Goal: Feedback & Contribution: Submit feedback/report problem

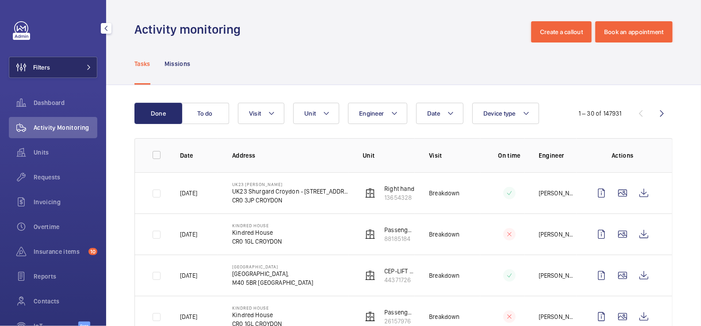
click at [78, 70] on button "Filters" at bounding box center [53, 67] width 88 height 21
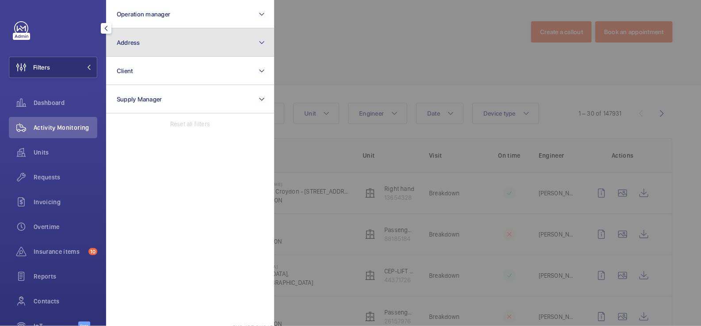
click at [154, 50] on button "Address" at bounding box center [190, 42] width 168 height 28
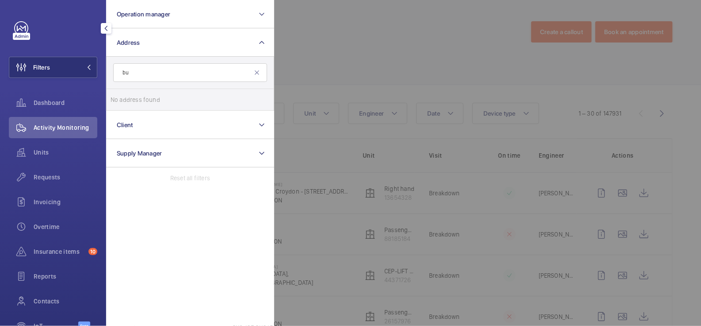
type input "b"
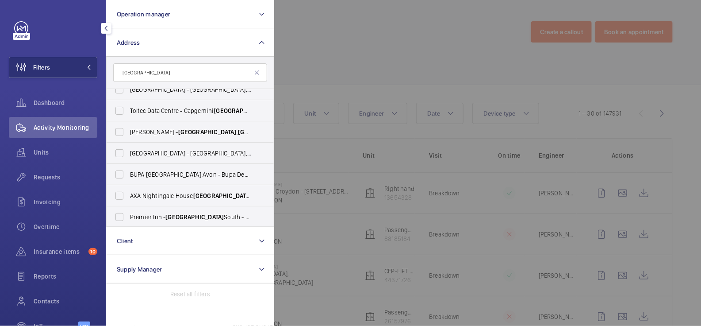
scroll to position [121, 0]
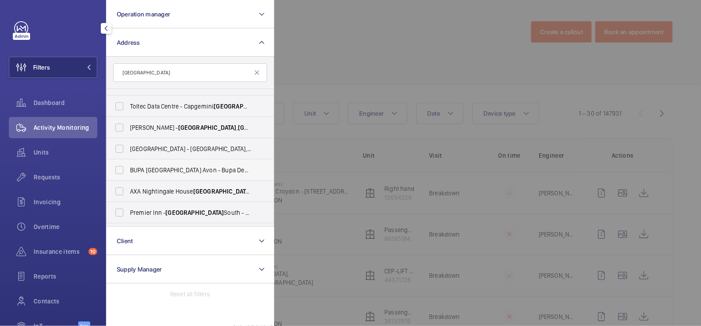
type input "[GEOGRAPHIC_DATA]"
click at [168, 171] on span "BUPA [GEOGRAPHIC_DATA] Avon - Bupa Dental Care Support [GEOGRAPHIC_DATA]" at bounding box center [191, 169] width 122 height 9
click at [128, 171] on input "BUPA [GEOGRAPHIC_DATA] Avon - Bupa Dental Care Support [GEOGRAPHIC_DATA]" at bounding box center [120, 170] width 18 height 18
checkbox input "true"
click at [348, 45] on div at bounding box center [624, 163] width 701 height 326
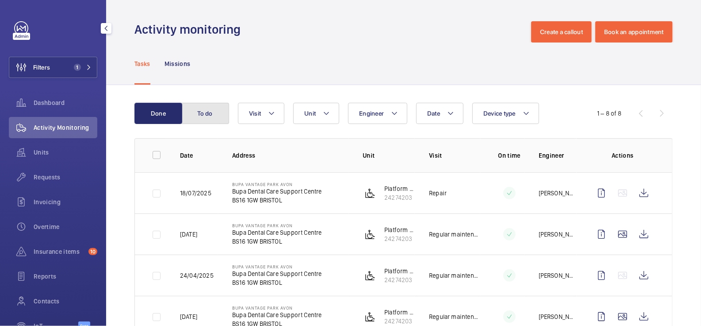
click at [206, 117] on button "To do" at bounding box center [205, 113] width 48 height 21
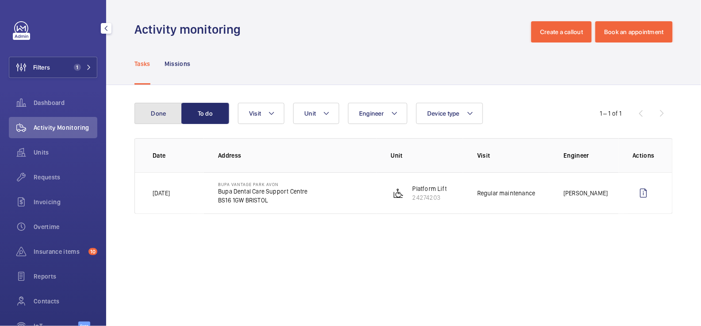
click at [161, 115] on button "Done" at bounding box center [158, 113] width 48 height 21
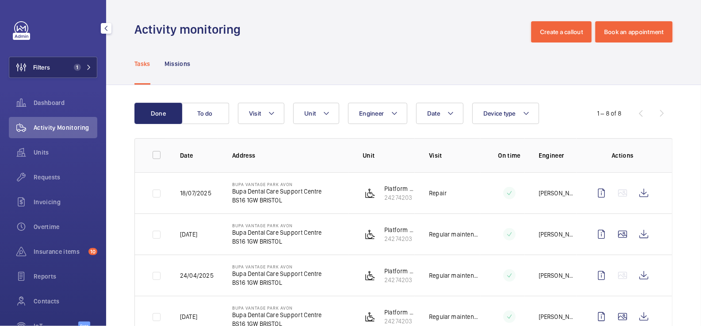
click at [75, 64] on span "1" at bounding box center [75, 67] width 11 height 7
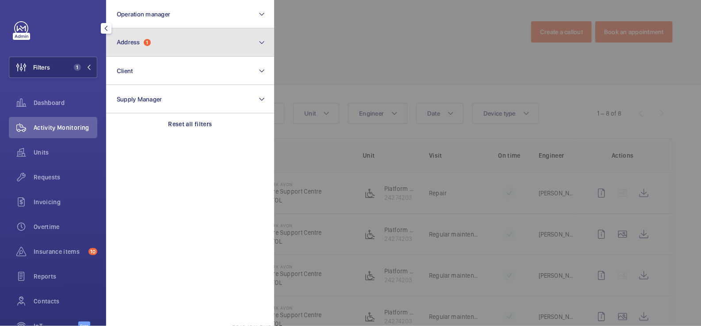
click at [165, 50] on button "Address 1" at bounding box center [190, 42] width 168 height 28
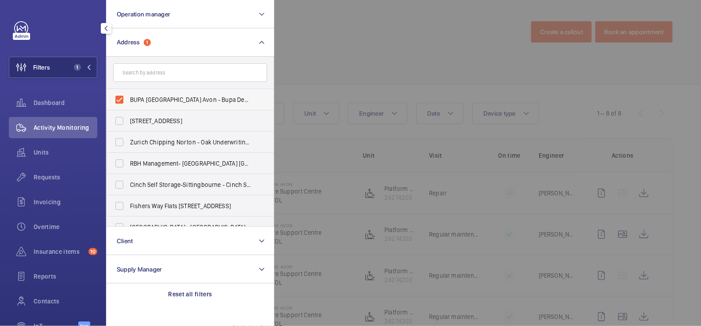
click at [146, 91] on label "BUPA [GEOGRAPHIC_DATA] Avon - Bupa Dental Care Support [GEOGRAPHIC_DATA]" at bounding box center [184, 99] width 154 height 21
click at [128, 91] on input "BUPA [GEOGRAPHIC_DATA] Avon - Bupa Dental Care Support [GEOGRAPHIC_DATA]" at bounding box center [120, 100] width 18 height 18
checkbox input "false"
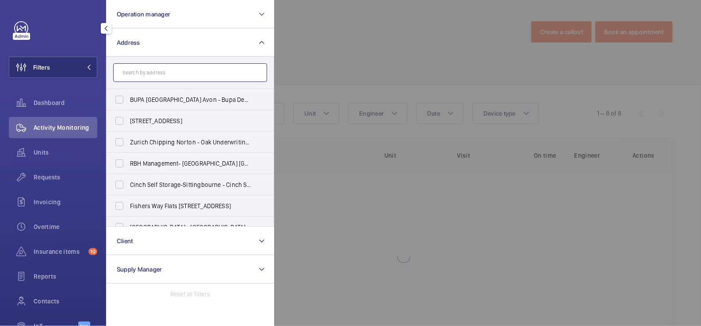
click at [154, 73] on input "text" at bounding box center [190, 72] width 154 height 19
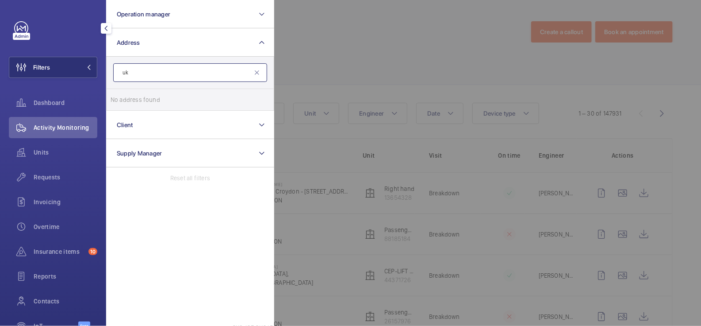
type input "u"
click at [146, 77] on input "[PERSON_NAME]" at bounding box center [190, 72] width 154 height 19
type input "c"
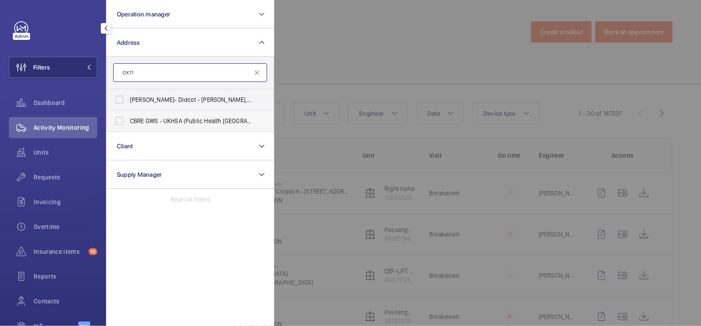
type input "OX11"
click at [222, 124] on span "CBRE GWS - UKHSA (Public Health [GEOGRAPHIC_DATA]) [GEOGRAPHIC_DATA] - OX11 0RQ…" at bounding box center [191, 120] width 122 height 9
click at [128, 124] on input "CBRE GWS - UKHSA (Public Health [GEOGRAPHIC_DATA]) [GEOGRAPHIC_DATA] - OX11 0RQ…" at bounding box center [120, 121] width 18 height 18
checkbox input "true"
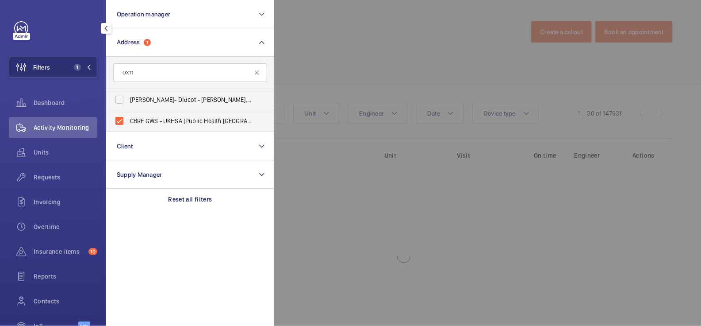
click at [383, 32] on div at bounding box center [624, 163] width 701 height 326
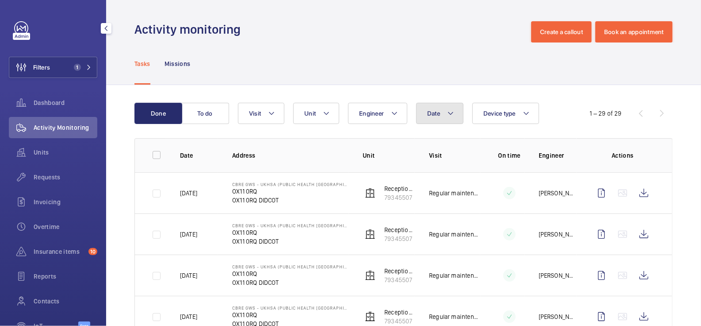
click at [441, 114] on button "Date" at bounding box center [439, 113] width 47 height 21
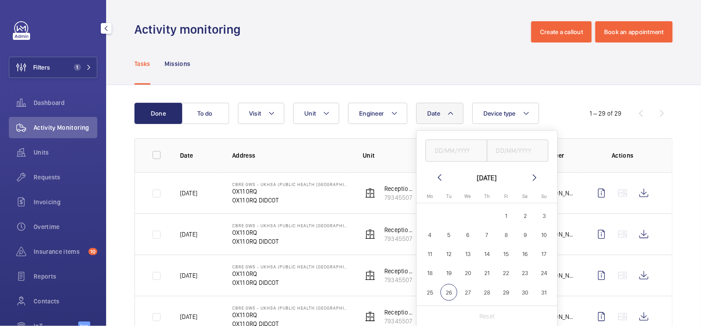
click at [440, 177] on mat-icon at bounding box center [439, 177] width 11 height 11
click at [545, 219] on span "1" at bounding box center [544, 215] width 17 height 17
type input "[DATE]"
click at [522, 150] on input "text" at bounding box center [518, 150] width 62 height 22
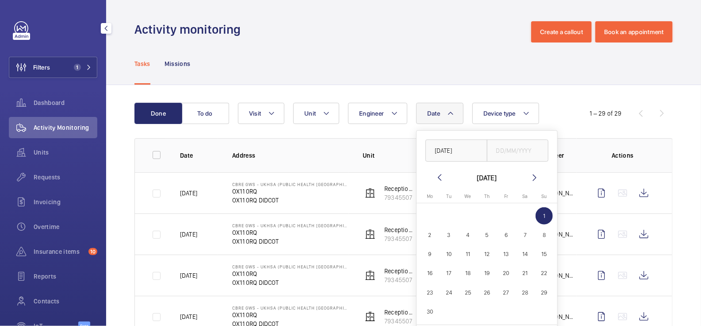
click at [538, 184] on mat-calendar "[DATE] [DATE] Mo [DATE] Tu [DATE] We [DATE] Th [DATE] Fr [DATE] Sa [DATE] [DATE…" at bounding box center [487, 248] width 141 height 152
click at [533, 177] on mat-icon at bounding box center [534, 177] width 11 height 11
click at [448, 295] on span "26" at bounding box center [449, 292] width 17 height 17
type input "[DATE]"
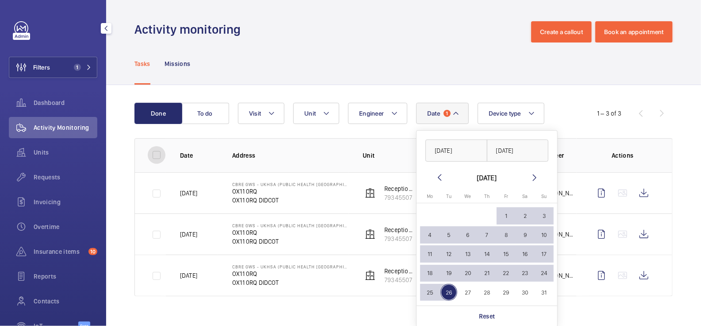
click at [154, 156] on input "checkbox" at bounding box center [157, 155] width 18 height 18
checkbox input "true"
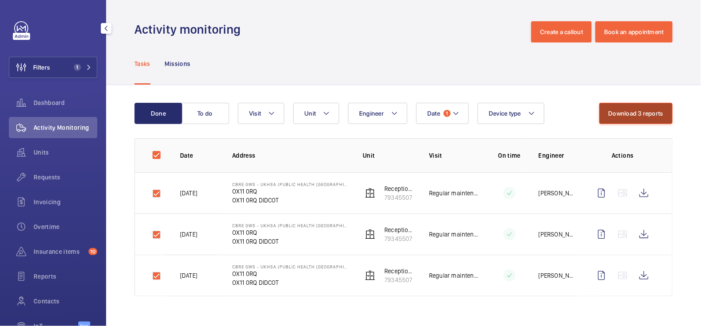
click at [615, 111] on button "Download 3 reports" at bounding box center [636, 113] width 74 height 21
click at [156, 156] on input "checkbox" at bounding box center [157, 155] width 18 height 18
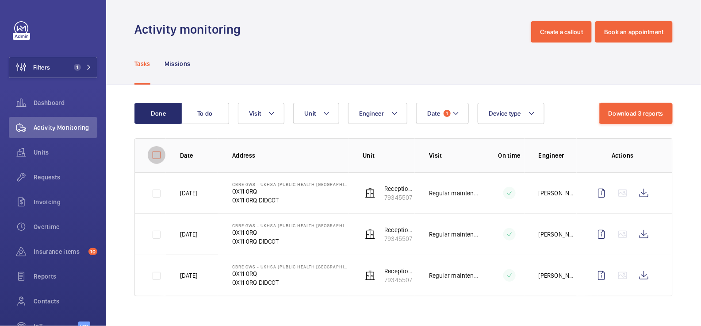
checkbox input "false"
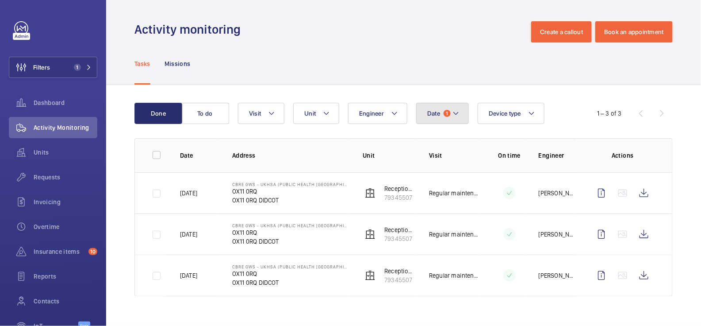
click at [453, 114] on mat-icon at bounding box center [456, 113] width 7 height 11
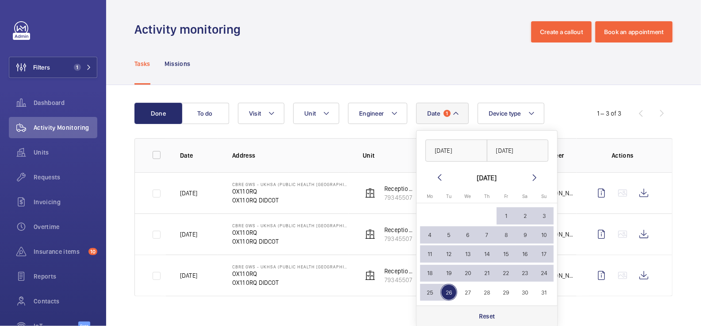
click at [495, 318] on div "Reset" at bounding box center [487, 315] width 141 height 21
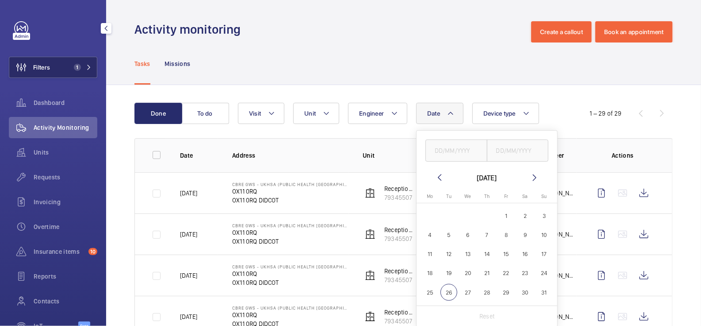
click at [74, 64] on span "1" at bounding box center [75, 67] width 11 height 7
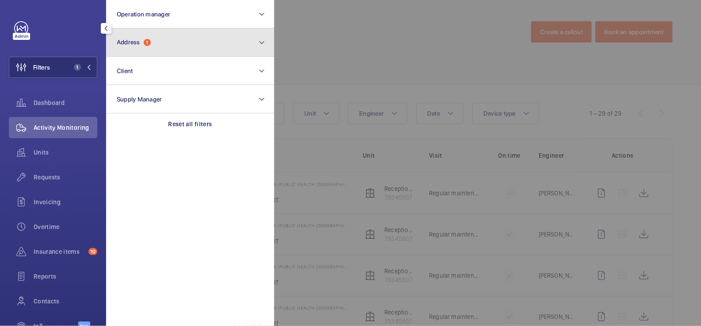
click at [150, 50] on button "Address 1" at bounding box center [190, 42] width 168 height 28
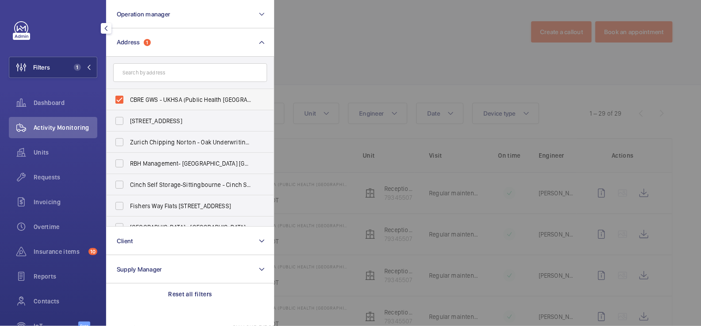
click at [163, 96] on span "CBRE GWS - UKHSA (Public Health [GEOGRAPHIC_DATA]) [GEOGRAPHIC_DATA] - OX11 0RQ…" at bounding box center [191, 99] width 122 height 9
click at [128, 96] on input "CBRE GWS - UKHSA (Public Health [GEOGRAPHIC_DATA]) [GEOGRAPHIC_DATA] - OX11 0RQ…" at bounding box center [120, 100] width 18 height 18
checkbox input "false"
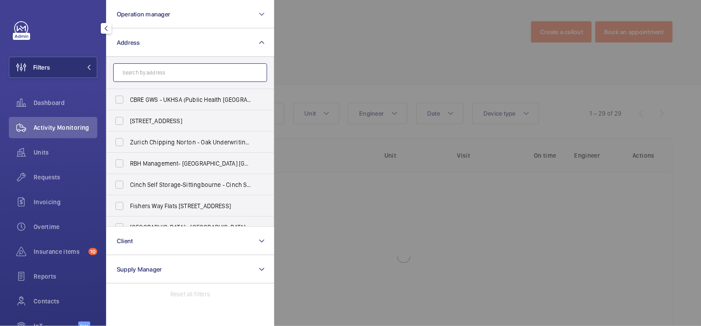
click at [162, 74] on input "text" at bounding box center [190, 72] width 154 height 19
click at [298, 57] on div at bounding box center [624, 163] width 701 height 326
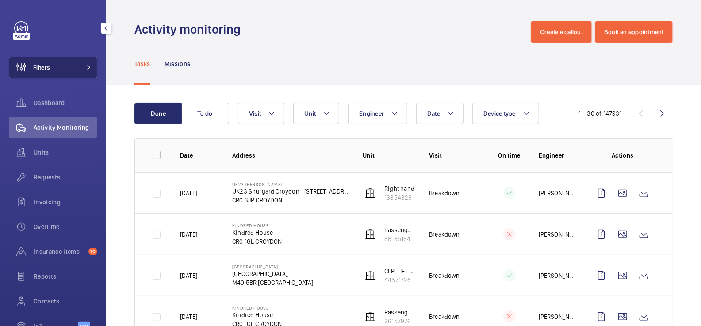
click at [82, 71] on button "Filters" at bounding box center [53, 67] width 88 height 21
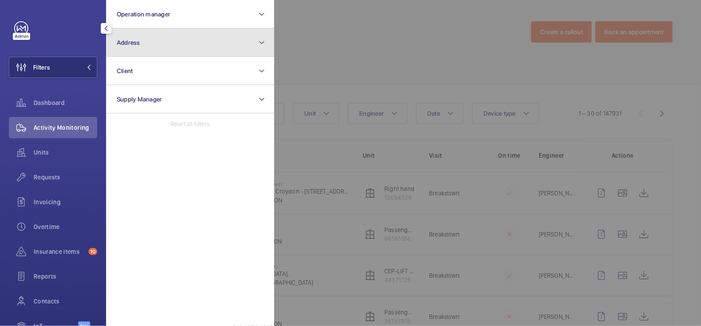
click at [155, 48] on button "Address" at bounding box center [190, 42] width 168 height 28
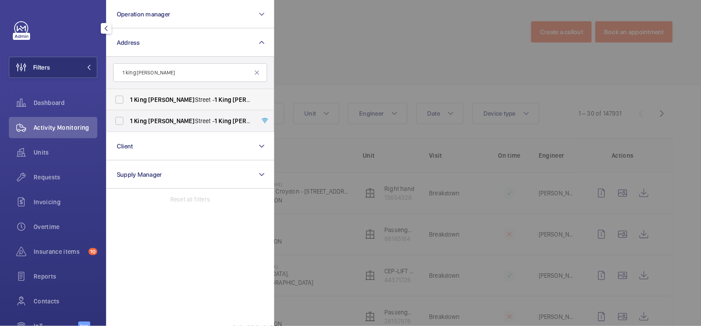
type input "1 king [PERSON_NAME]"
click at [161, 99] on span "[PERSON_NAME]" at bounding box center [171, 99] width 46 height 7
click at [128, 99] on input "[STREET_ADDRESS][PERSON_NAME][PERSON_NAME]" at bounding box center [120, 100] width 18 height 18
checkbox input "true"
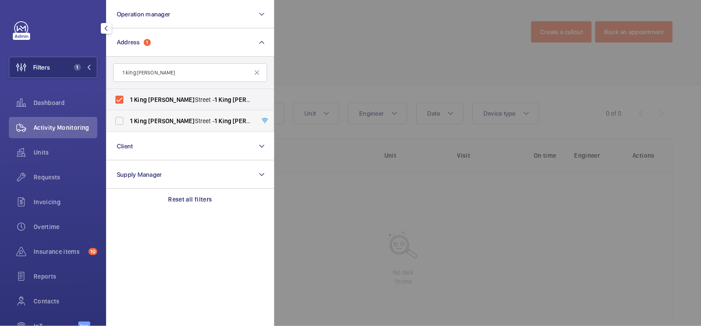
click at [167, 122] on span "[PERSON_NAME]" at bounding box center [171, 120] width 46 height 7
click at [128, 122] on input "[STREET_ADDRESS][PERSON_NAME][PERSON_NAME]" at bounding box center [120, 121] width 18 height 18
checkbox input "true"
click at [328, 61] on div at bounding box center [624, 163] width 701 height 326
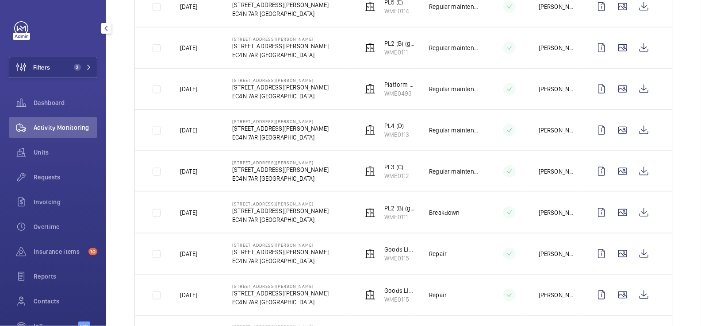
scroll to position [313, 0]
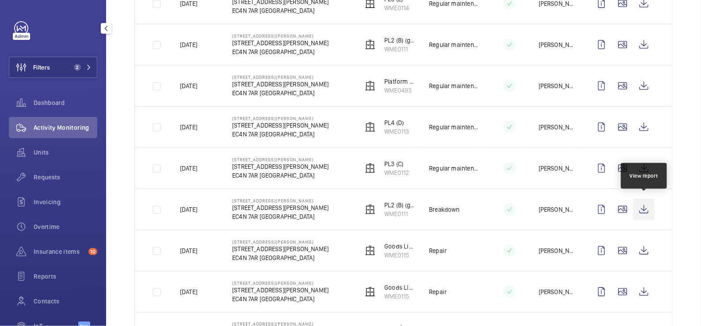
click at [641, 206] on wm-front-icon-button at bounding box center [643, 209] width 21 height 21
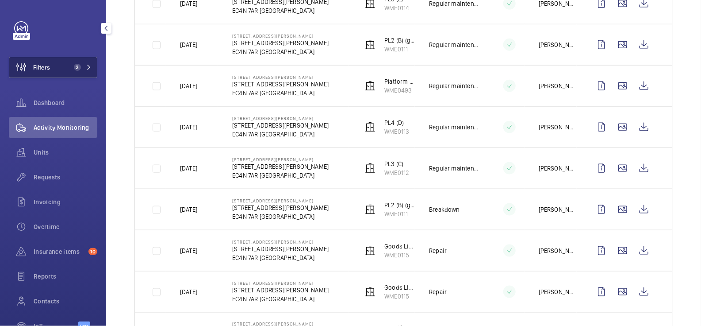
click at [69, 70] on button "Filters 2" at bounding box center [53, 67] width 88 height 21
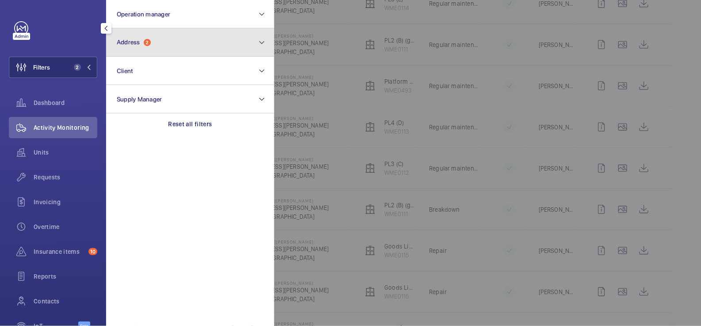
click at [140, 43] on span "Address" at bounding box center [128, 41] width 23 height 7
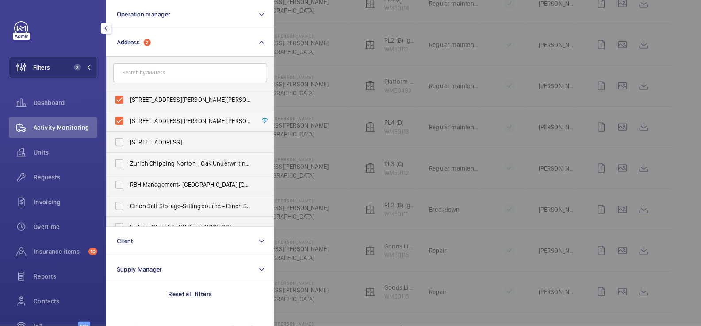
click at [150, 115] on label "[STREET_ADDRESS][PERSON_NAME][PERSON_NAME]" at bounding box center [184, 120] width 154 height 21
click at [128, 115] on input "[STREET_ADDRESS][PERSON_NAME][PERSON_NAME]" at bounding box center [120, 121] width 18 height 18
checkbox input "false"
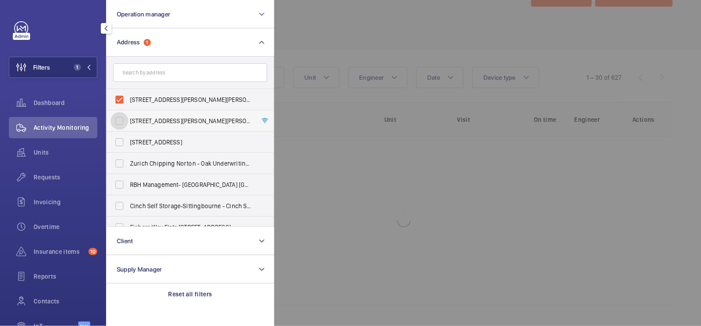
scroll to position [35, 0]
click at [150, 102] on span "[STREET_ADDRESS][PERSON_NAME][PERSON_NAME]" at bounding box center [191, 99] width 122 height 9
click at [128, 102] on input "[STREET_ADDRESS][PERSON_NAME][PERSON_NAME]" at bounding box center [120, 100] width 18 height 18
checkbox input "false"
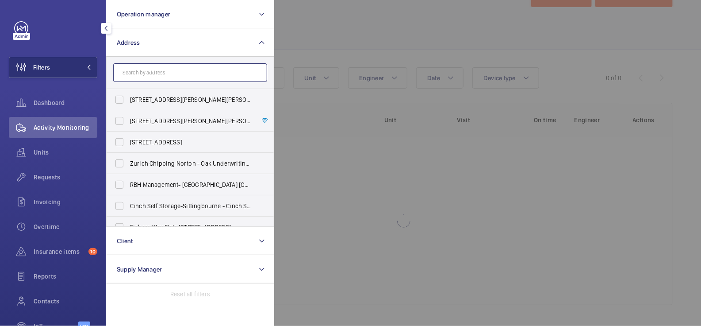
click at [159, 75] on input "text" at bounding box center [190, 72] width 154 height 19
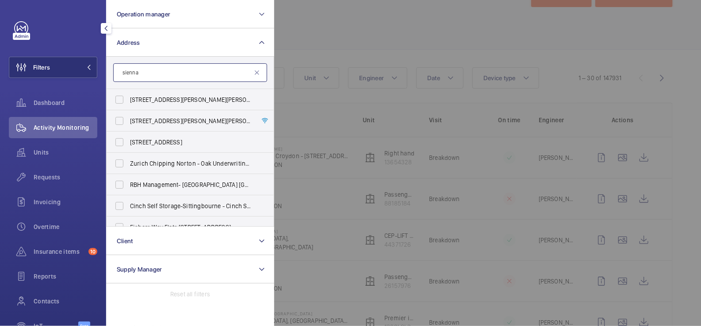
scroll to position [313, 0]
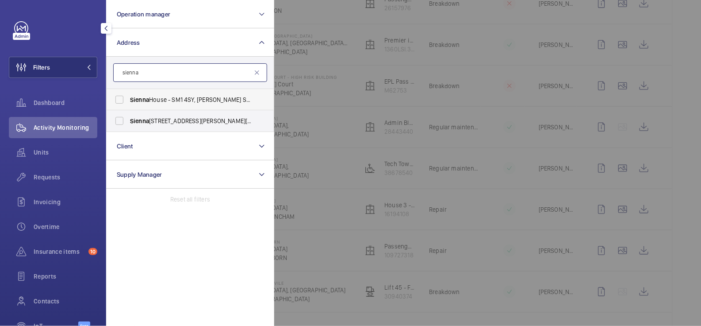
type input "sienna"
click at [154, 95] on span "Sienna House - SM1 4SY, [PERSON_NAME] SM1 4SY" at bounding box center [191, 99] width 122 height 9
click at [128, 95] on input "Sienna House - SM1 4SY, [PERSON_NAME] SM1 4SY" at bounding box center [120, 100] width 18 height 18
checkbox input "true"
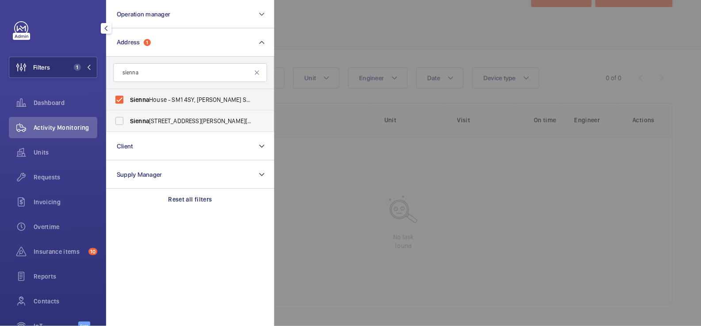
click at [153, 119] on span "[GEOGRAPHIC_DATA] - [PERSON_NAME][STREET_ADDRESS][PERSON_NAME]" at bounding box center [191, 120] width 122 height 9
click at [128, 119] on input "[GEOGRAPHIC_DATA] - [PERSON_NAME][STREET_ADDRESS][PERSON_NAME]" at bounding box center [120, 121] width 18 height 18
checkbox input "true"
click at [342, 27] on div at bounding box center [624, 163] width 701 height 326
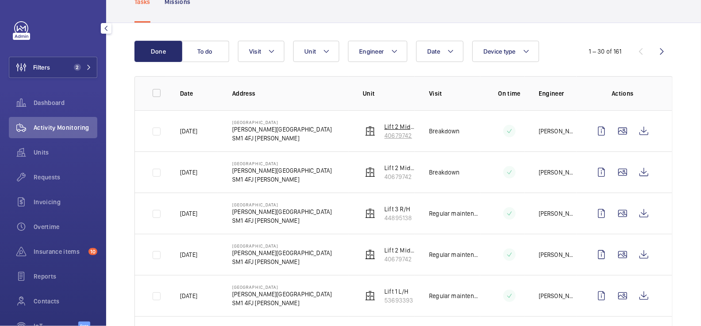
scroll to position [61, 0]
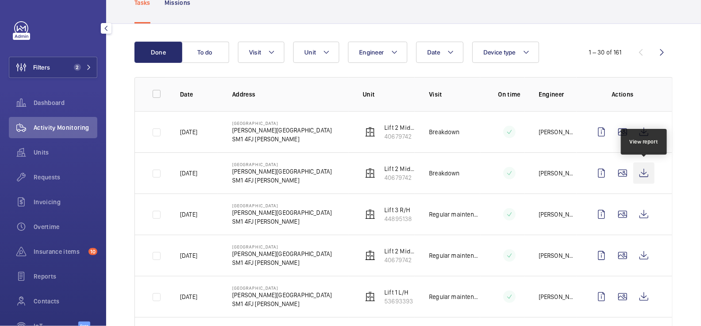
click at [641, 173] on wm-front-icon-button at bounding box center [643, 172] width 21 height 21
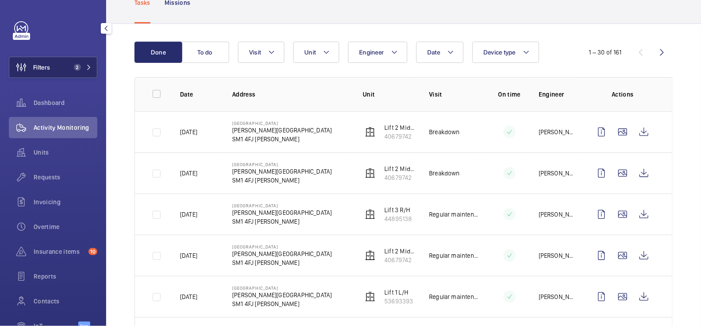
click at [63, 65] on button "Filters 2" at bounding box center [53, 67] width 88 height 21
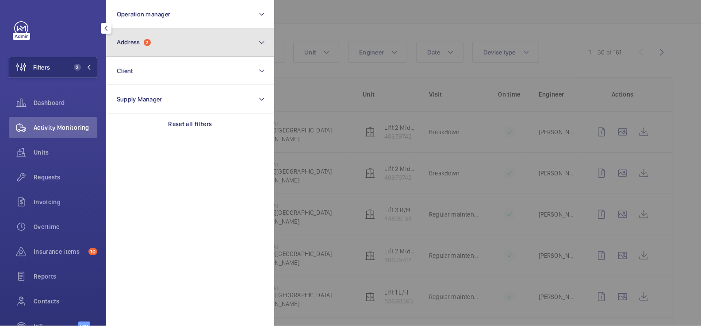
click at [180, 42] on button "Address 2" at bounding box center [190, 42] width 168 height 28
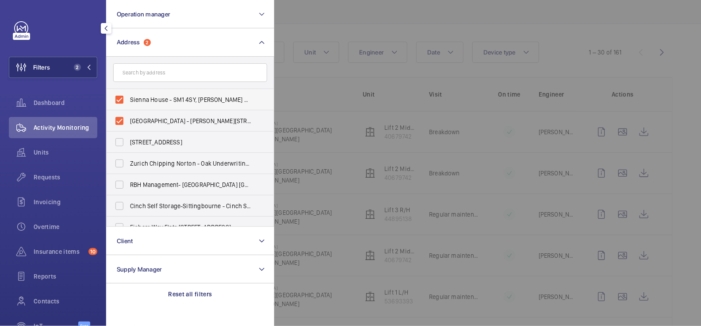
click at [151, 99] on span "Sienna House - SM1 4SY, [PERSON_NAME] SM1 4SY" at bounding box center [191, 99] width 122 height 9
click at [128, 99] on input "Sienna House - SM1 4SY, [PERSON_NAME] SM1 4SY" at bounding box center [120, 100] width 18 height 18
checkbox input "false"
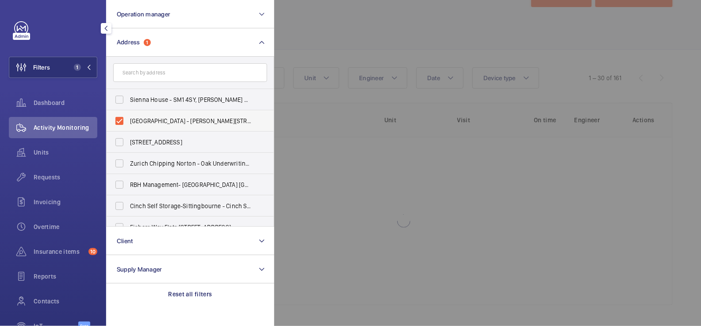
click at [148, 120] on span "[GEOGRAPHIC_DATA] - [PERSON_NAME][STREET_ADDRESS][PERSON_NAME]" at bounding box center [191, 120] width 122 height 9
click at [128, 120] on input "[GEOGRAPHIC_DATA] - [PERSON_NAME][STREET_ADDRESS][PERSON_NAME]" at bounding box center [120, 121] width 18 height 18
checkbox input "false"
click at [161, 74] on input "text" at bounding box center [190, 72] width 154 height 19
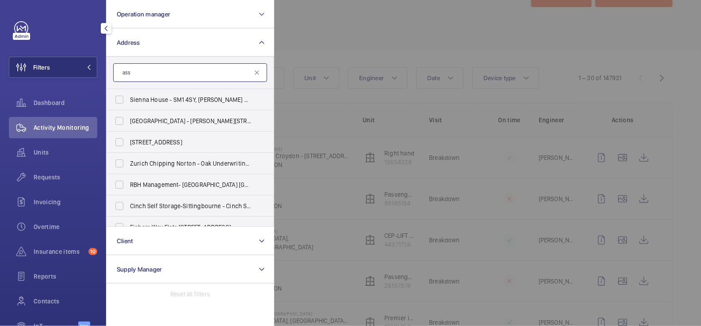
scroll to position [61, 0]
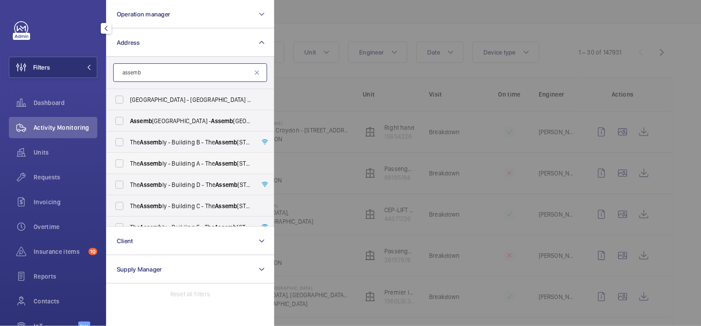
type input "assemb"
click at [191, 160] on span "The Assemb ly - Building A - The Assemb [GEOGRAPHIC_DATA] [STREET_ADDRESS]" at bounding box center [191, 163] width 122 height 9
click at [128, 160] on input "The Assemb ly - Building A - The Assemb [GEOGRAPHIC_DATA] [STREET_ADDRESS]" at bounding box center [120, 163] width 18 height 18
checkbox input "true"
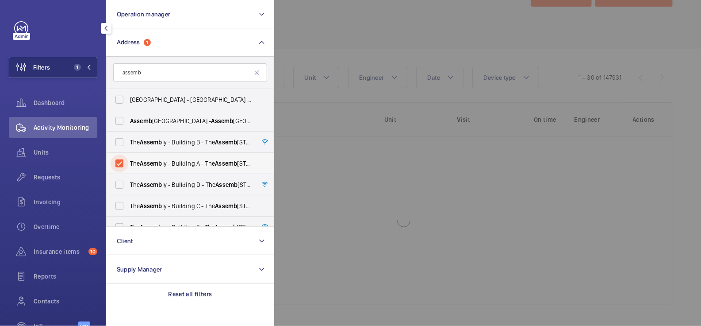
scroll to position [35, 0]
click at [376, 15] on div at bounding box center [624, 163] width 701 height 326
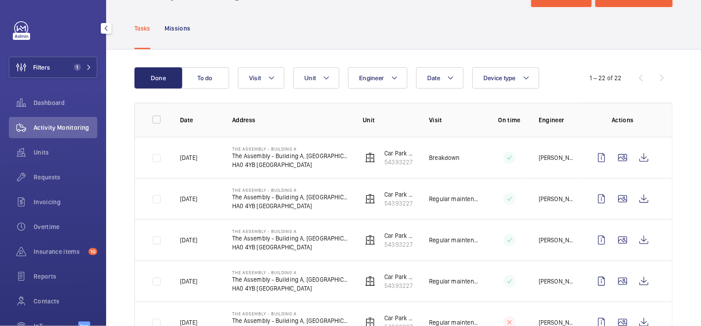
scroll to position [61, 0]
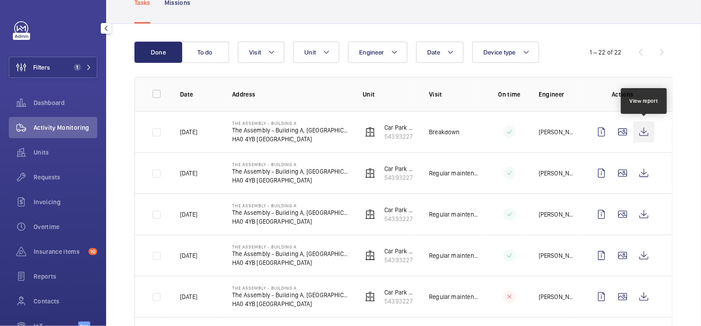
click at [646, 131] on wm-front-icon-button at bounding box center [643, 131] width 21 height 21
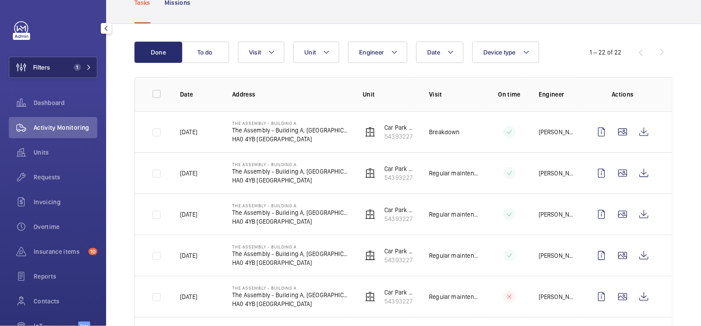
click at [77, 65] on span "1" at bounding box center [77, 67] width 7 height 7
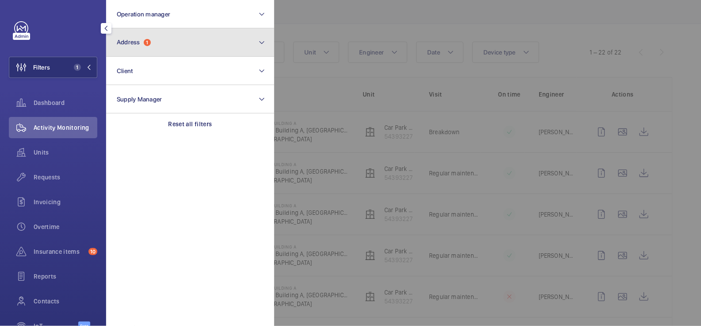
click at [170, 46] on button "Address 1" at bounding box center [190, 42] width 168 height 28
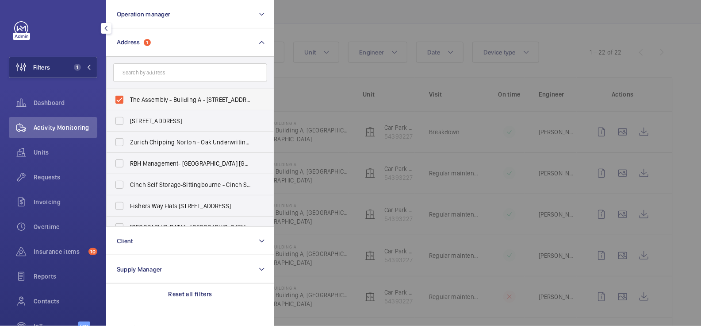
click at [153, 102] on span "The Assembly - Building A - [STREET_ADDRESS]" at bounding box center [191, 99] width 122 height 9
click at [128, 102] on input "The Assembly - Building A - [STREET_ADDRESS]" at bounding box center [120, 100] width 18 height 18
checkbox input "false"
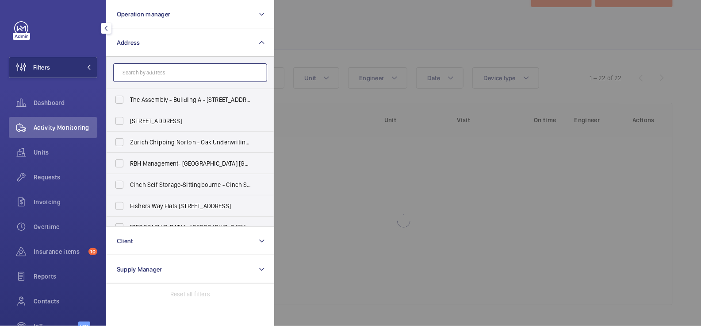
click at [156, 73] on input "text" at bounding box center [190, 72] width 154 height 19
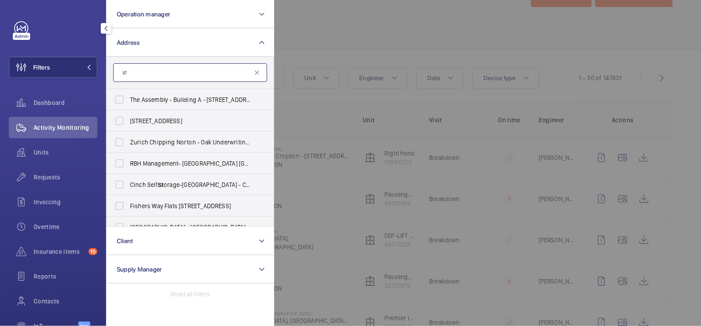
scroll to position [61, 0]
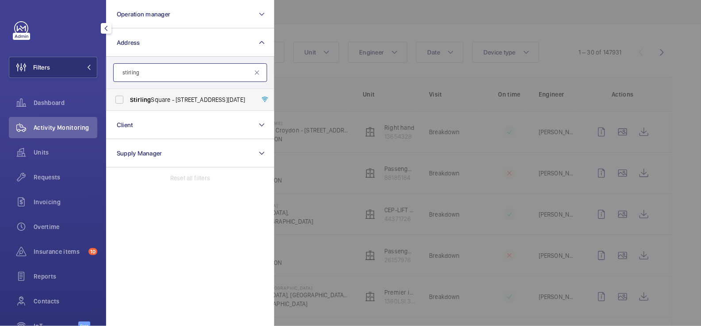
type input "stirling"
click at [169, 97] on span "[GEOGRAPHIC_DATA] - [STREET_ADDRESS][DATE]" at bounding box center [191, 99] width 122 height 9
click at [128, 97] on input "[GEOGRAPHIC_DATA] - [STREET_ADDRESS][DATE]" at bounding box center [120, 100] width 18 height 18
checkbox input "true"
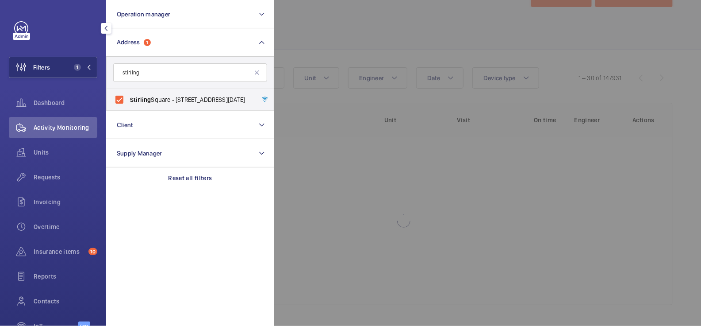
click at [436, 27] on div at bounding box center [624, 163] width 701 height 326
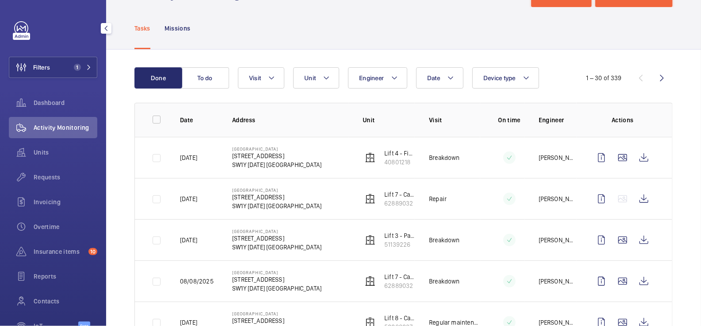
scroll to position [61, 0]
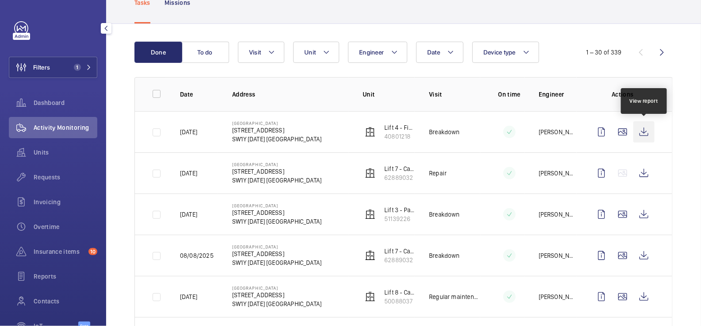
click at [648, 133] on wm-front-icon-button at bounding box center [643, 131] width 21 height 21
click at [647, 133] on wm-front-icon-button at bounding box center [643, 131] width 21 height 21
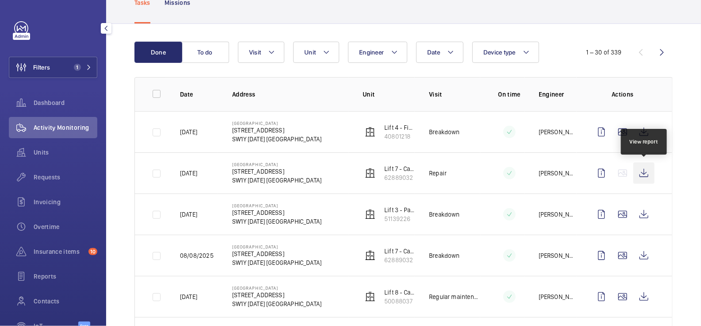
click at [644, 171] on wm-front-icon-button at bounding box center [643, 172] width 21 height 21
click at [54, 248] on span "Insurance items" at bounding box center [59, 251] width 51 height 9
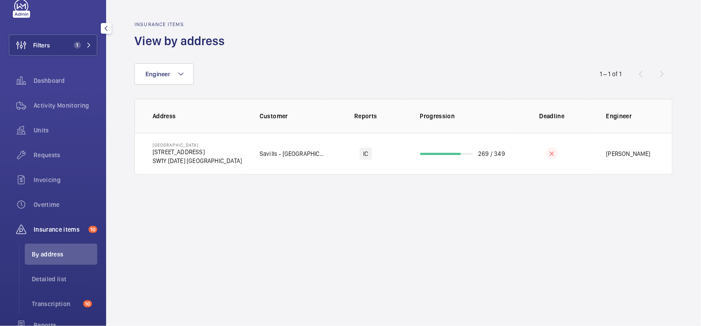
scroll to position [38, 0]
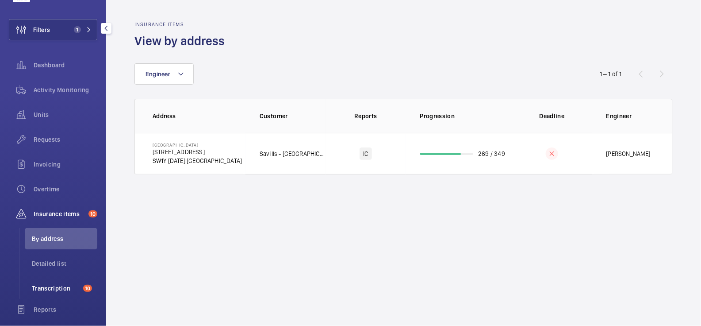
click at [67, 286] on span "Transcription" at bounding box center [56, 288] width 48 height 9
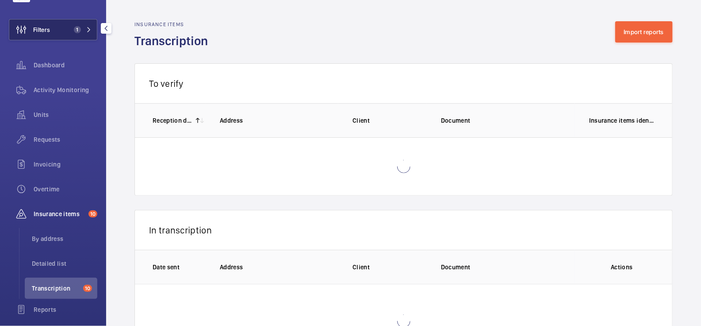
click at [58, 25] on button "Filters 1" at bounding box center [53, 29] width 88 height 21
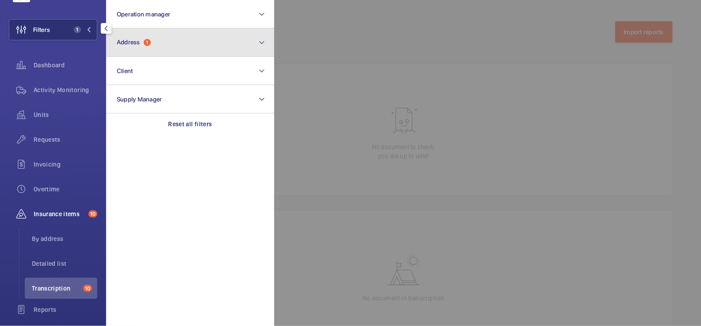
click at [157, 44] on button "Address 1" at bounding box center [190, 42] width 168 height 28
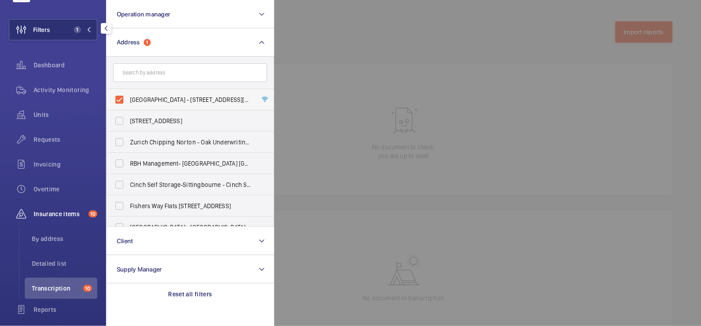
click at [163, 96] on span "[GEOGRAPHIC_DATA] - [STREET_ADDRESS][DATE]" at bounding box center [191, 99] width 122 height 9
click at [128, 96] on input "[GEOGRAPHIC_DATA] - [STREET_ADDRESS][DATE]" at bounding box center [120, 100] width 18 height 18
checkbox input "false"
click at [320, 37] on div at bounding box center [624, 163] width 701 height 326
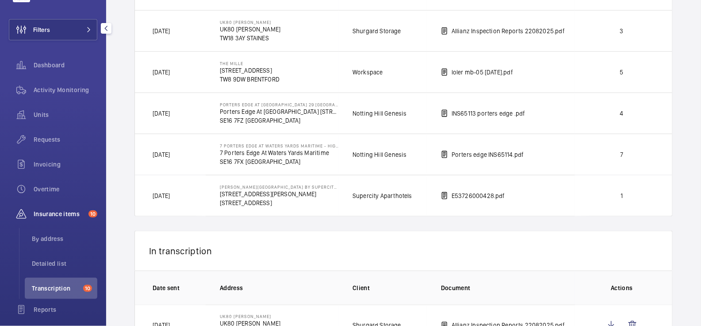
scroll to position [369, 0]
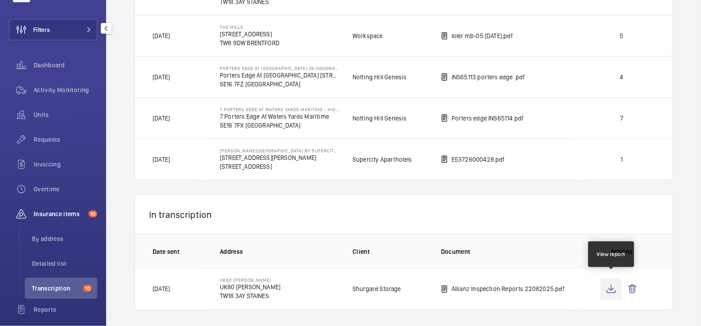
click at [612, 286] on wm-front-icon-button at bounding box center [611, 288] width 21 height 21
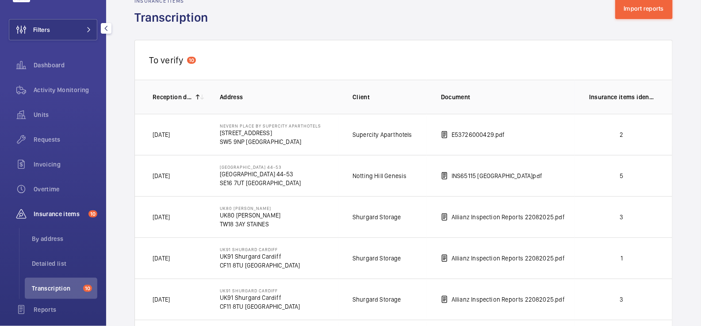
scroll to position [0, 0]
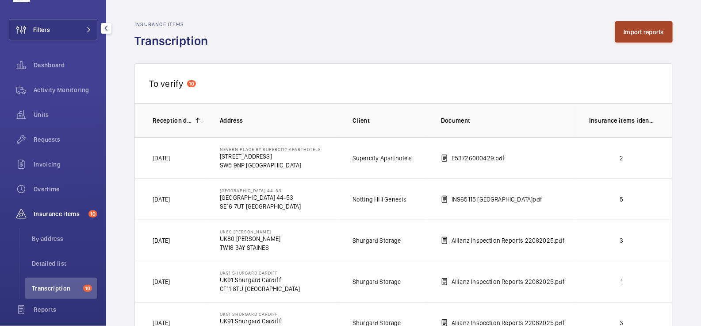
click at [639, 28] on button "Import reports" at bounding box center [644, 31] width 58 height 21
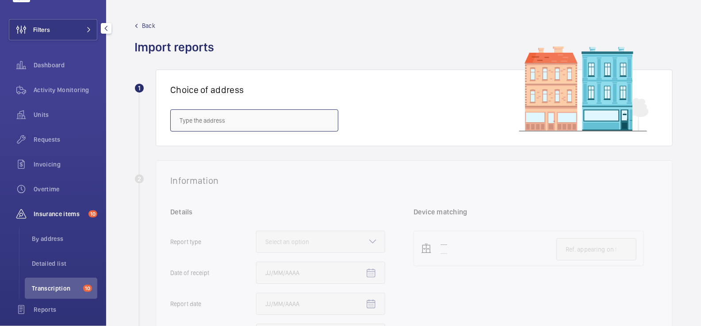
click at [238, 121] on input "text" at bounding box center [254, 120] width 168 height 22
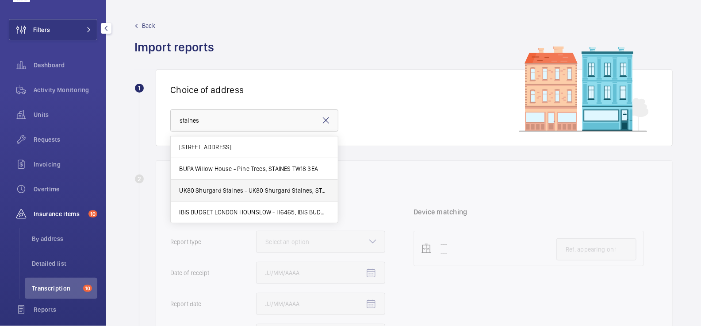
click at [268, 187] on span "UK80 Shurgard Staines - UK80 Shurgard Staines, STAINES TW18 3AY" at bounding box center [255, 190] width 150 height 9
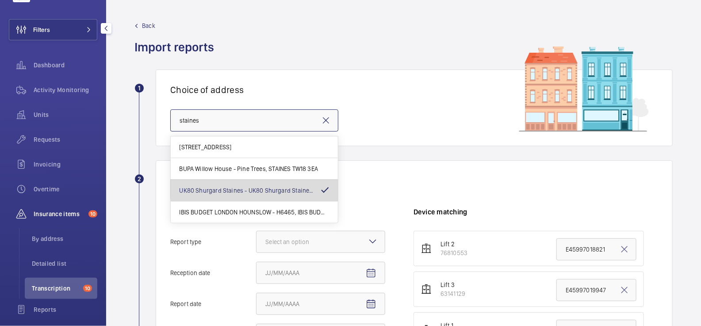
type input "UK80 Shurgard Staines - UK80 Shurgard Staines, STAINES TW18 3AY"
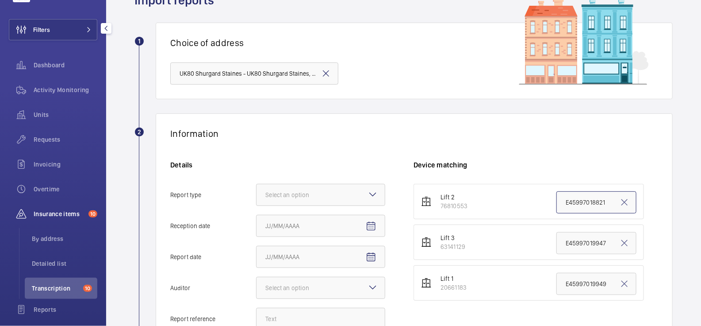
drag, startPoint x: 616, startPoint y: 199, endPoint x: 563, endPoint y: 194, distance: 53.3
click at [563, 194] on input "E45997018821" at bounding box center [596, 202] width 80 height 22
click at [58, 92] on span "Activity Monitoring" at bounding box center [66, 89] width 64 height 9
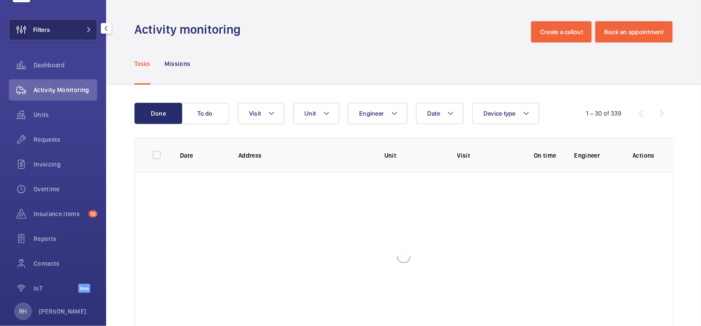
click at [78, 35] on button "Filters" at bounding box center [53, 29] width 88 height 21
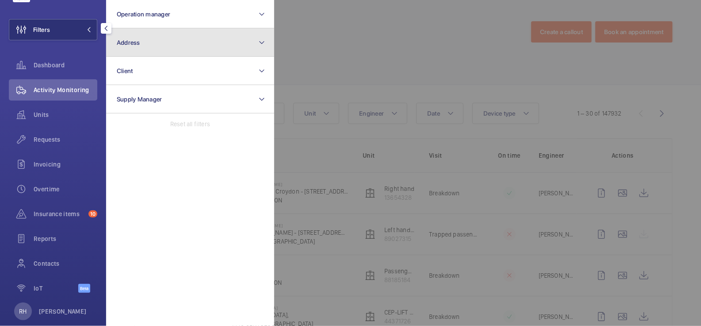
click at [169, 40] on button "Address" at bounding box center [190, 42] width 168 height 28
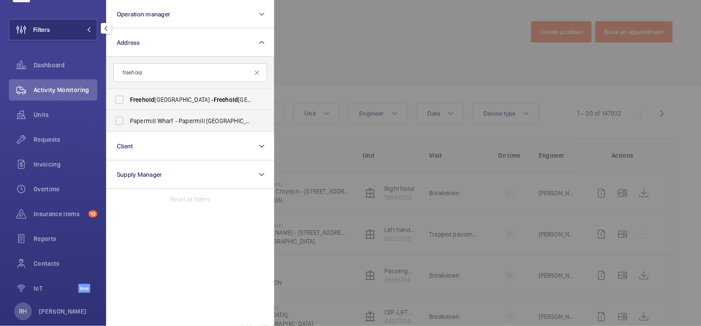
type input "freehold"
click at [176, 98] on span "[GEOGRAPHIC_DATA] - [GEOGRAPHIC_DATA],, [GEOGRAPHIC_DATA] 8QZ" at bounding box center [191, 99] width 122 height 9
click at [128, 98] on input "[GEOGRAPHIC_DATA] - [GEOGRAPHIC_DATA],, [GEOGRAPHIC_DATA] 8QZ" at bounding box center [120, 100] width 18 height 18
checkbox input "true"
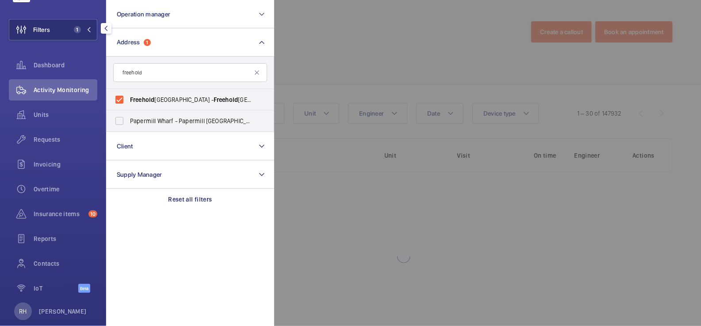
click at [313, 60] on div at bounding box center [624, 163] width 701 height 326
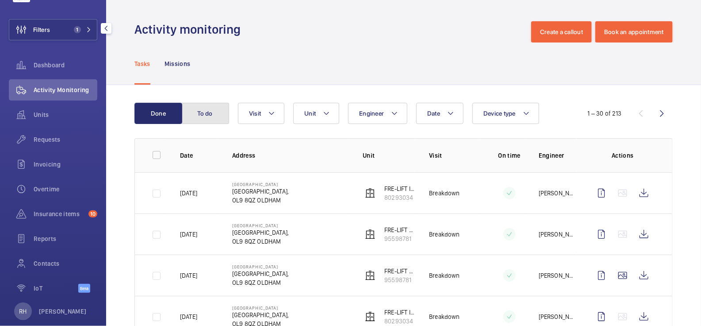
click at [206, 114] on button "To do" at bounding box center [205, 113] width 48 height 21
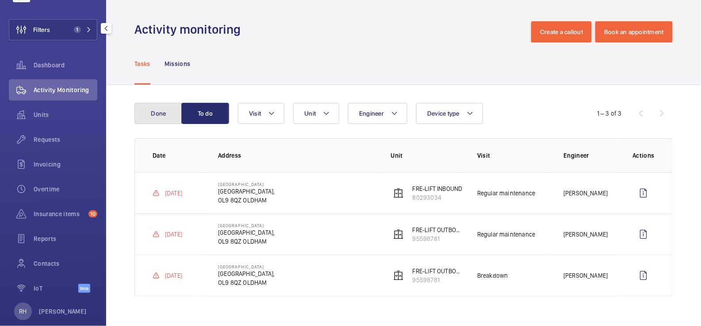
click at [171, 115] on button "Done" at bounding box center [158, 113] width 48 height 21
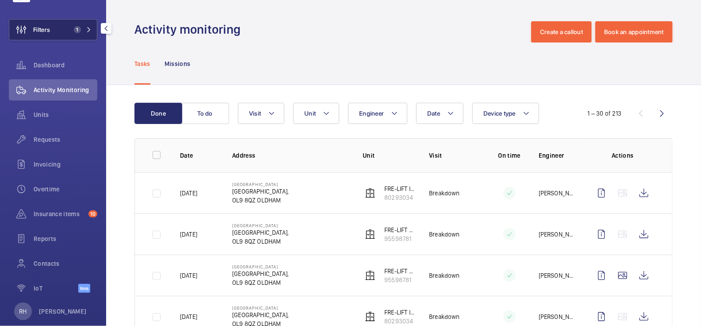
click at [72, 28] on span "1" at bounding box center [75, 29] width 11 height 7
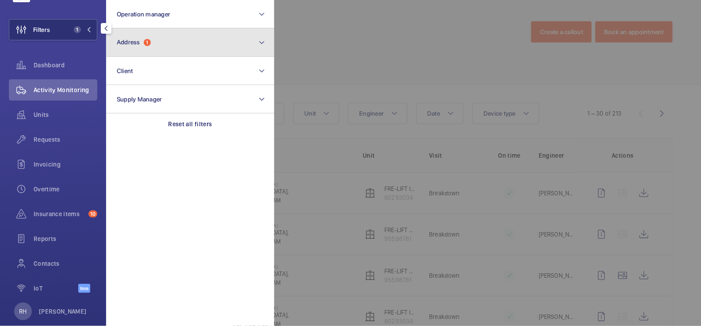
click at [182, 32] on button "Address 1" at bounding box center [190, 42] width 168 height 28
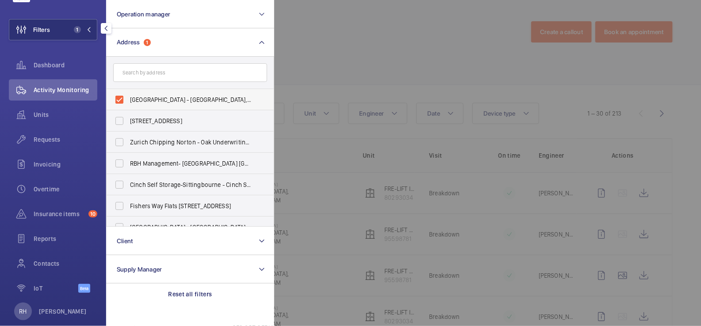
click at [165, 96] on span "[GEOGRAPHIC_DATA] - [GEOGRAPHIC_DATA],, [GEOGRAPHIC_DATA] 8QZ" at bounding box center [191, 99] width 122 height 9
click at [128, 96] on input "[GEOGRAPHIC_DATA] - [GEOGRAPHIC_DATA],, [GEOGRAPHIC_DATA] 8QZ" at bounding box center [120, 100] width 18 height 18
checkbox input "false"
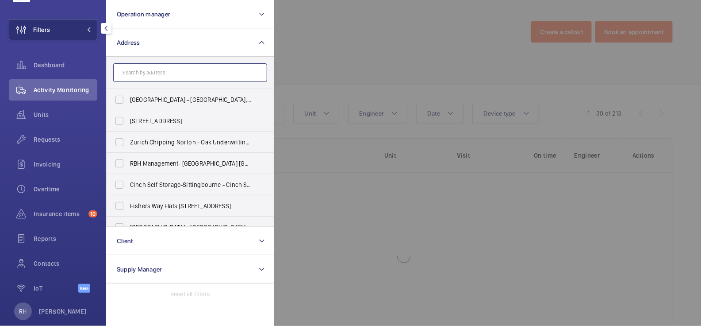
click at [168, 74] on input "text" at bounding box center [190, 72] width 154 height 19
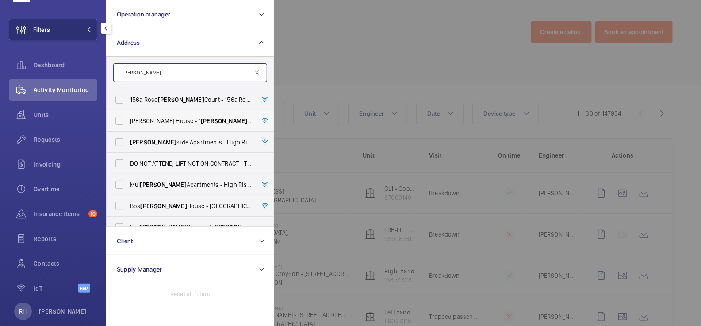
type input "[PERSON_NAME]"
click at [191, 117] on span "[PERSON_NAME] House - [STREET_ADDRESS][PERSON_NAME]" at bounding box center [191, 120] width 122 height 9
click at [128, 117] on input "[PERSON_NAME] House - [STREET_ADDRESS][PERSON_NAME]" at bounding box center [120, 121] width 18 height 18
checkbox input "true"
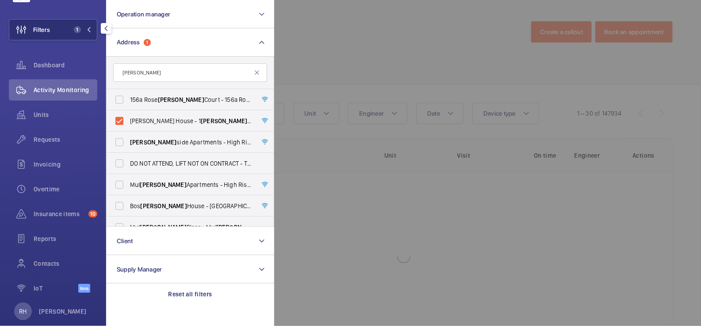
click at [301, 52] on div at bounding box center [624, 163] width 701 height 326
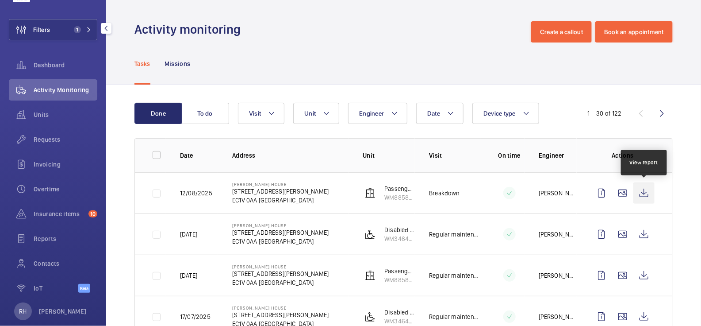
click at [642, 188] on wm-front-icon-button at bounding box center [643, 192] width 21 height 21
click at [52, 140] on span "Requests" at bounding box center [66, 139] width 64 height 9
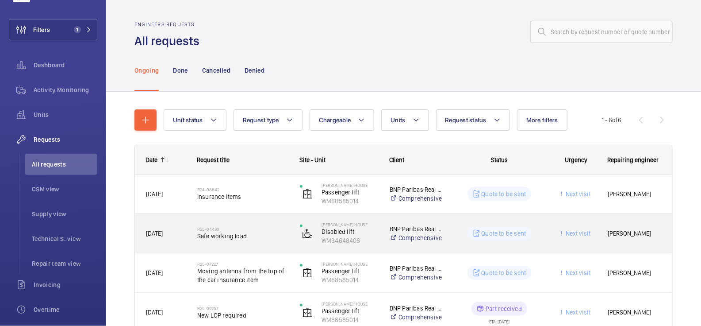
scroll to position [128, 0]
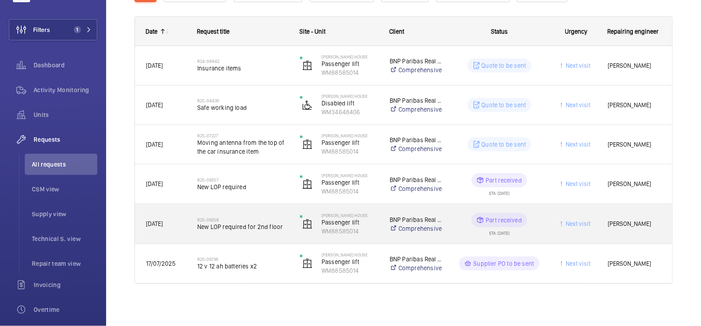
click at [282, 230] on span "New LOP required for 2nd floor" at bounding box center [242, 226] width 91 height 9
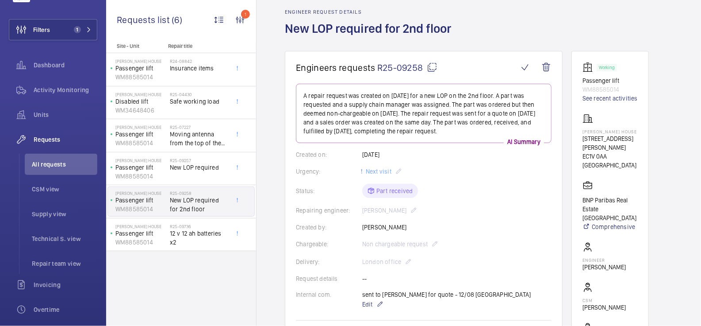
scroll to position [37, 0]
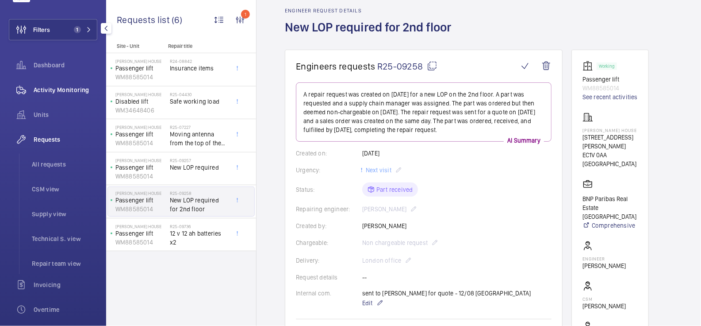
click at [71, 85] on span "Activity Monitoring" at bounding box center [66, 89] width 64 height 9
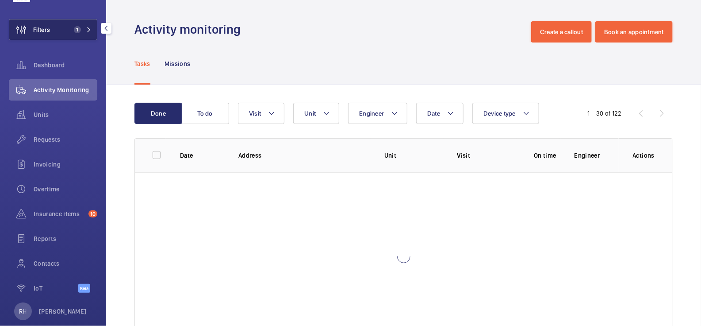
click at [74, 23] on button "Filters 1" at bounding box center [53, 29] width 88 height 21
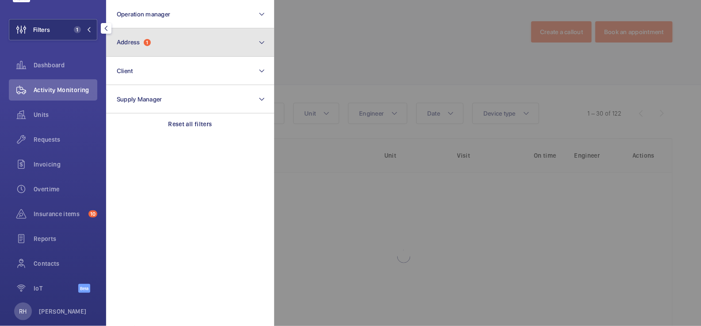
click at [145, 28] on button "Address 1" at bounding box center [190, 42] width 168 height 28
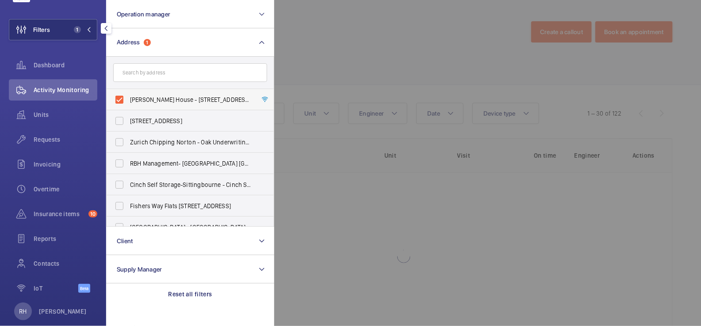
click at [148, 95] on label "[PERSON_NAME] House - [STREET_ADDRESS][PERSON_NAME]" at bounding box center [184, 99] width 154 height 21
click at [128, 95] on input "[PERSON_NAME] House - [STREET_ADDRESS][PERSON_NAME]" at bounding box center [120, 100] width 18 height 18
checkbox input "false"
click at [149, 67] on input "text" at bounding box center [190, 72] width 154 height 19
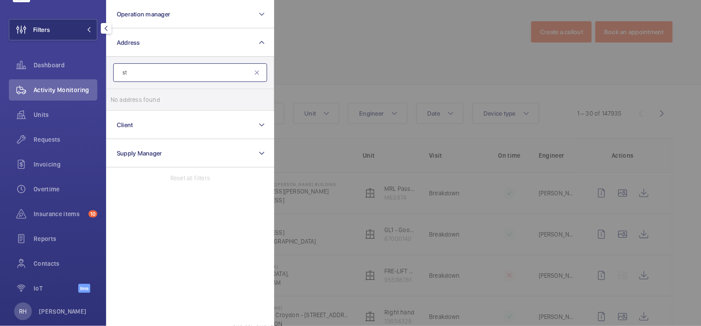
type input "s"
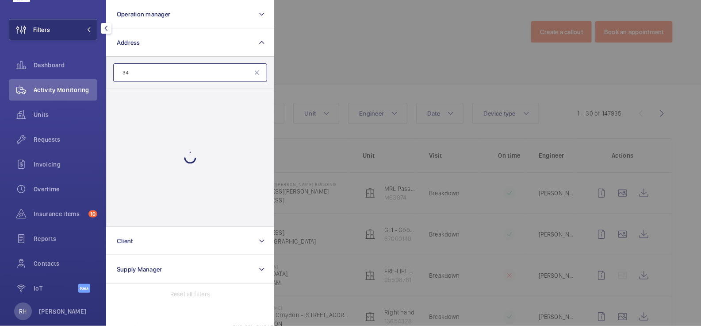
type input "3"
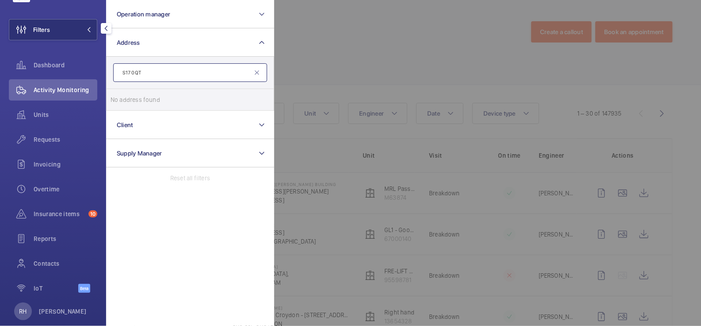
click at [125, 73] on input "S17 0QT" at bounding box center [190, 72] width 154 height 19
type input "SW17 0QT"
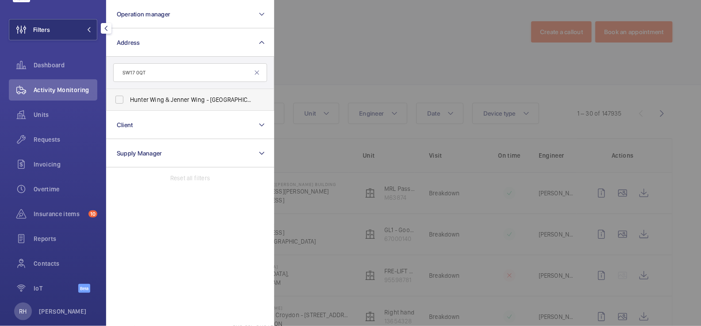
click at [151, 99] on span "Hunter Wing & Jenner Wing - [GEOGRAPHIC_DATA]" at bounding box center [191, 99] width 122 height 9
click at [128, 99] on input "Hunter Wing & Jenner Wing - [GEOGRAPHIC_DATA]" at bounding box center [120, 100] width 18 height 18
checkbox input "true"
click at [309, 54] on div at bounding box center [624, 163] width 701 height 326
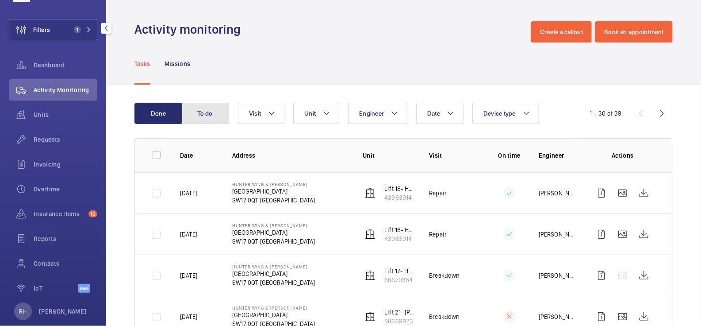
click at [215, 112] on button "To do" at bounding box center [205, 113] width 48 height 21
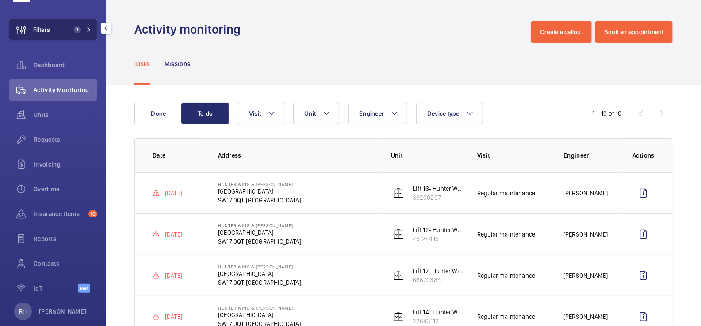
click at [59, 30] on button "Filters 1" at bounding box center [53, 29] width 88 height 21
click at [65, 32] on button "Filters 1" at bounding box center [53, 29] width 88 height 21
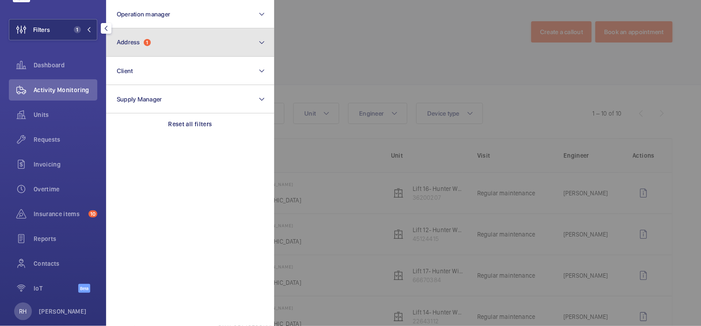
click at [169, 45] on button "Address 1" at bounding box center [190, 42] width 168 height 28
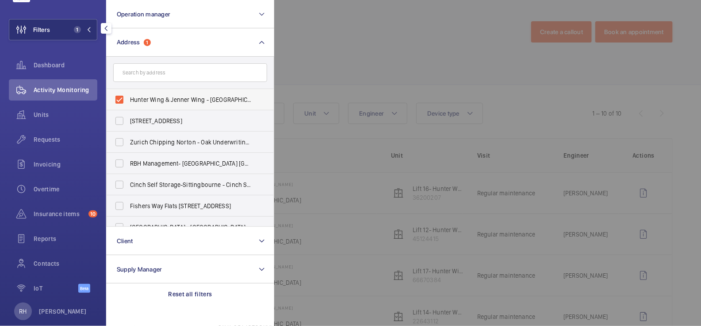
click at [150, 101] on span "Hunter Wing & Jenner Wing - [GEOGRAPHIC_DATA]" at bounding box center [191, 99] width 122 height 9
click at [128, 101] on input "Hunter Wing & Jenner Wing - [GEOGRAPHIC_DATA]" at bounding box center [120, 100] width 18 height 18
checkbox input "false"
click at [345, 43] on div at bounding box center [624, 163] width 701 height 326
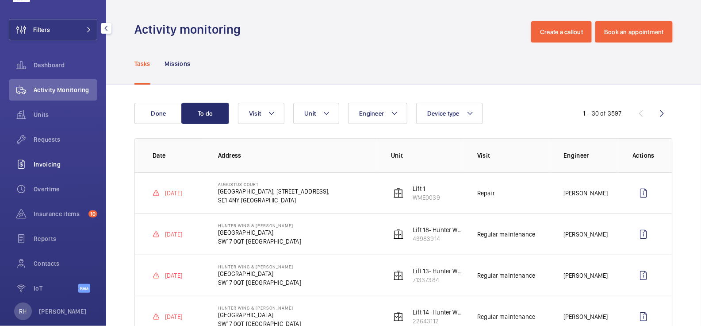
click at [50, 169] on div "Invoicing" at bounding box center [53, 163] width 88 height 21
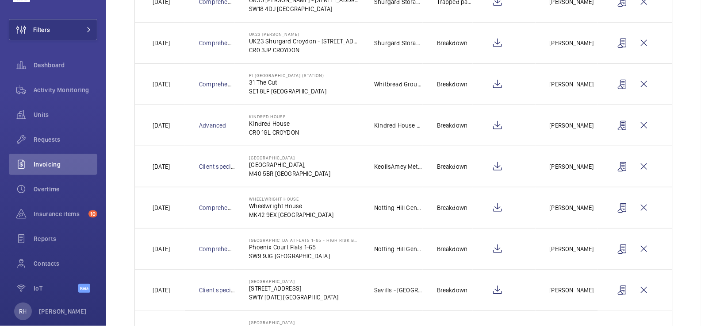
scroll to position [228, 0]
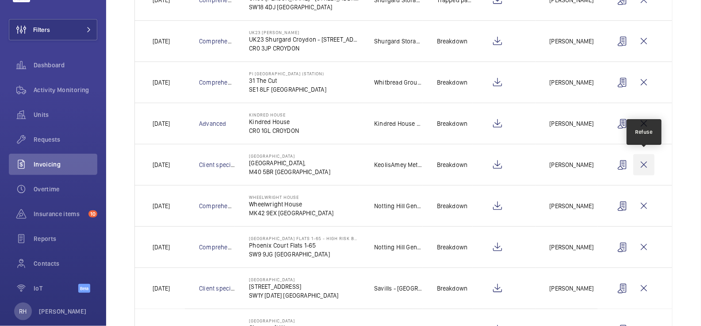
click at [648, 163] on wm-front-icon-button at bounding box center [643, 164] width 21 height 21
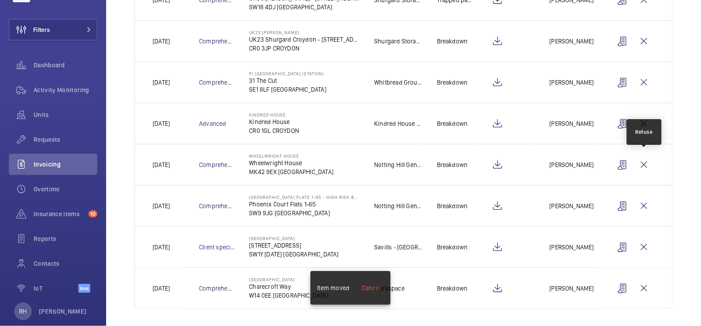
click at [648, 163] on wm-front-icon-button at bounding box center [643, 164] width 21 height 21
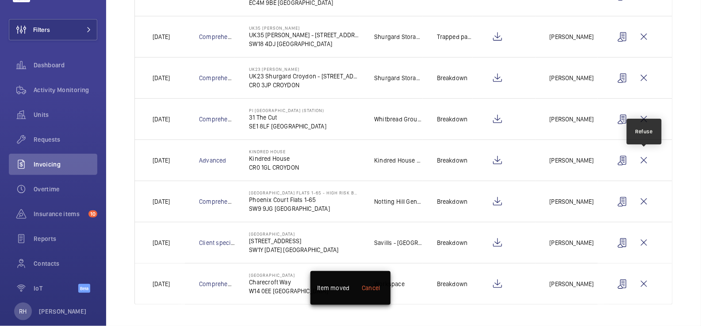
scroll to position [188, 0]
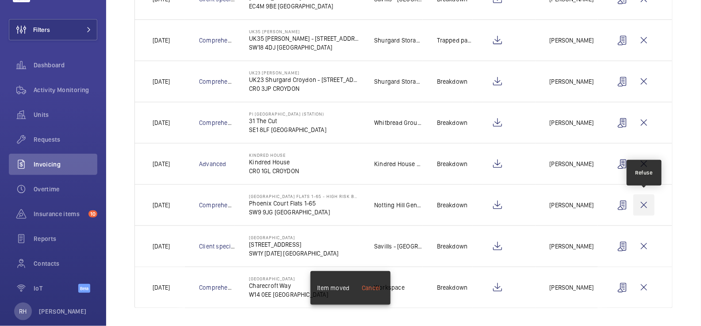
click at [645, 206] on wm-front-icon-button at bounding box center [643, 204] width 21 height 21
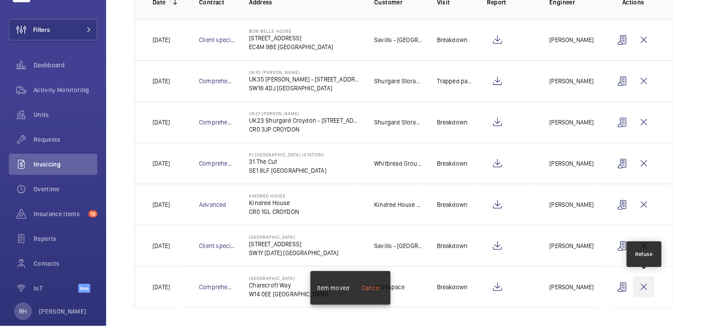
click at [644, 284] on wm-front-icon-button at bounding box center [643, 286] width 21 height 21
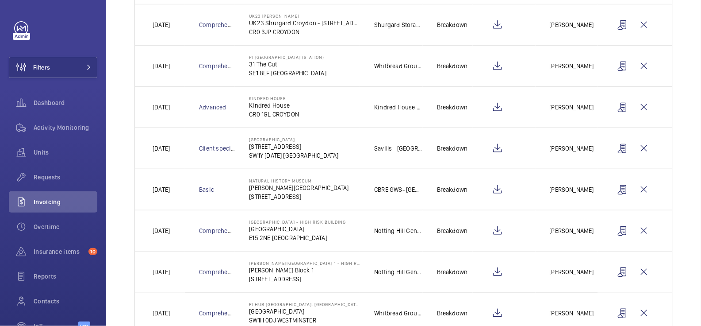
scroll to position [246, 0]
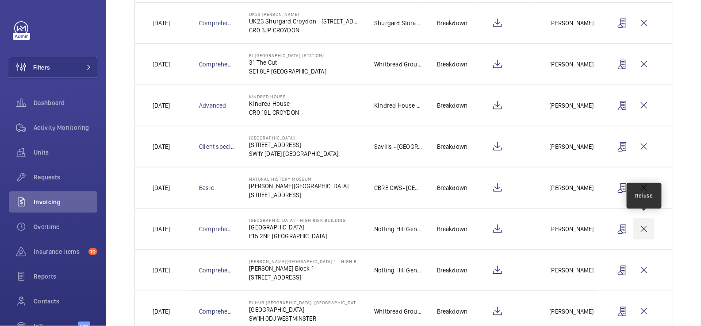
click at [645, 226] on wm-front-icon-button at bounding box center [643, 228] width 21 height 21
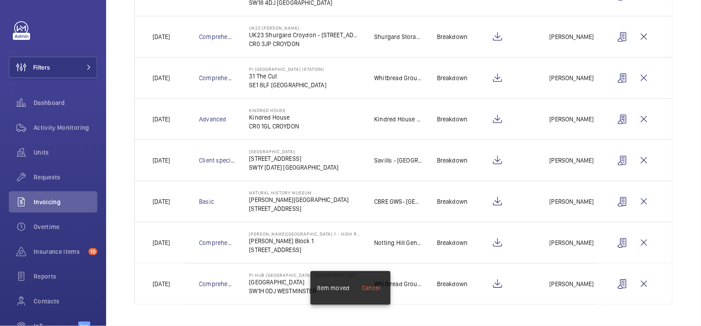
scroll to position [228, 0]
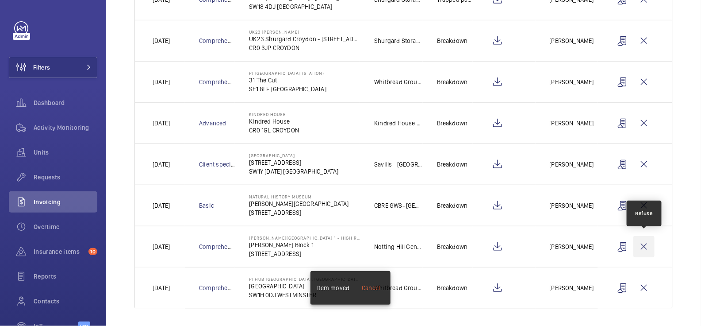
click at [646, 242] on wm-front-icon-button at bounding box center [643, 246] width 21 height 21
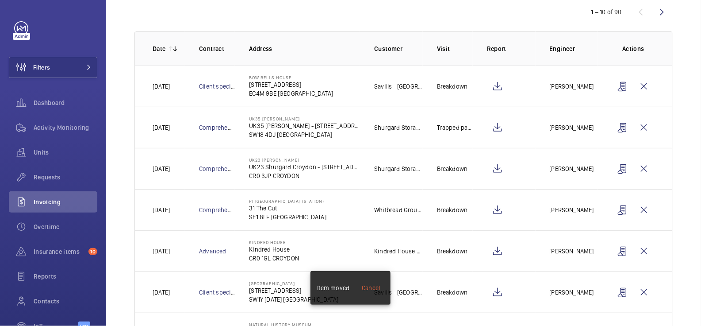
scroll to position [94, 0]
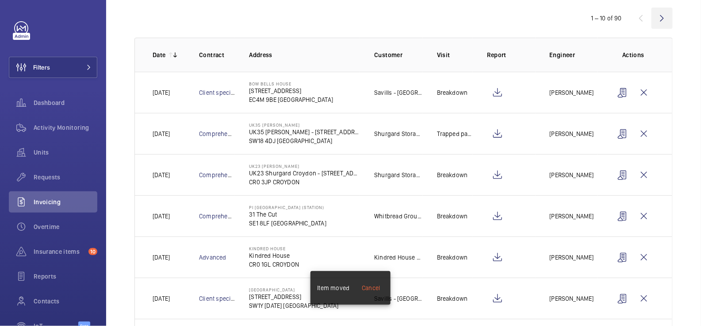
click at [660, 23] on wm-front-icon-button at bounding box center [662, 18] width 21 height 21
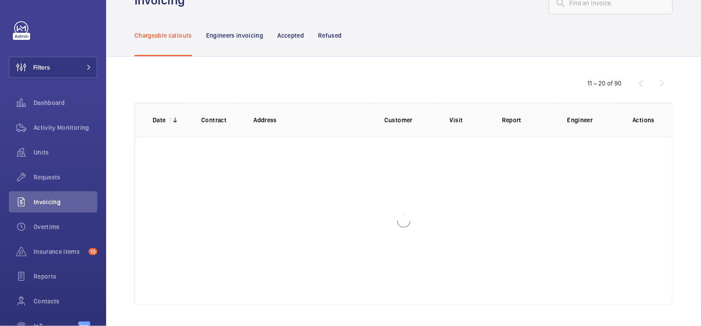
scroll to position [94, 0]
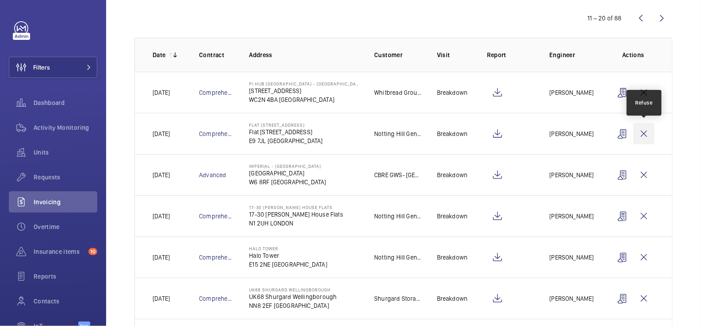
click at [644, 132] on wm-front-icon-button at bounding box center [643, 133] width 21 height 21
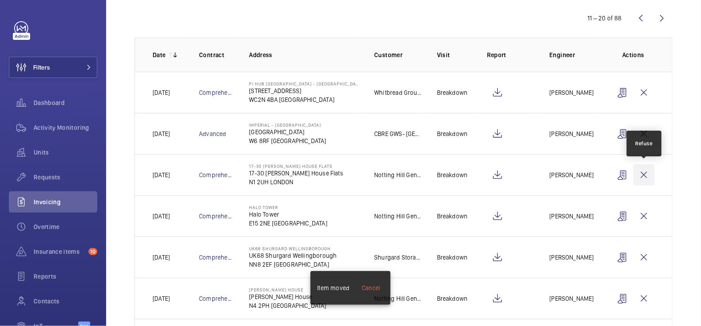
click at [648, 171] on wm-front-icon-button at bounding box center [643, 174] width 21 height 21
click at [648, 180] on wm-front-icon-button at bounding box center [643, 174] width 21 height 21
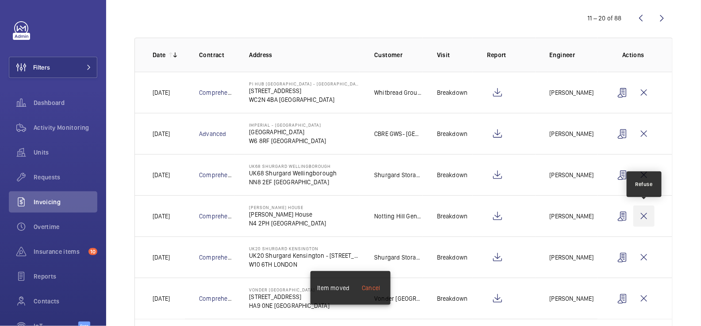
click at [650, 221] on wm-front-icon-button at bounding box center [643, 215] width 21 height 21
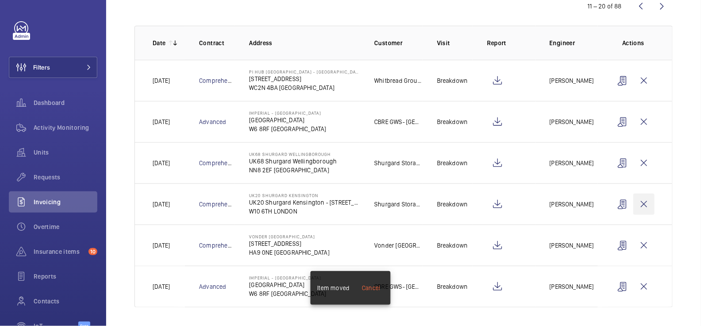
scroll to position [0, 0]
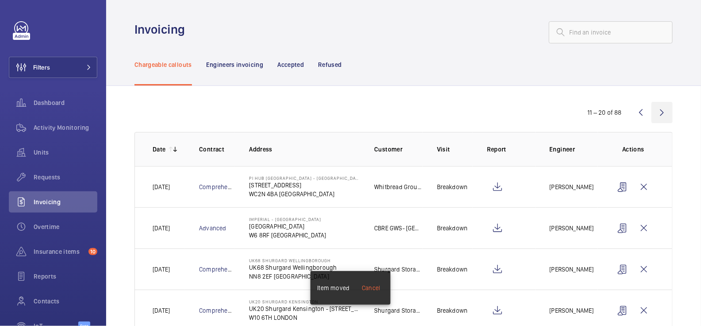
click at [661, 112] on wm-front-icon-button at bounding box center [662, 112] width 21 height 21
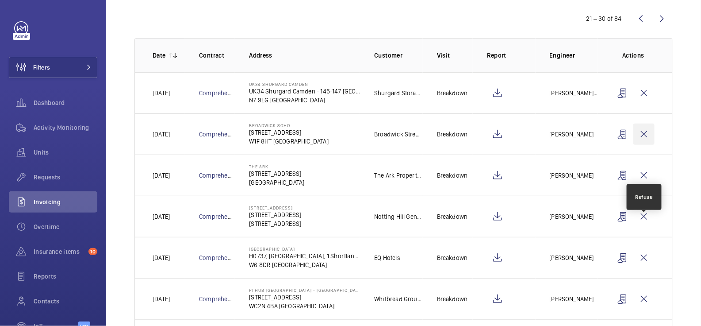
scroll to position [96, 0]
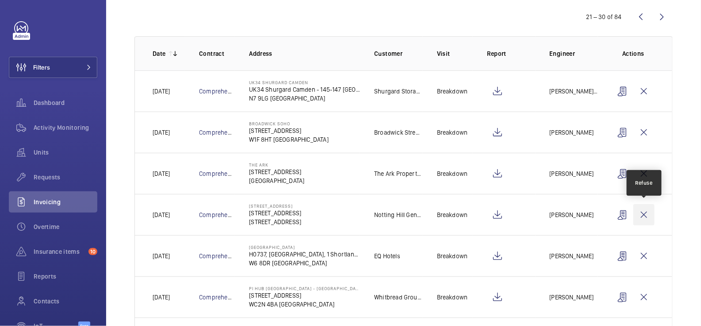
click at [648, 211] on wm-front-icon-button at bounding box center [643, 214] width 21 height 21
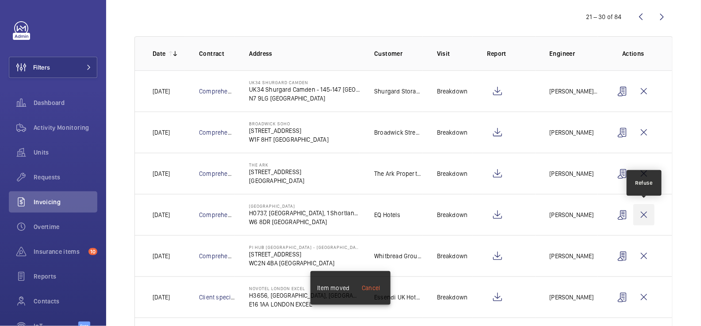
click at [647, 215] on wm-front-icon-button at bounding box center [643, 214] width 21 height 21
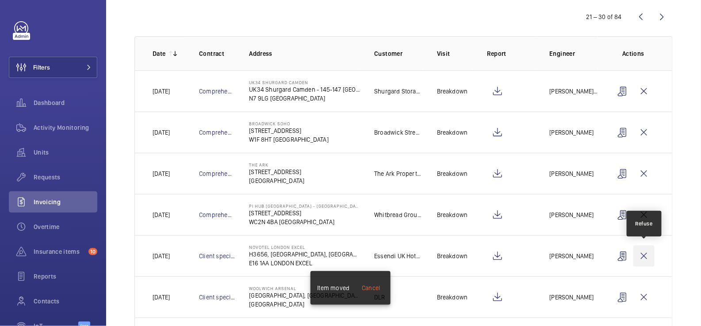
click at [648, 253] on wm-front-icon-button at bounding box center [643, 255] width 21 height 21
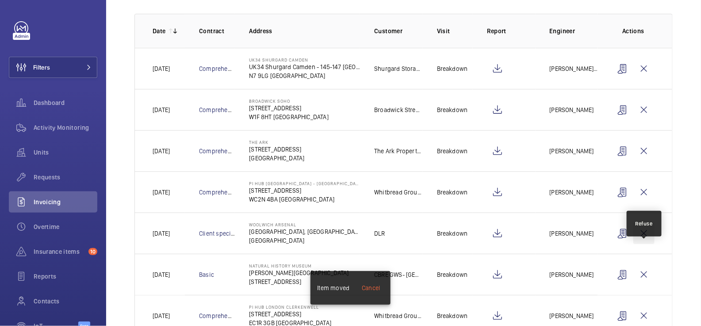
scroll to position [122, 0]
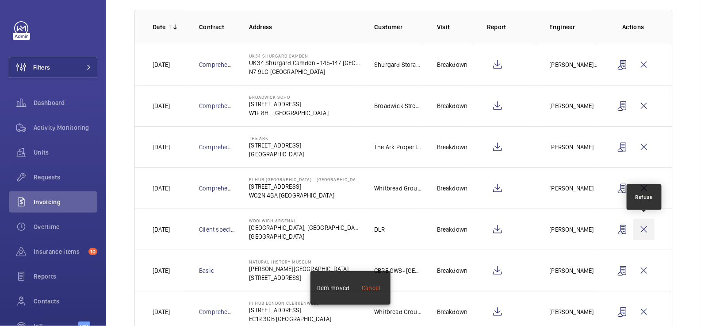
click at [645, 227] on wm-front-icon-button at bounding box center [643, 229] width 21 height 21
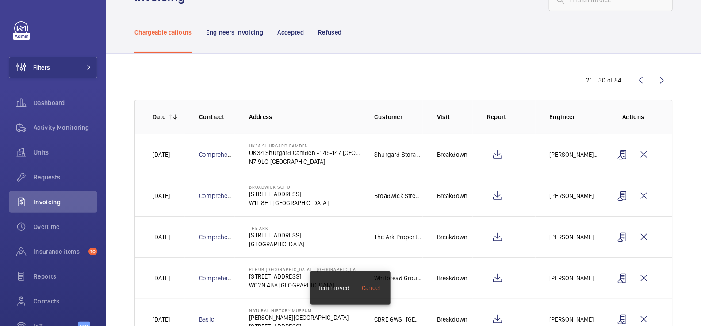
scroll to position [0, 0]
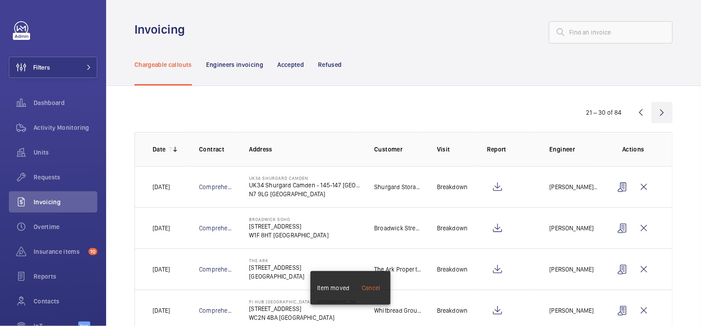
click at [655, 108] on wm-front-icon-button at bounding box center [662, 112] width 21 height 21
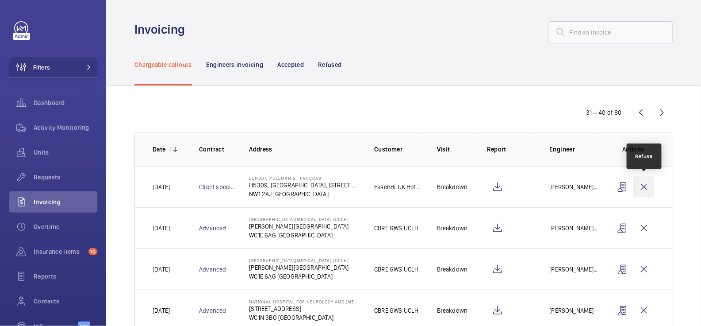
click at [645, 187] on wm-front-icon-button at bounding box center [643, 186] width 21 height 21
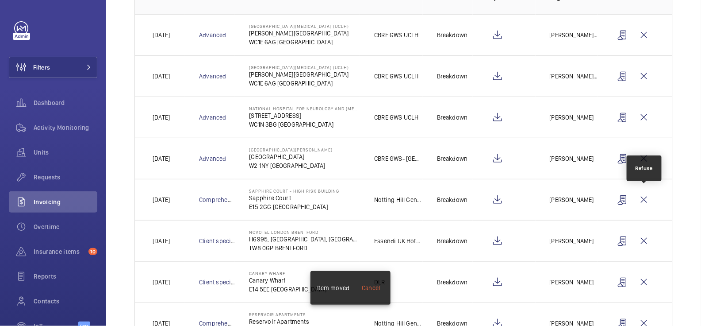
scroll to position [165, 0]
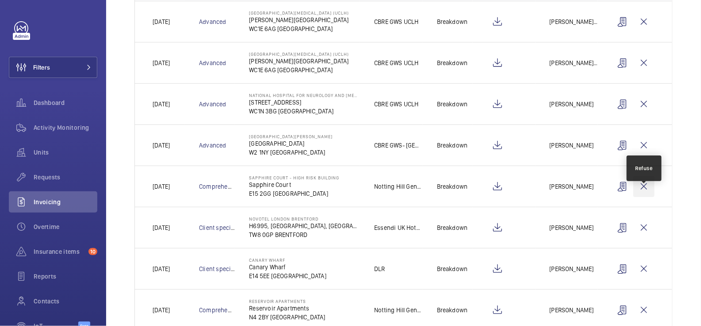
click at [647, 188] on wm-front-icon-button at bounding box center [643, 186] width 21 height 21
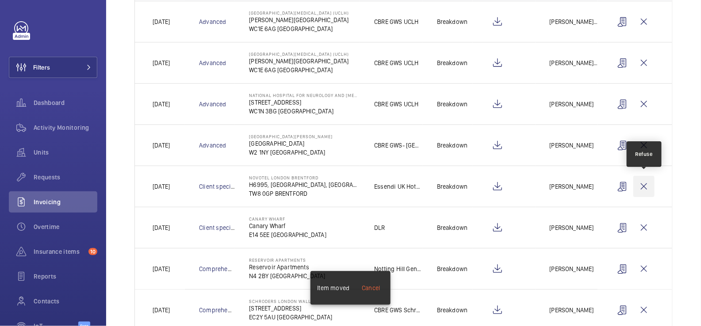
click at [647, 187] on wm-front-icon-button at bounding box center [643, 186] width 21 height 21
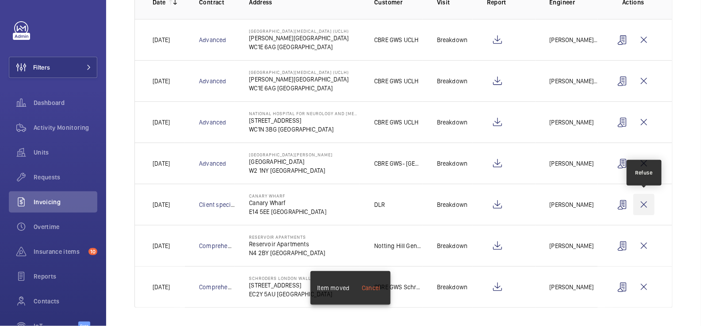
click at [648, 205] on wm-front-icon-button at bounding box center [643, 204] width 21 height 21
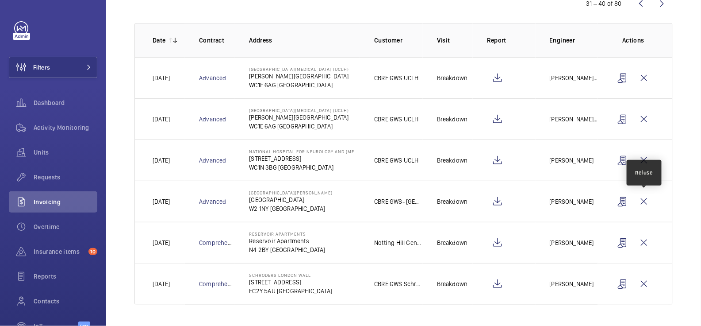
scroll to position [106, 0]
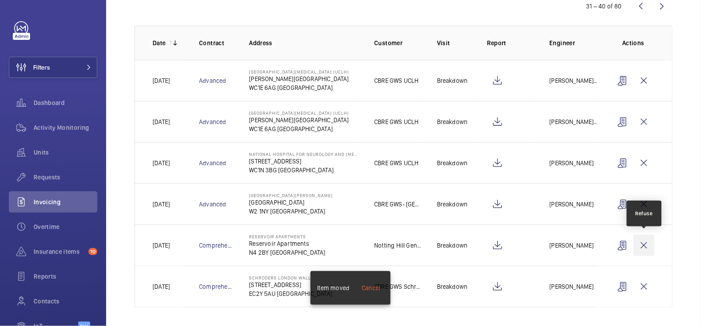
click at [648, 240] on wm-front-icon-button at bounding box center [643, 244] width 21 height 21
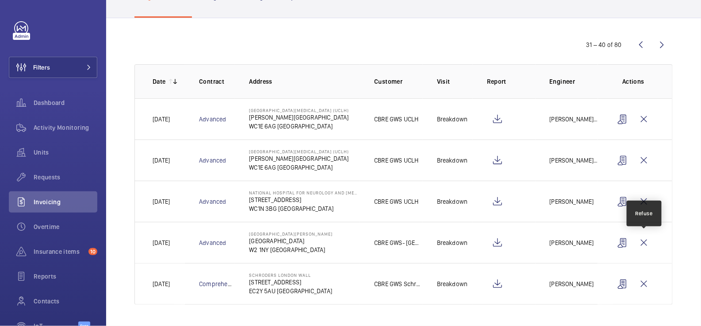
scroll to position [65, 0]
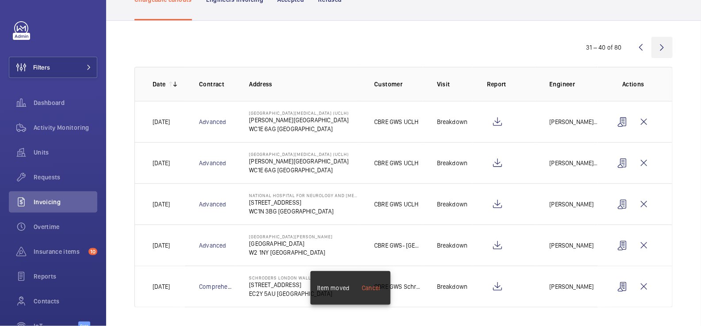
click at [662, 45] on wm-front-icon-button at bounding box center [662, 47] width 21 height 21
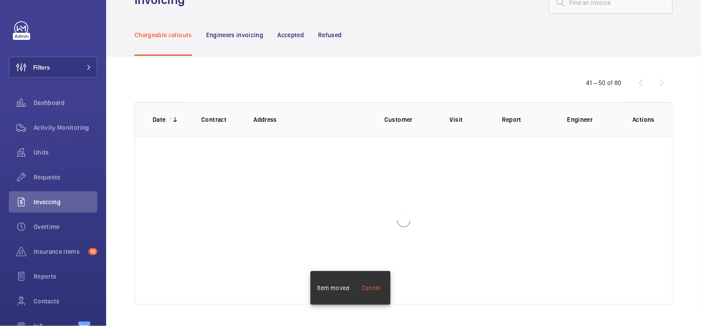
scroll to position [29, 0]
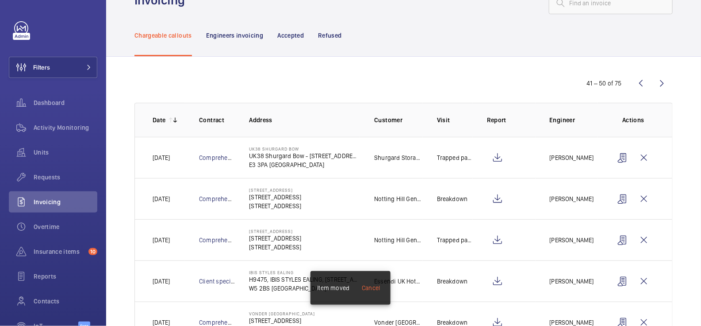
scroll to position [165, 0]
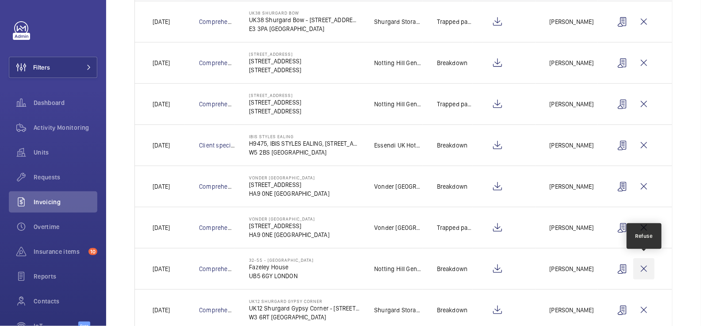
click at [643, 266] on wm-front-icon-button at bounding box center [643, 268] width 21 height 21
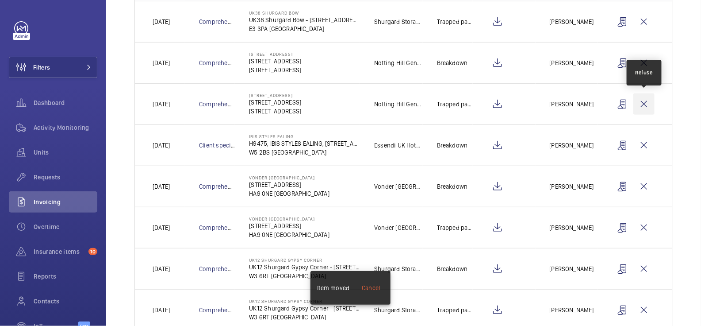
click at [642, 101] on wm-front-icon-button at bounding box center [643, 103] width 21 height 21
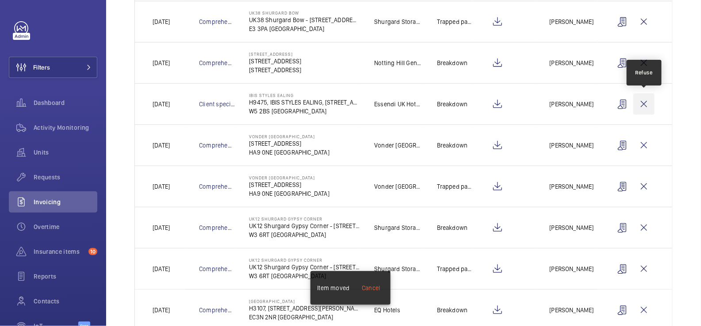
click at [645, 102] on wm-front-icon-button at bounding box center [643, 103] width 21 height 21
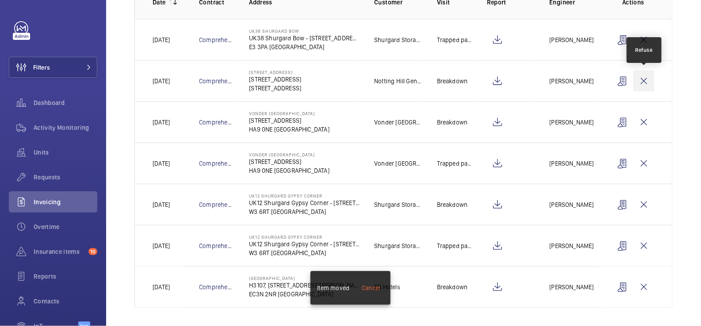
click at [644, 78] on wm-front-icon-button at bounding box center [643, 80] width 21 height 21
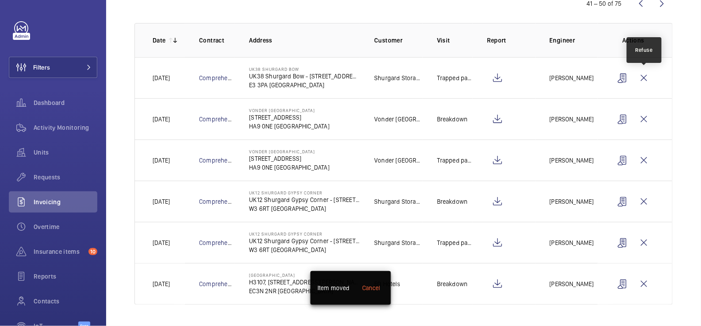
scroll to position [106, 0]
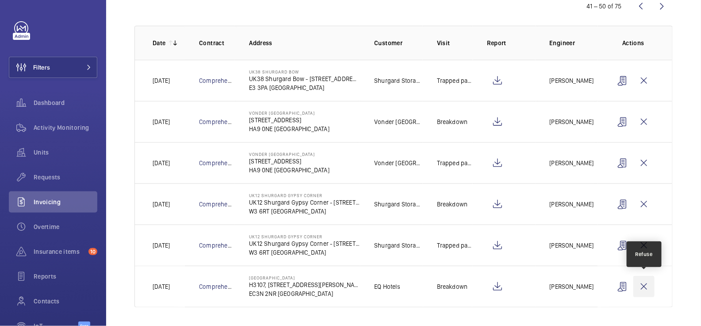
click at [647, 284] on wm-front-icon-button at bounding box center [643, 286] width 21 height 21
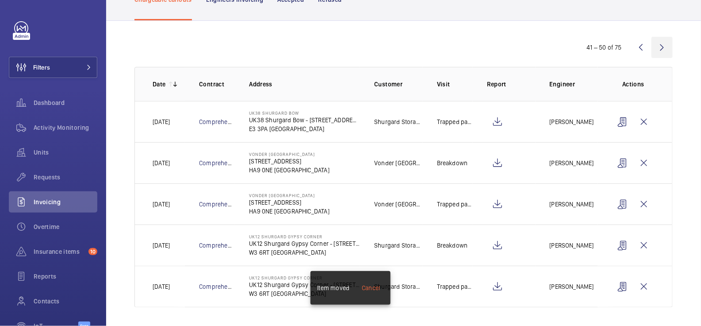
click at [666, 47] on wm-front-icon-button at bounding box center [662, 47] width 21 height 21
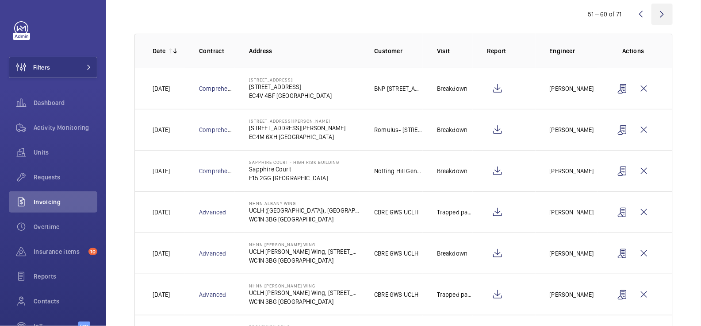
scroll to position [98, 0]
click at [646, 171] on wm-front-icon-button at bounding box center [643, 171] width 21 height 21
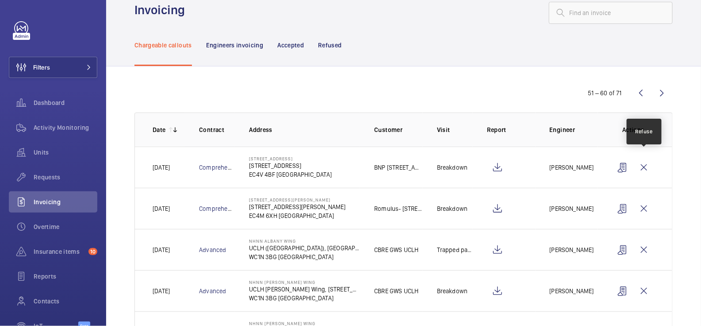
scroll to position [0, 0]
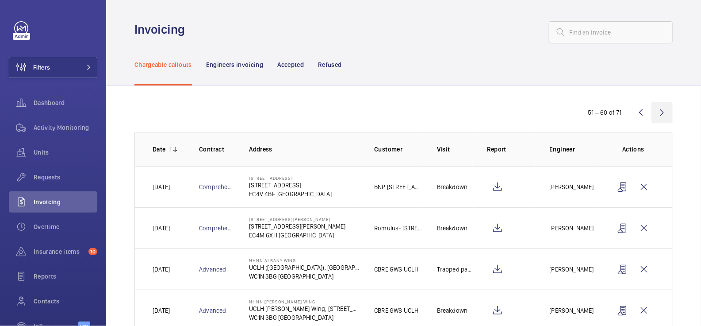
click at [660, 110] on wm-front-icon-button at bounding box center [662, 112] width 21 height 21
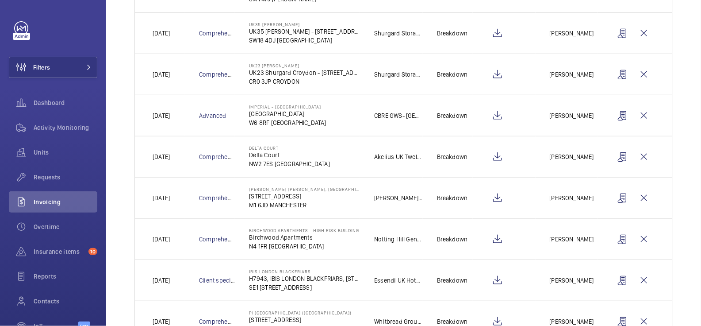
scroll to position [195, 0]
click at [648, 239] on wm-front-icon-button at bounding box center [643, 238] width 21 height 21
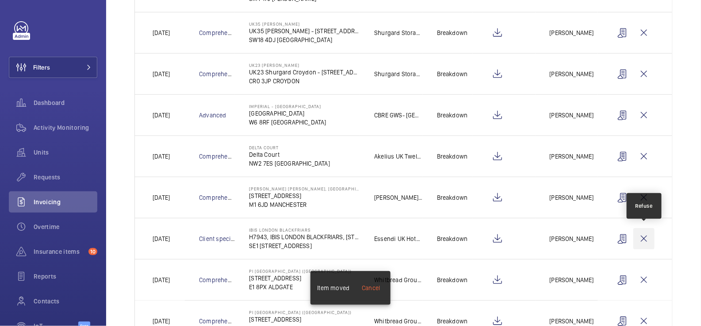
click at [648, 241] on wm-front-icon-button at bounding box center [643, 238] width 21 height 21
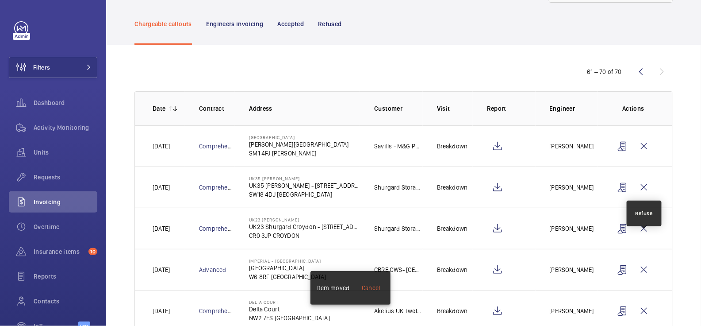
scroll to position [0, 0]
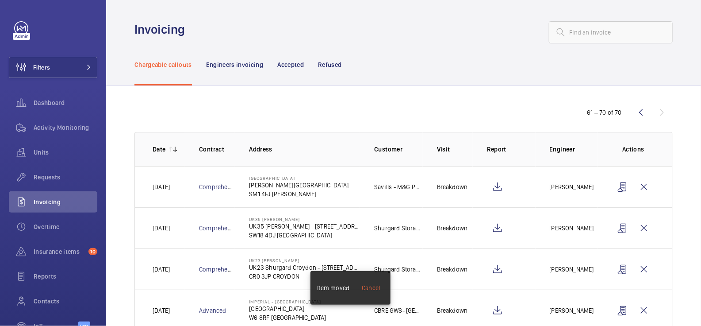
click at [661, 108] on div "61 – 70 of 70" at bounding box center [620, 112] width 106 height 11
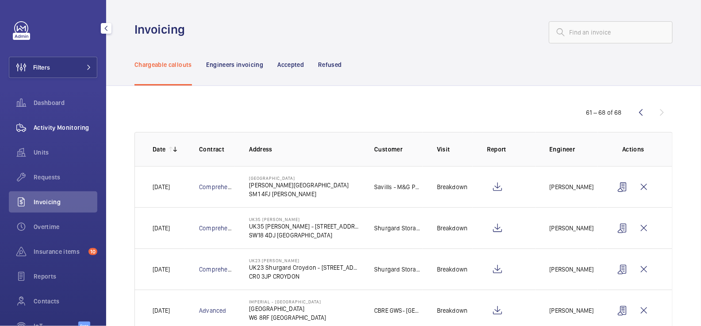
click at [76, 132] on div "Activity Monitoring" at bounding box center [53, 127] width 88 height 21
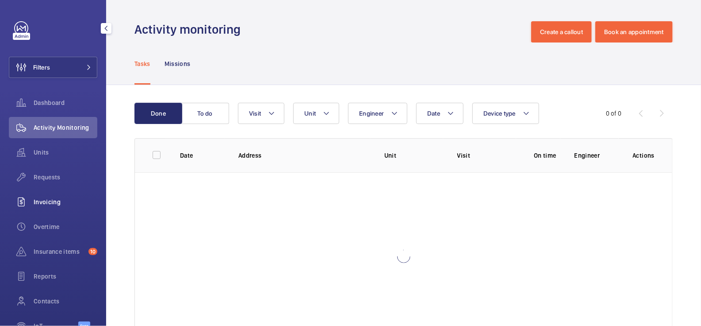
click at [61, 204] on span "Invoicing" at bounding box center [66, 201] width 64 height 9
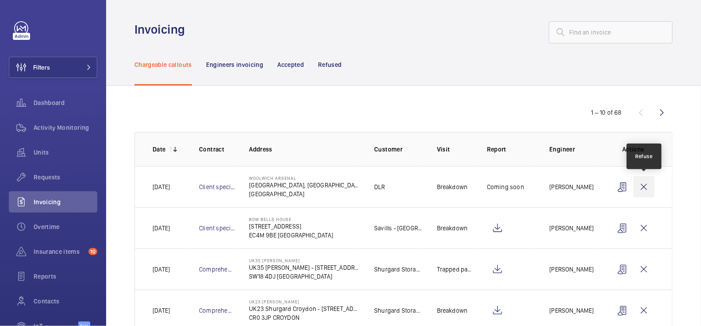
click at [647, 187] on wm-front-icon-button at bounding box center [643, 186] width 21 height 21
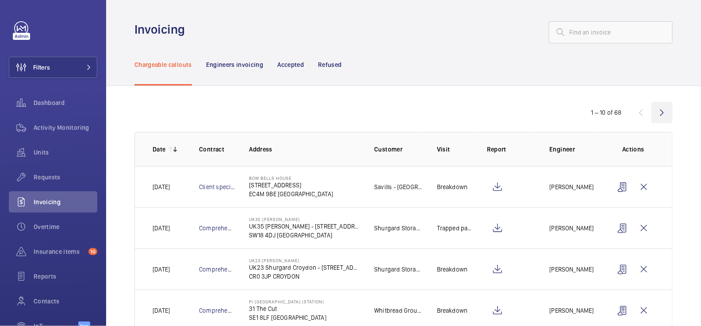
click at [664, 114] on wm-front-icon-button at bounding box center [662, 112] width 21 height 21
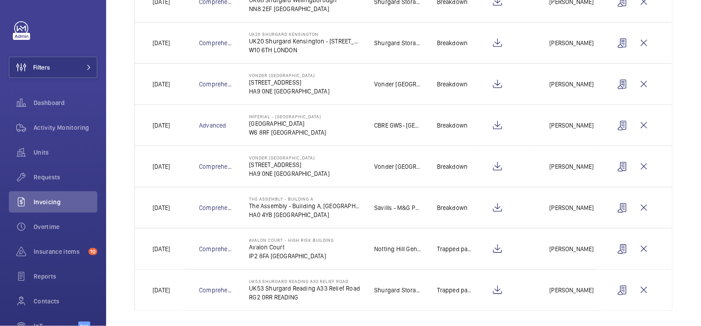
scroll to position [269, 0]
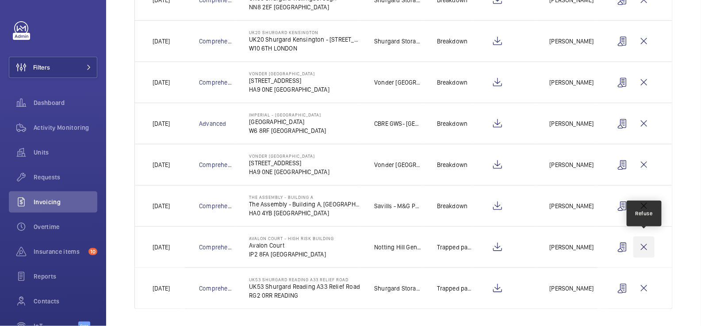
click at [643, 244] on wm-front-icon-button at bounding box center [643, 246] width 21 height 21
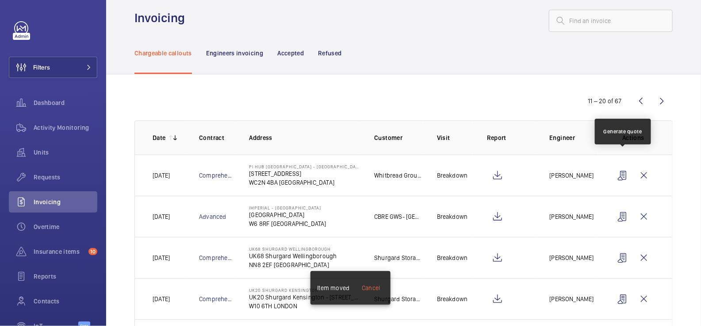
scroll to position [0, 0]
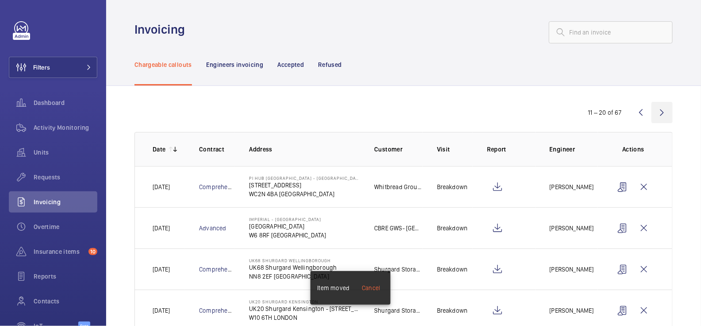
click at [660, 114] on wm-front-icon-button at bounding box center [662, 112] width 21 height 21
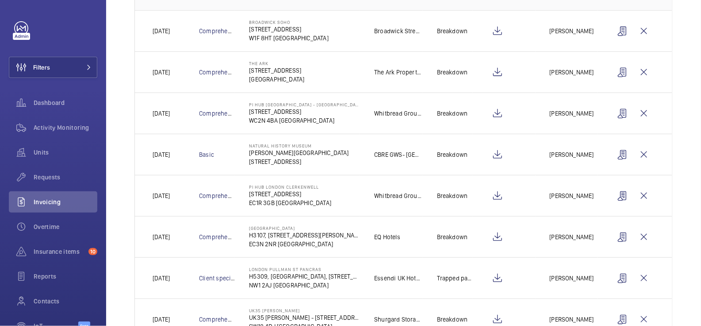
scroll to position [159, 0]
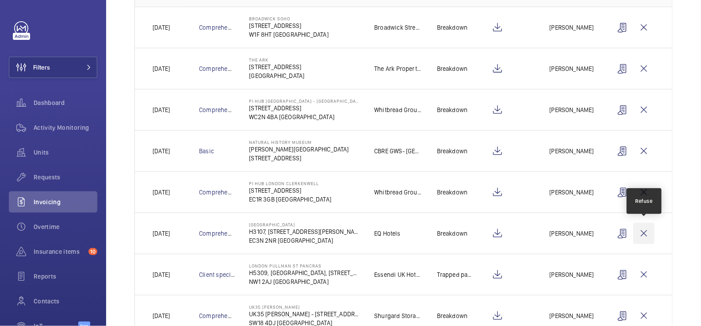
click at [646, 233] on wm-front-icon-button at bounding box center [643, 232] width 21 height 21
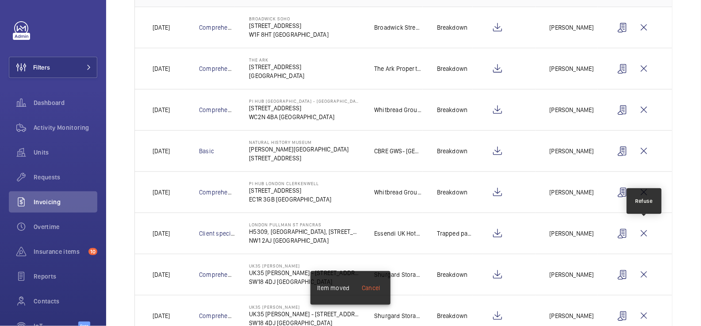
click at [646, 233] on wm-front-icon-button at bounding box center [643, 232] width 21 height 21
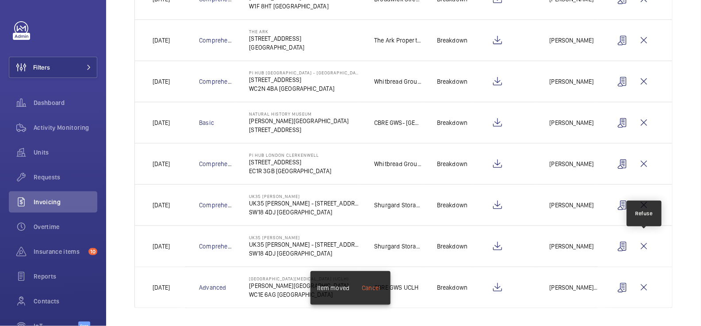
scroll to position [0, 0]
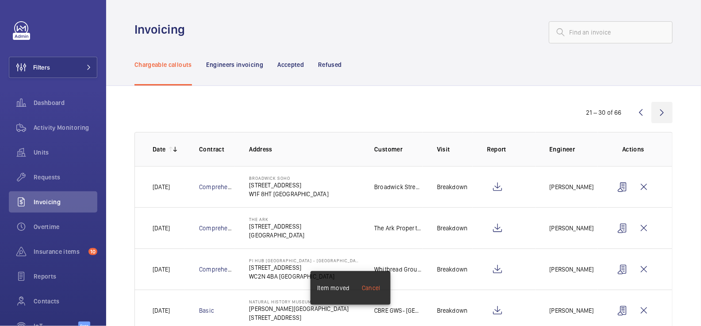
click at [663, 112] on wm-front-icon-button at bounding box center [662, 112] width 21 height 21
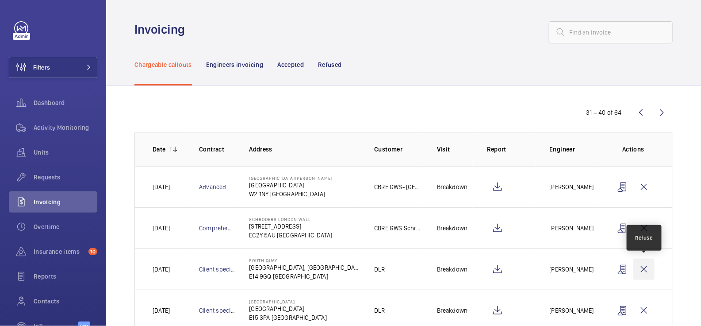
click at [646, 268] on wm-front-icon-button at bounding box center [643, 268] width 21 height 21
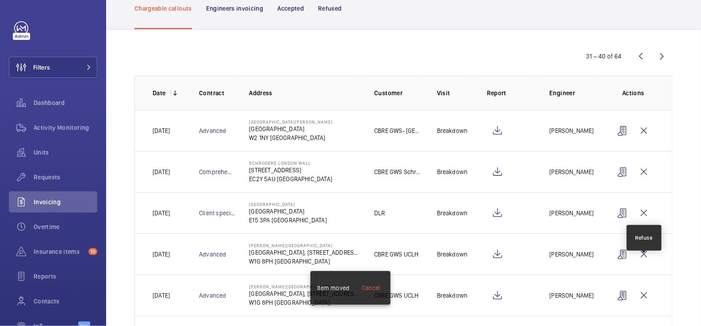
scroll to position [57, 0]
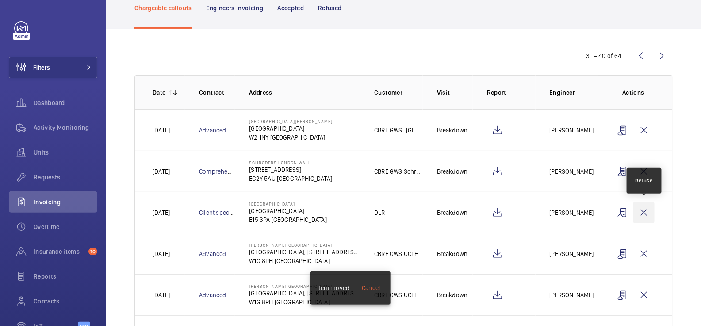
click at [646, 214] on wm-front-icon-button at bounding box center [643, 212] width 21 height 21
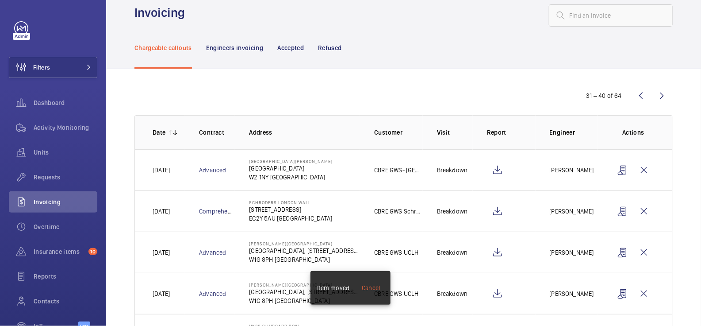
scroll to position [0, 0]
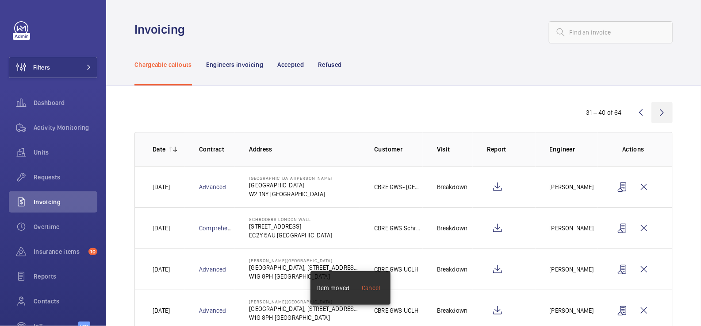
click at [663, 108] on wm-front-icon-button at bounding box center [662, 112] width 21 height 21
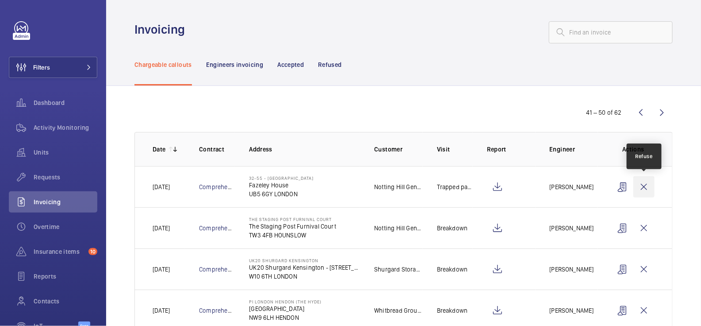
click at [649, 190] on wm-front-icon-button at bounding box center [643, 186] width 21 height 21
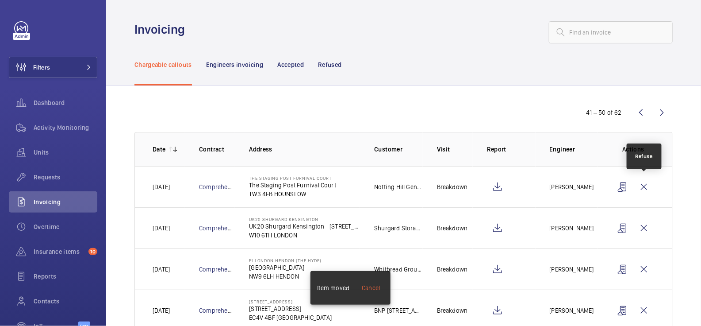
click at [649, 190] on wm-front-icon-button at bounding box center [643, 186] width 21 height 21
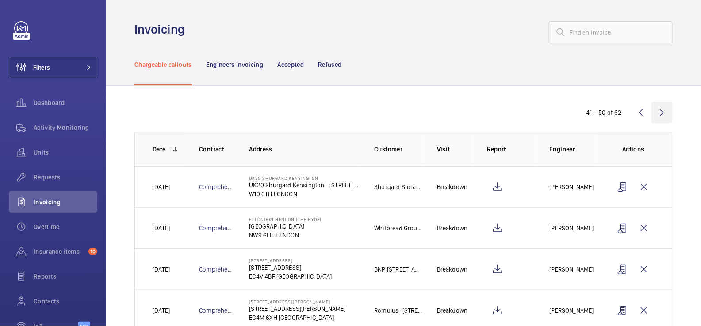
click at [662, 115] on wm-front-icon-button at bounding box center [662, 112] width 21 height 21
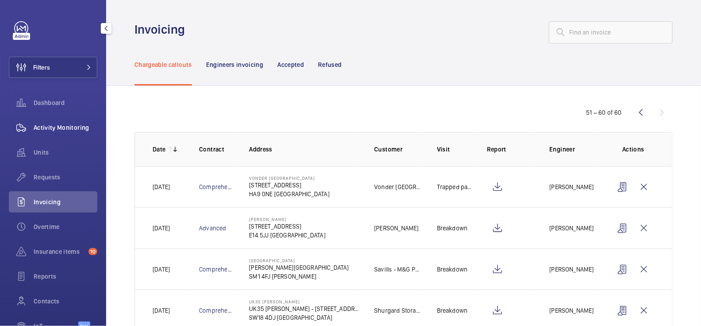
click at [84, 122] on div "Activity Monitoring" at bounding box center [53, 127] width 88 height 21
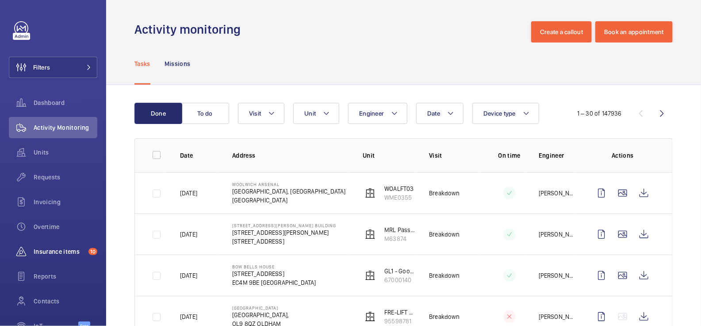
click at [54, 257] on div "Insurance items 10" at bounding box center [53, 251] width 88 height 21
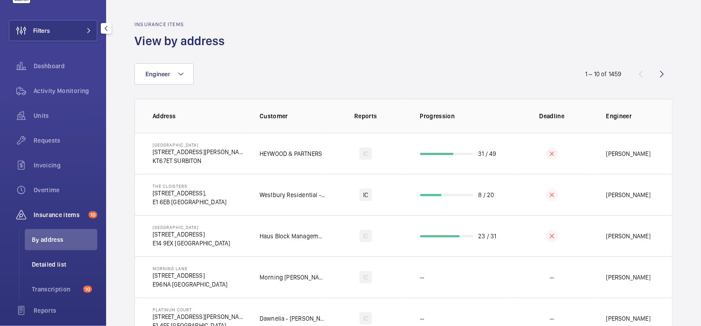
scroll to position [39, 0]
click at [66, 288] on span "Transcription" at bounding box center [56, 286] width 48 height 9
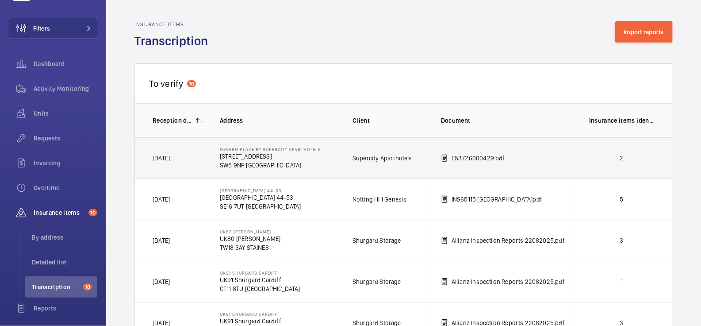
click at [615, 165] on td "2" at bounding box center [623, 157] width 97 height 41
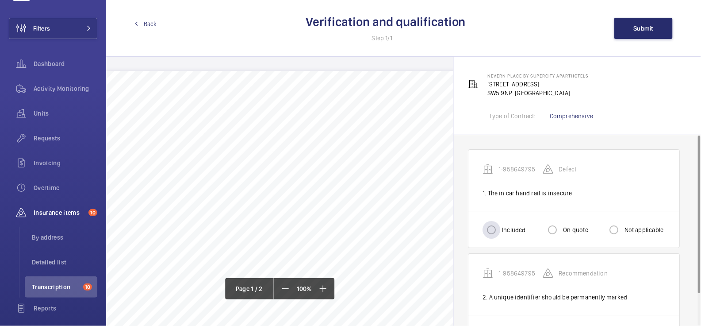
click at [505, 230] on label "Included" at bounding box center [512, 229] width 25 height 9
click at [500, 230] on input "Included" at bounding box center [492, 230] width 18 height 18
radio input "true"
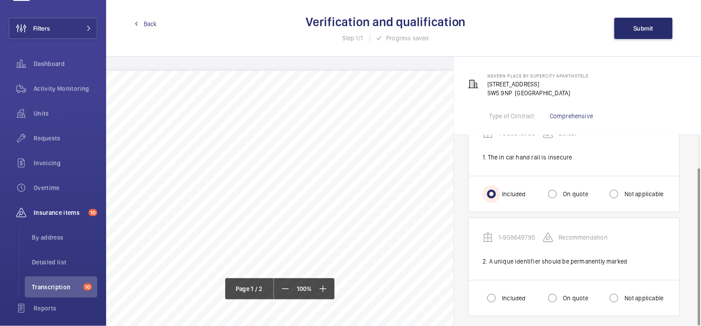
scroll to position [38, 0]
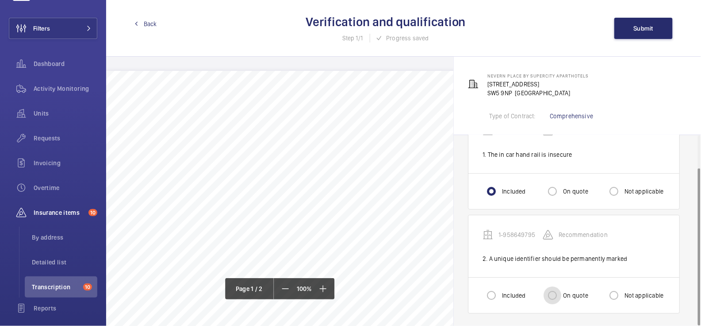
click at [556, 292] on input "On quote" at bounding box center [553, 295] width 18 height 18
radio input "true"
click at [634, 28] on span "Submit" at bounding box center [644, 28] width 20 height 7
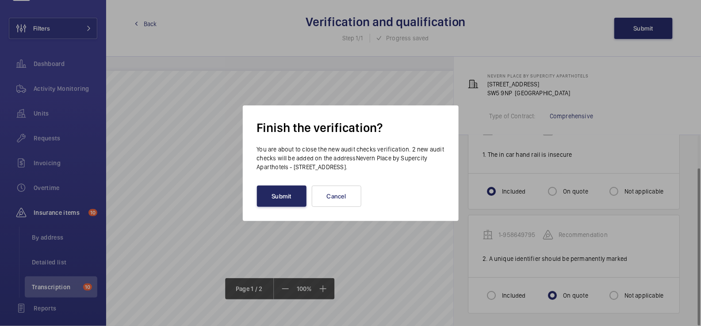
click at [285, 193] on button "Submit" at bounding box center [282, 195] width 50 height 21
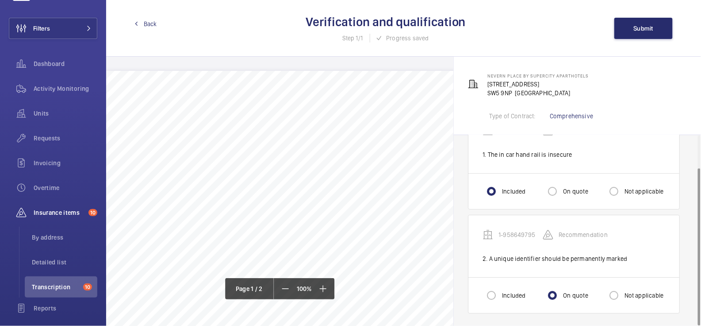
click at [151, 26] on span "Back" at bounding box center [150, 23] width 13 height 9
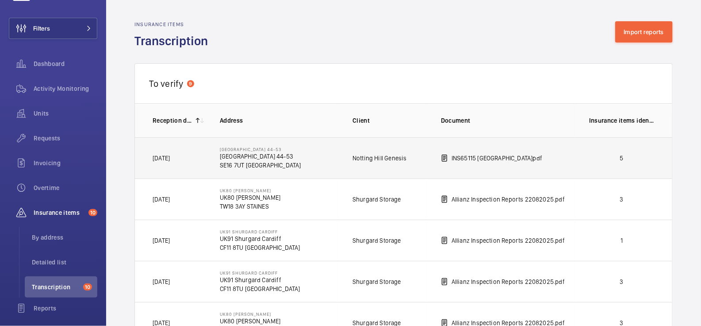
click at [634, 161] on p "5" at bounding box center [621, 157] width 65 height 9
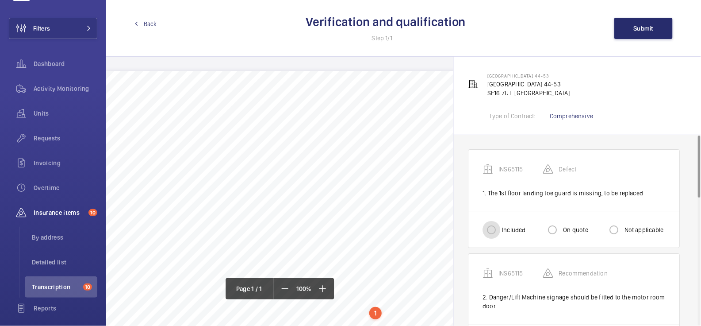
click at [495, 230] on input "Included" at bounding box center [492, 230] width 18 height 18
radio input "true"
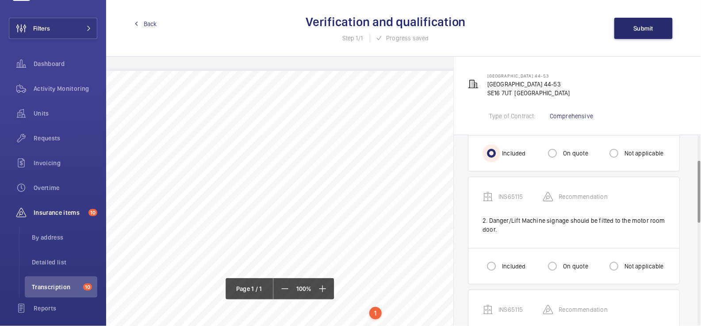
scroll to position [77, 0]
click at [564, 263] on label "On quote" at bounding box center [574, 265] width 27 height 9
click at [561, 263] on input "On quote" at bounding box center [553, 265] width 18 height 18
radio input "true"
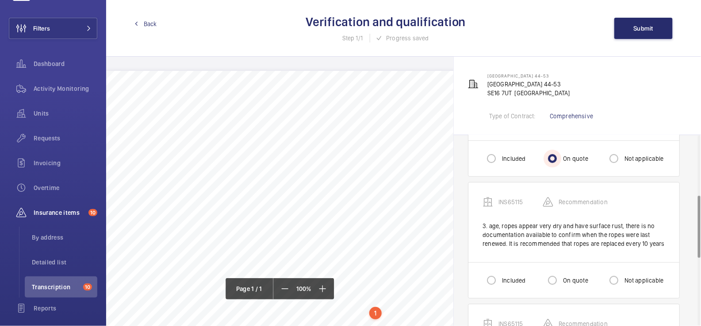
scroll to position [184, 0]
click at [491, 276] on input "Included" at bounding box center [492, 280] width 18 height 18
radio input "true"
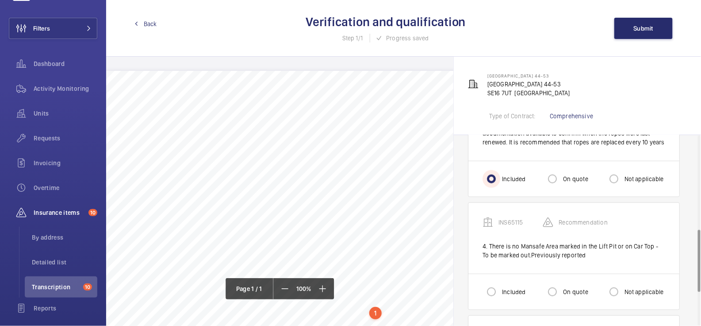
scroll to position [290, 0]
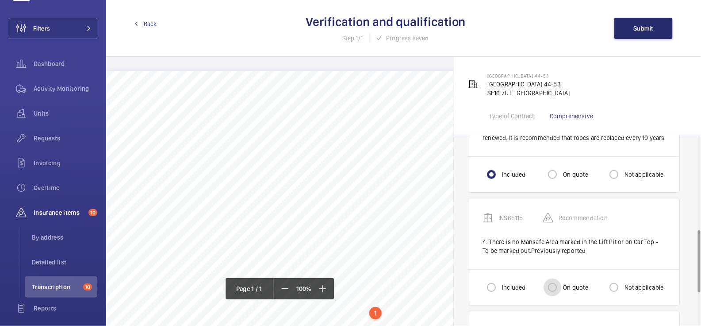
click at [552, 284] on input "On quote" at bounding box center [553, 287] width 18 height 18
radio input "true"
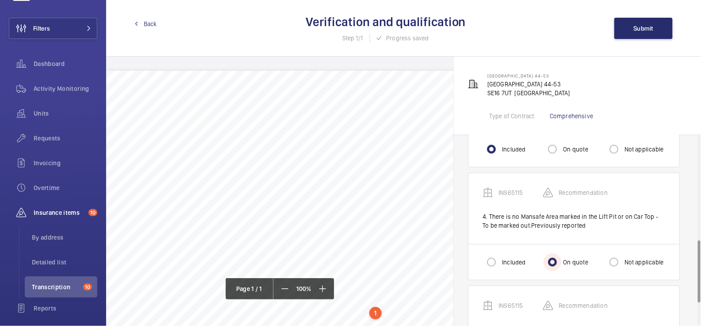
scroll to position [324, 0]
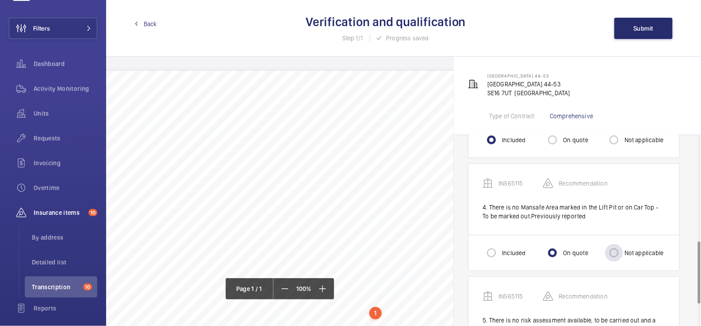
click at [638, 250] on label "Not applicable" at bounding box center [643, 252] width 41 height 9
click at [623, 250] on input "Not applicable" at bounding box center [614, 253] width 18 height 18
radio input "true"
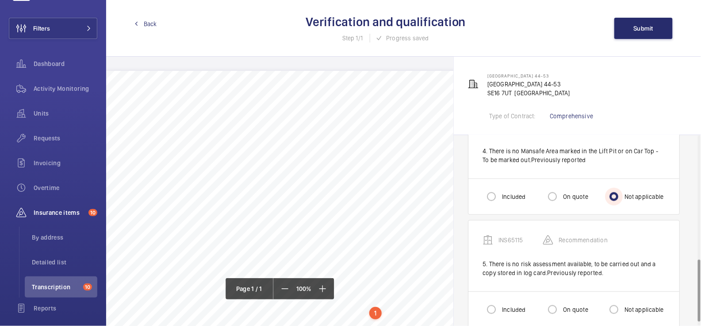
scroll to position [392, 0]
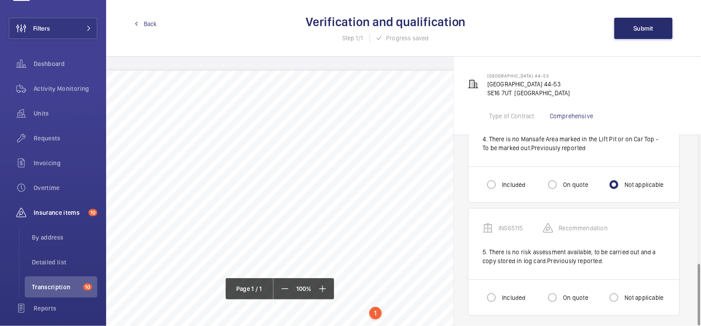
click at [635, 293] on label "Not applicable" at bounding box center [643, 297] width 41 height 9
click at [623, 293] on input "Not applicable" at bounding box center [614, 297] width 18 height 18
radio input "true"
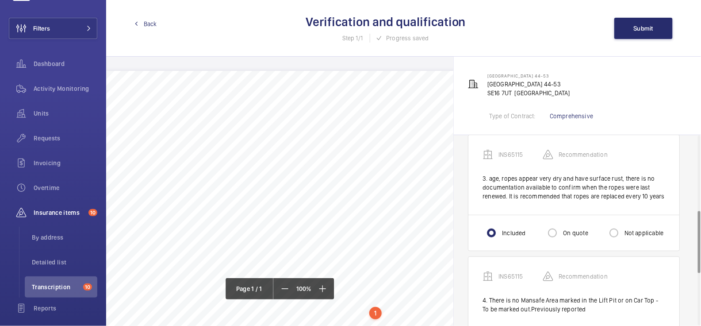
scroll to position [230, 0]
click at [644, 28] on span "Submit" at bounding box center [644, 28] width 20 height 7
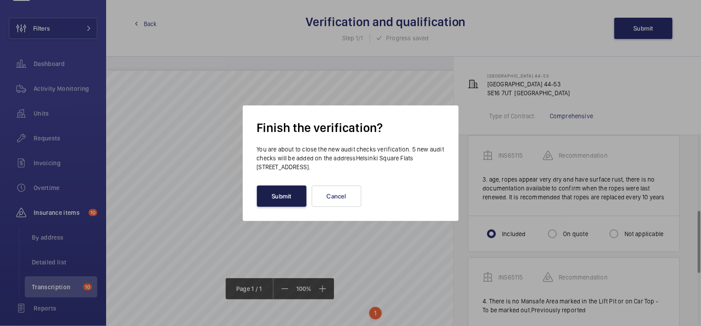
click at [285, 197] on button "Submit" at bounding box center [282, 195] width 50 height 21
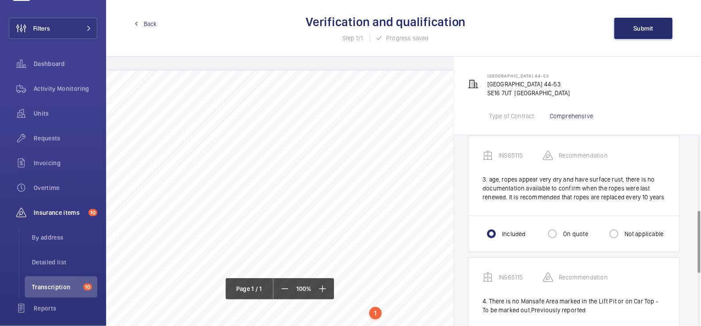
click at [151, 20] on span "Back" at bounding box center [150, 23] width 13 height 9
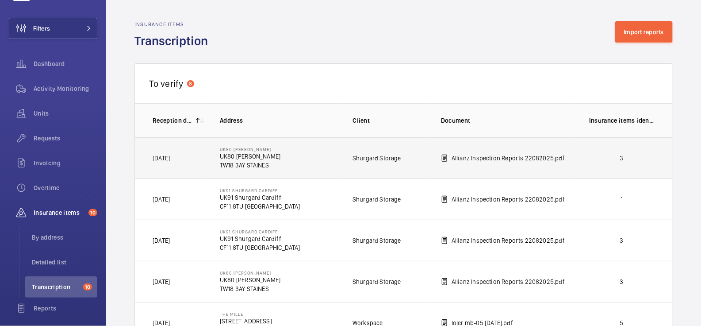
click at [599, 165] on td "3" at bounding box center [623, 157] width 97 height 41
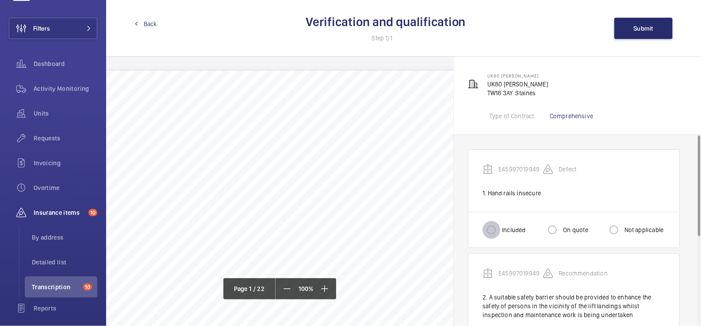
click at [499, 235] on input "Included" at bounding box center [492, 230] width 18 height 18
radio input "true"
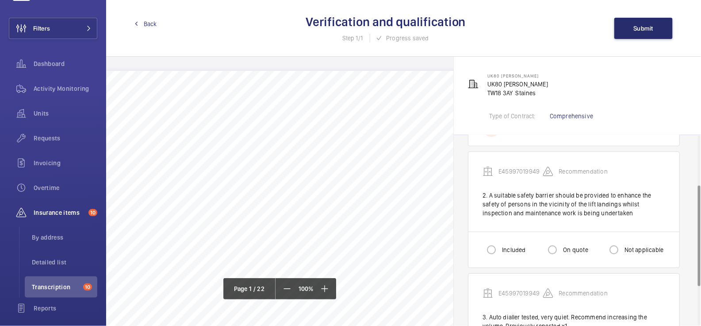
scroll to position [104, 0]
click at [563, 243] on div at bounding box center [552, 247] width 21 height 21
radio input "true"
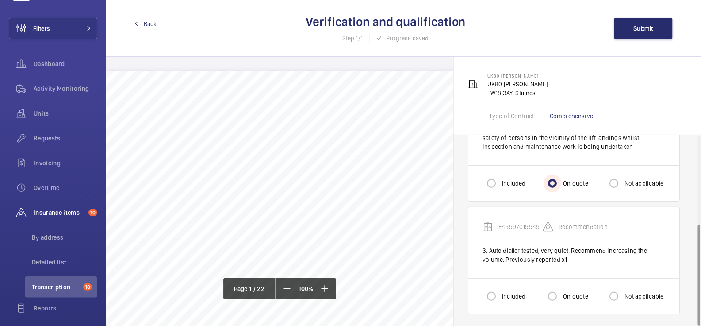
scroll to position [168, 0]
click at [497, 289] on input "Included" at bounding box center [492, 297] width 18 height 18
radio input "true"
click at [642, 29] on span "Submit" at bounding box center [644, 28] width 20 height 7
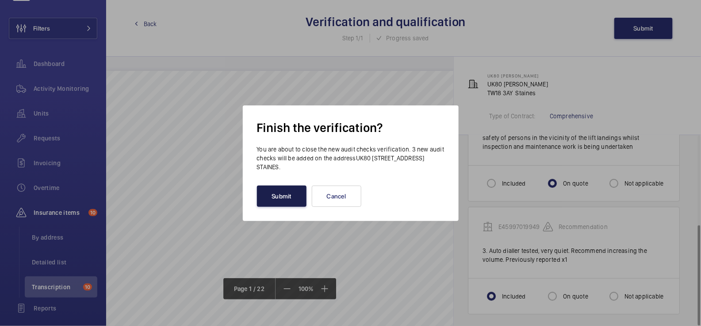
click at [275, 199] on button "Submit" at bounding box center [282, 195] width 50 height 21
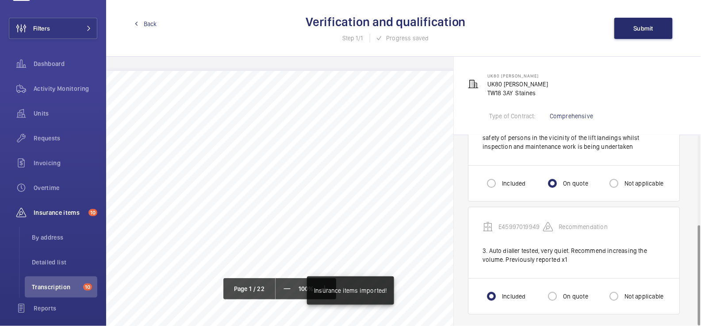
click at [149, 24] on span "Back" at bounding box center [150, 23] width 13 height 9
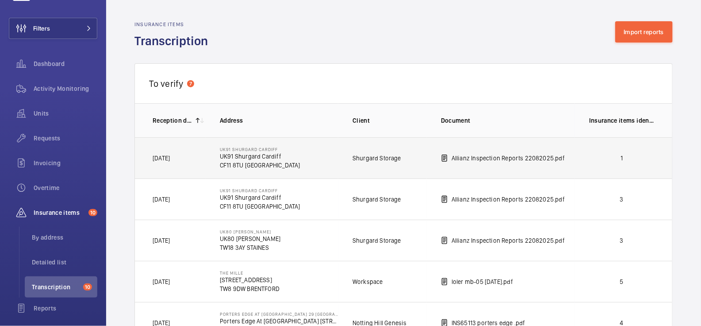
click at [575, 155] on td "1" at bounding box center [623, 157] width 97 height 41
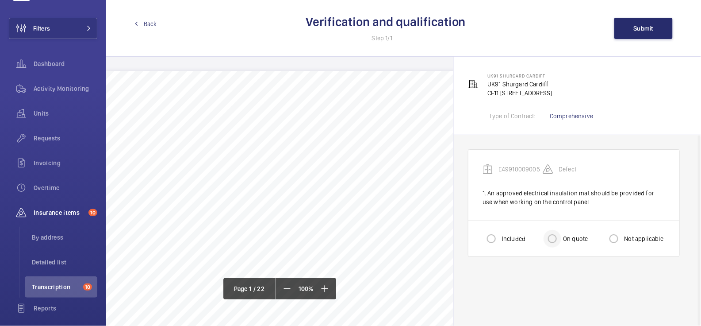
click at [563, 236] on div at bounding box center [552, 238] width 21 height 21
radio input "true"
click at [642, 31] on span "Submit" at bounding box center [644, 28] width 20 height 7
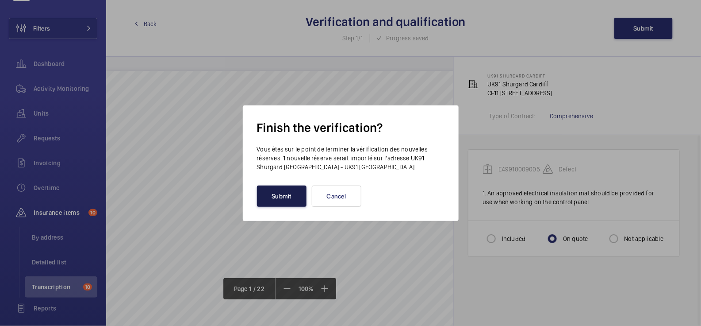
click at [278, 199] on button "Submit" at bounding box center [282, 195] width 50 height 21
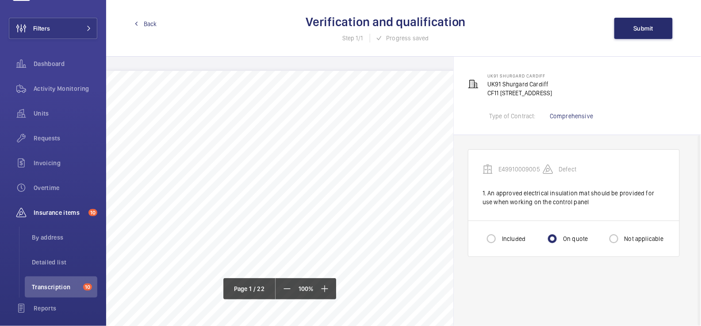
click at [149, 22] on span "Back" at bounding box center [150, 23] width 13 height 9
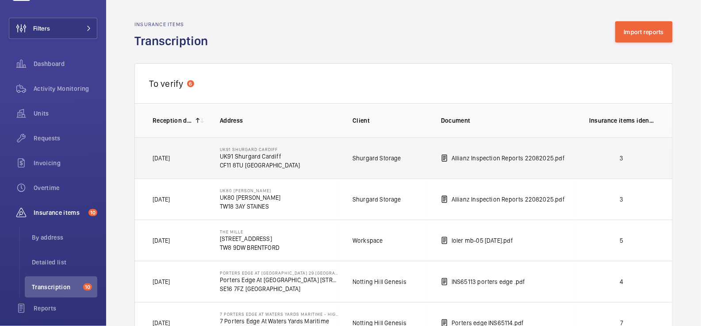
click at [607, 162] on td "3" at bounding box center [623, 157] width 97 height 41
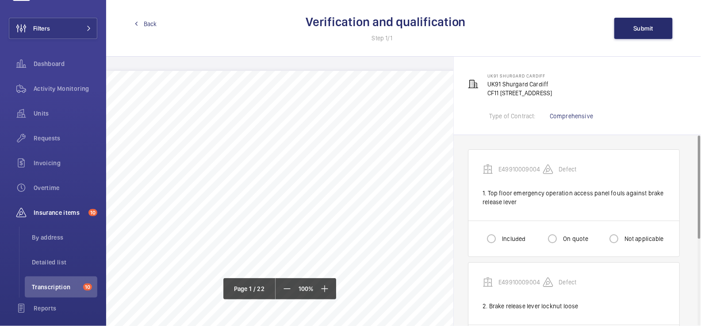
click at [505, 237] on label "Included" at bounding box center [512, 238] width 25 height 9
click at [500, 237] on input "Included" at bounding box center [492, 239] width 18 height 18
radio input "true"
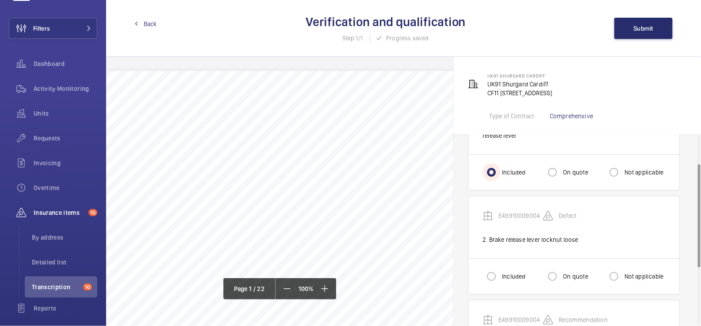
scroll to position [71, 0]
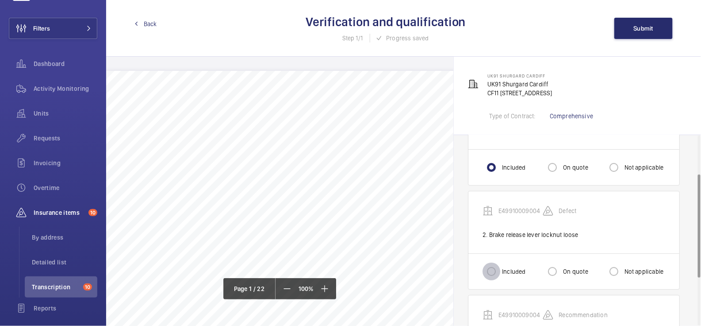
click at [496, 269] on input "Included" at bounding box center [492, 271] width 18 height 18
radio input "true"
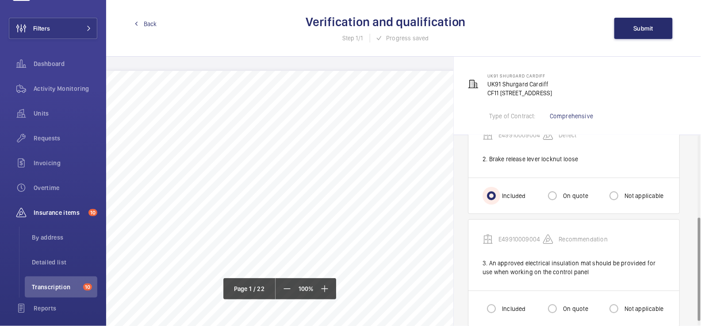
scroll to position [151, 0]
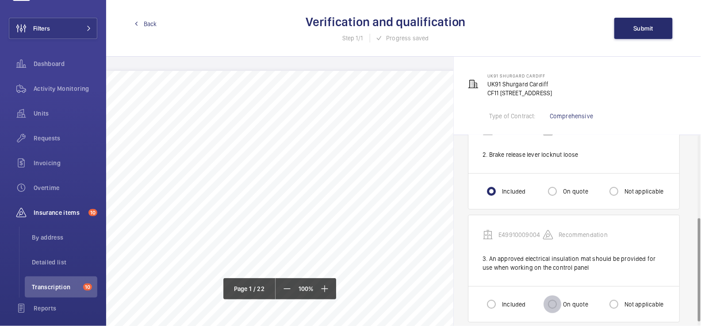
click at [561, 300] on input "On quote" at bounding box center [553, 304] width 18 height 18
radio input "true"
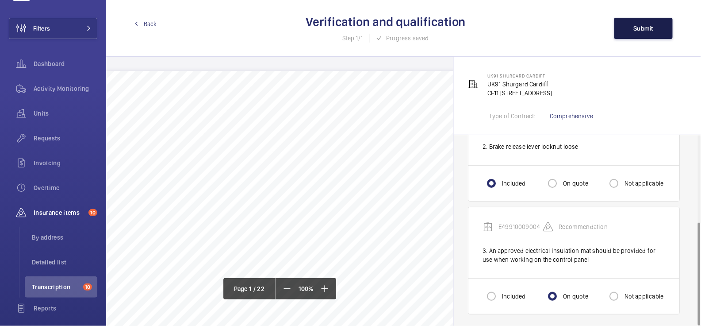
click at [639, 28] on span "Submit" at bounding box center [644, 28] width 20 height 7
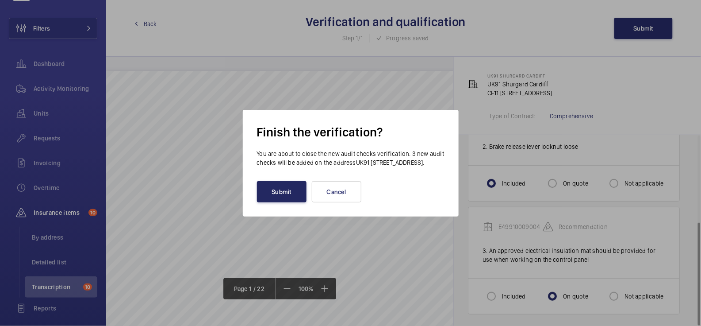
click at [284, 192] on button "Submit" at bounding box center [282, 191] width 50 height 21
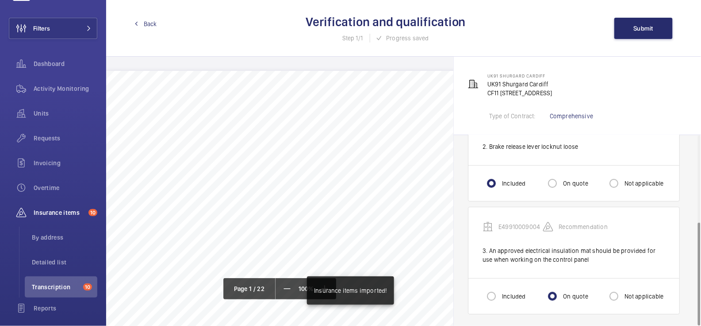
click at [151, 26] on span "Back" at bounding box center [150, 23] width 13 height 9
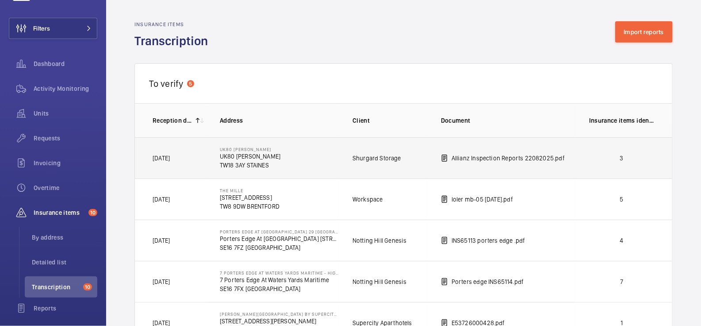
click at [621, 158] on p "3" at bounding box center [621, 157] width 65 height 9
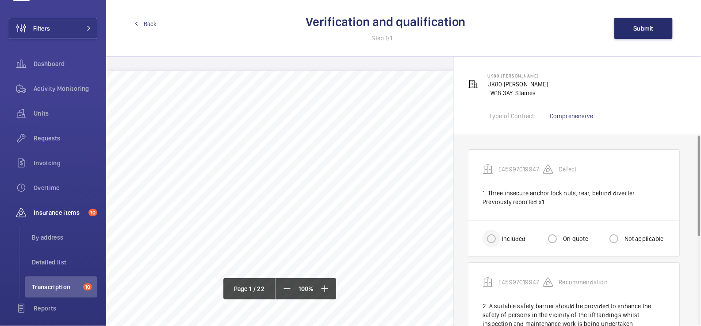
click at [502, 241] on div at bounding box center [491, 238] width 21 height 21
radio input "true"
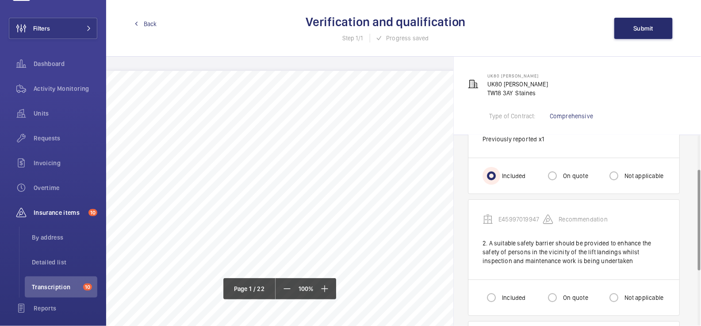
scroll to position [73, 0]
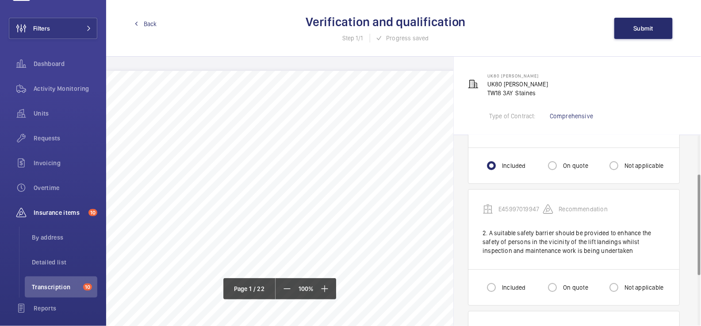
click at [567, 286] on label "On quote" at bounding box center [574, 287] width 27 height 9
click at [561, 286] on input "On quote" at bounding box center [553, 287] width 18 height 18
radio input "true"
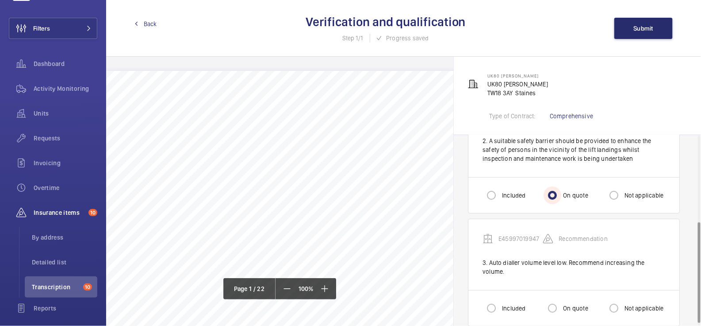
scroll to position [168, 0]
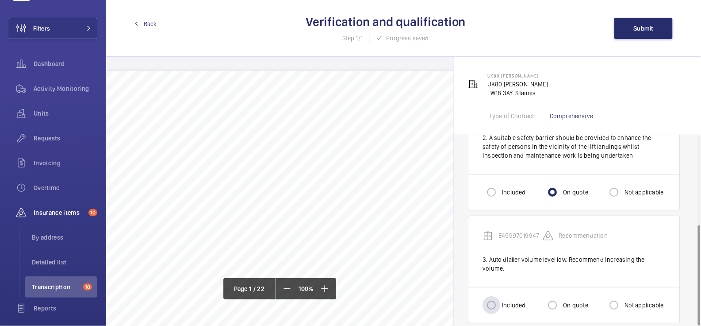
click at [513, 300] on label "Included" at bounding box center [512, 304] width 25 height 9
click at [500, 296] on input "Included" at bounding box center [492, 305] width 18 height 18
radio input "true"
click at [639, 26] on span "Submit" at bounding box center [644, 28] width 20 height 7
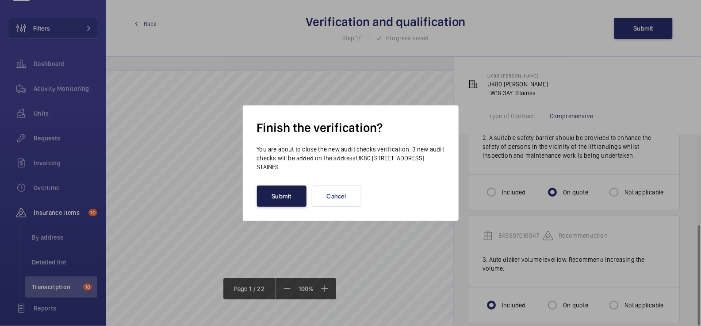
click at [282, 195] on button "Submit" at bounding box center [282, 195] width 50 height 21
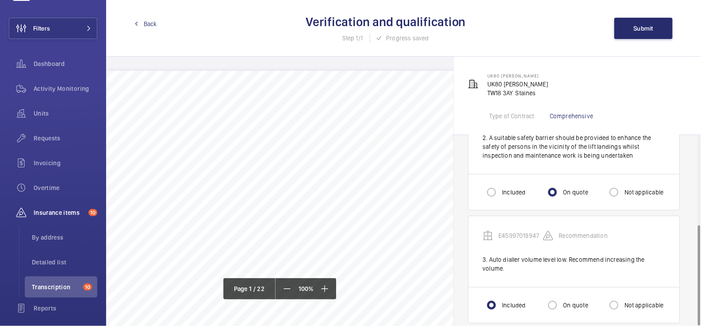
click at [150, 25] on span "Back" at bounding box center [150, 23] width 13 height 9
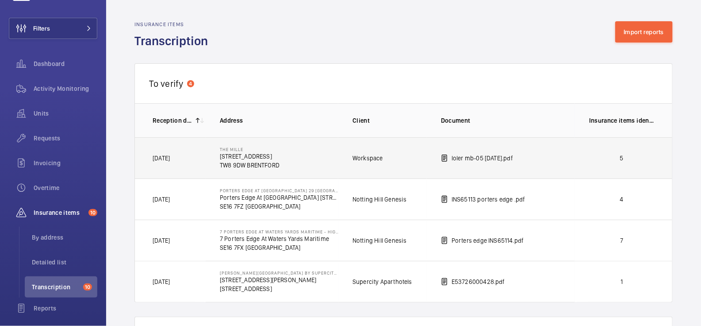
click at [640, 165] on td "5" at bounding box center [623, 157] width 97 height 41
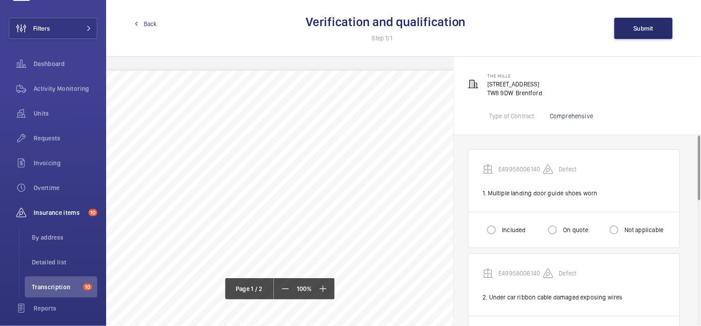
click at [510, 229] on label "Included" at bounding box center [512, 229] width 25 height 9
click at [500, 229] on input "Included" at bounding box center [492, 230] width 18 height 18
radio input "true"
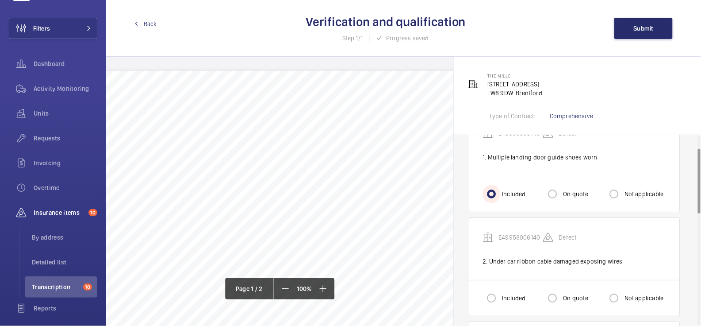
scroll to position [50, 0]
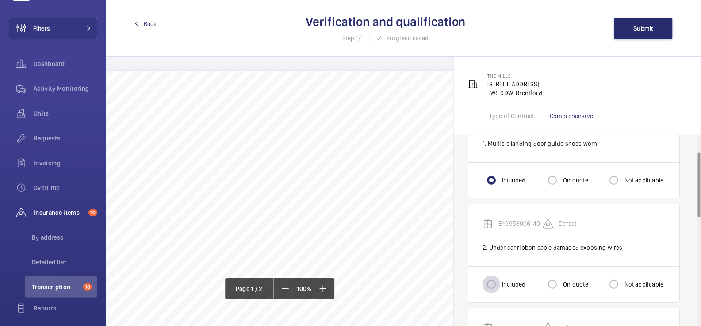
click at [501, 280] on div at bounding box center [491, 283] width 21 height 21
radio input "true"
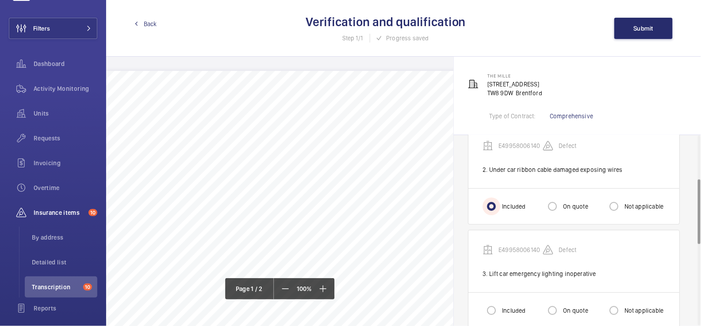
scroll to position [128, 0]
click at [500, 304] on div at bounding box center [491, 309] width 21 height 21
radio input "true"
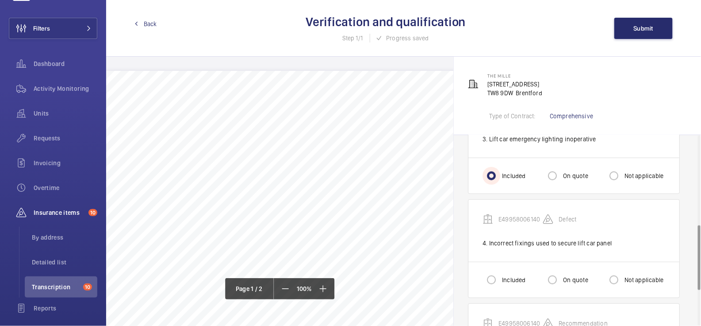
scroll to position [261, 0]
click at [494, 276] on input "Included" at bounding box center [492, 280] width 18 height 18
radio input "true"
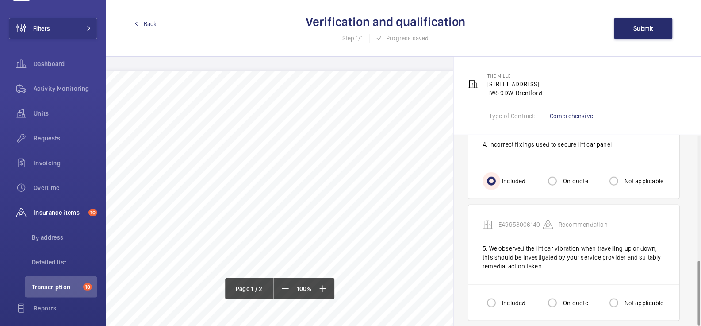
scroll to position [366, 0]
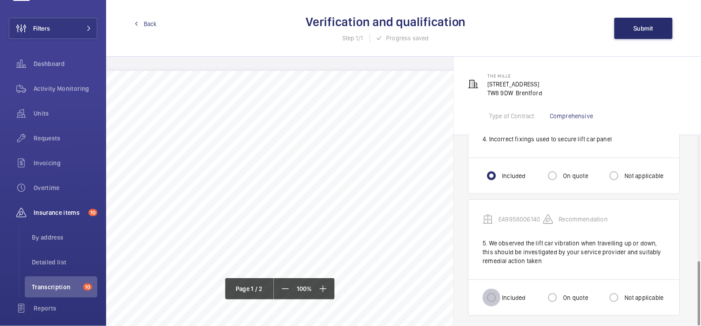
click at [495, 291] on input "Included" at bounding box center [492, 297] width 18 height 18
radio input "true"
click at [649, 26] on span "Submit" at bounding box center [644, 28] width 20 height 7
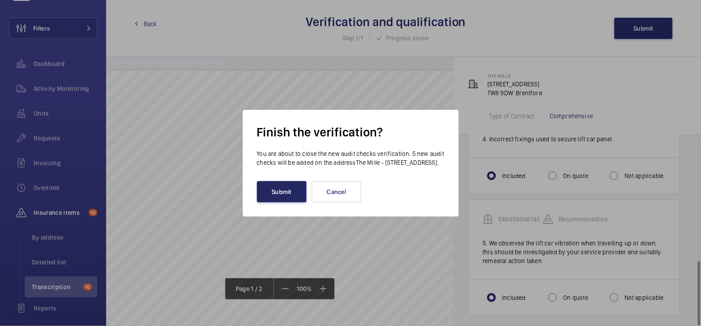
click at [282, 199] on button "Submit" at bounding box center [282, 191] width 50 height 21
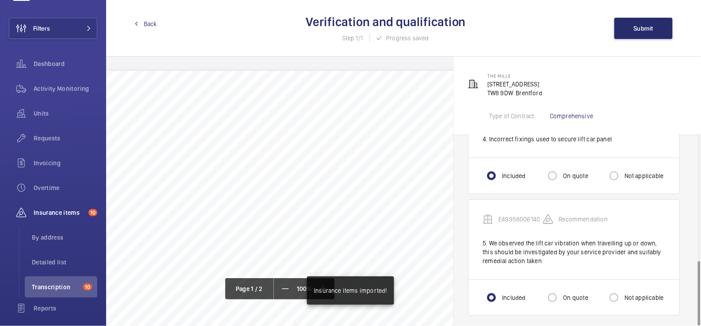
click at [150, 25] on span "Back" at bounding box center [150, 23] width 13 height 9
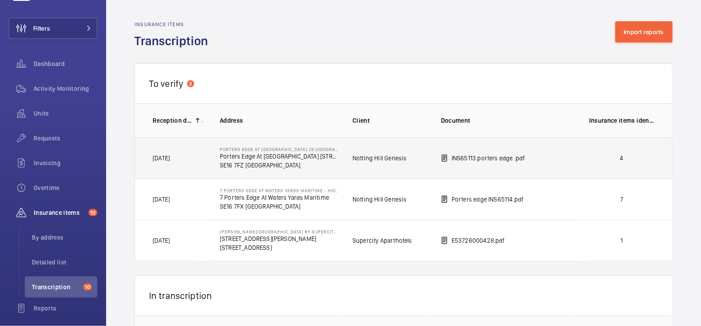
click at [614, 167] on td "4" at bounding box center [623, 157] width 97 height 41
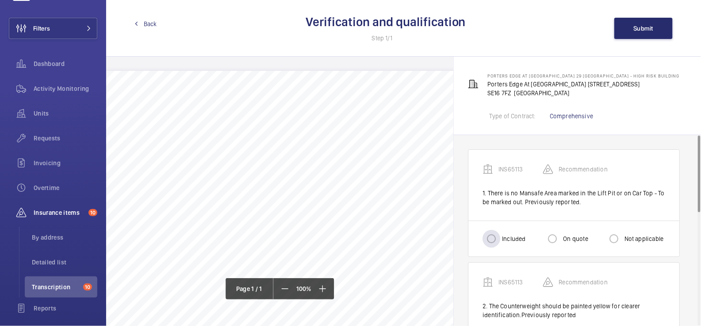
click at [511, 237] on label "Included" at bounding box center [512, 238] width 25 height 9
click at [500, 237] on input "Included" at bounding box center [492, 239] width 18 height 18
radio input "true"
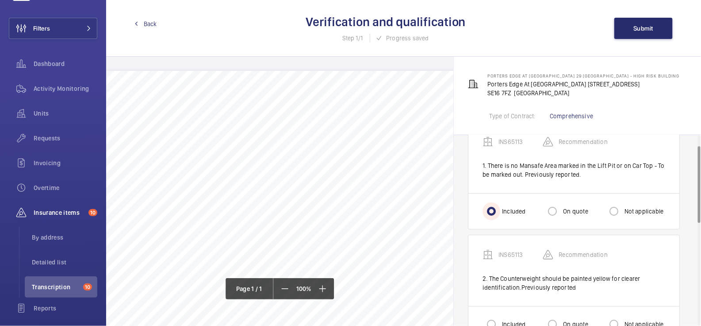
scroll to position [38, 0]
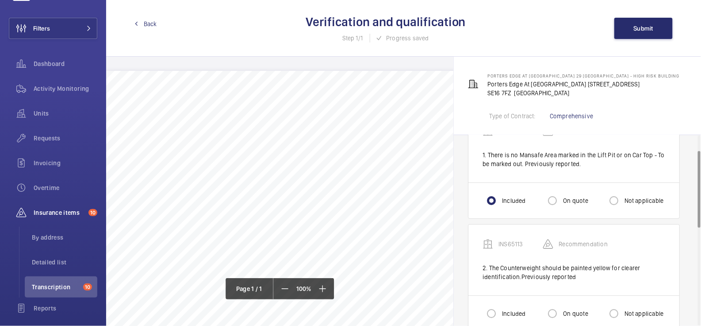
click at [643, 199] on label "Not applicable" at bounding box center [643, 200] width 41 height 9
click at [623, 199] on input "Not applicable" at bounding box center [614, 201] width 18 height 18
radio input "true"
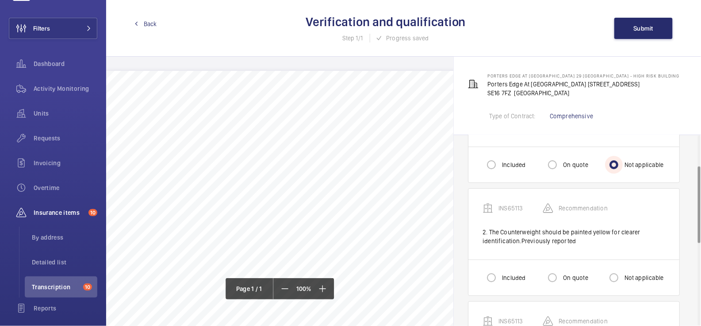
scroll to position [82, 0]
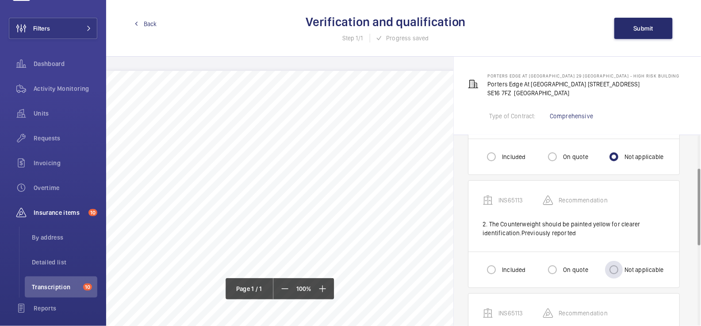
click at [641, 268] on label "Not applicable" at bounding box center [643, 269] width 41 height 9
click at [623, 268] on input "Not applicable" at bounding box center [614, 270] width 18 height 18
radio input "true"
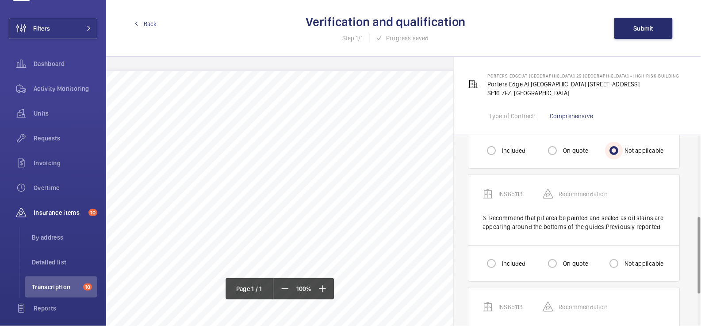
scroll to position [203, 0]
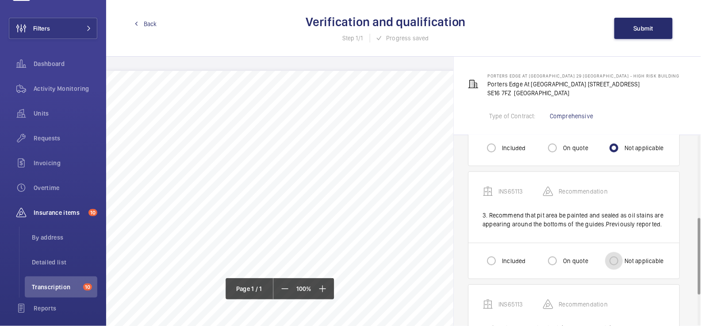
click at [619, 258] on input "Not applicable" at bounding box center [614, 261] width 18 height 18
radio input "true"
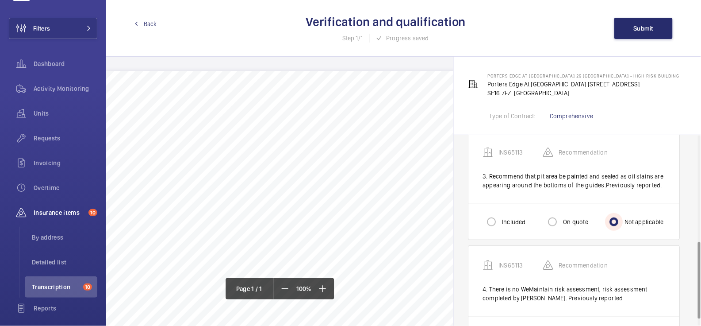
scroll to position [280, 0]
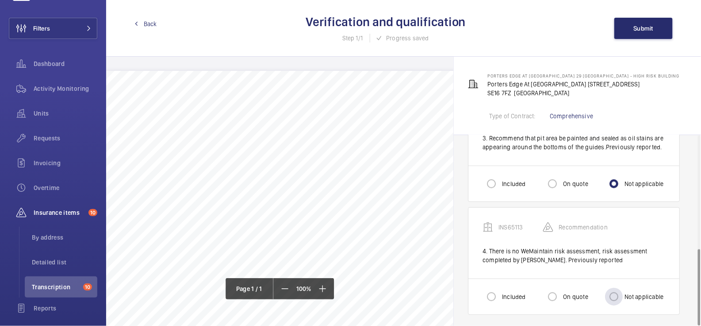
click at [628, 292] on label "Not applicable" at bounding box center [643, 296] width 41 height 9
click at [623, 291] on input "Not applicable" at bounding box center [614, 297] width 18 height 18
radio input "true"
click at [642, 27] on span "Submit" at bounding box center [644, 28] width 20 height 7
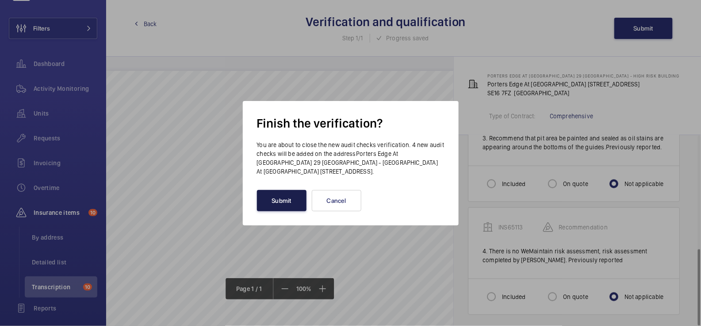
click at [280, 199] on button "Submit" at bounding box center [282, 200] width 50 height 21
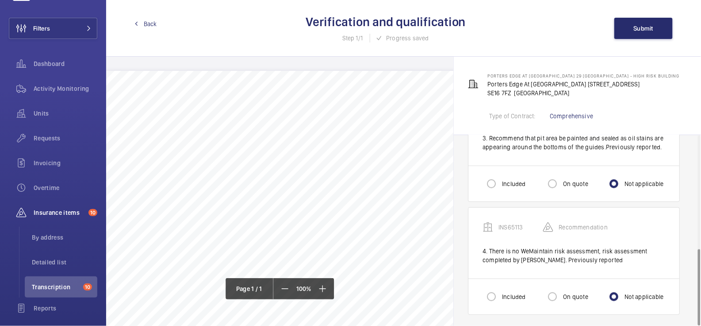
click at [151, 22] on span "Back" at bounding box center [150, 23] width 13 height 9
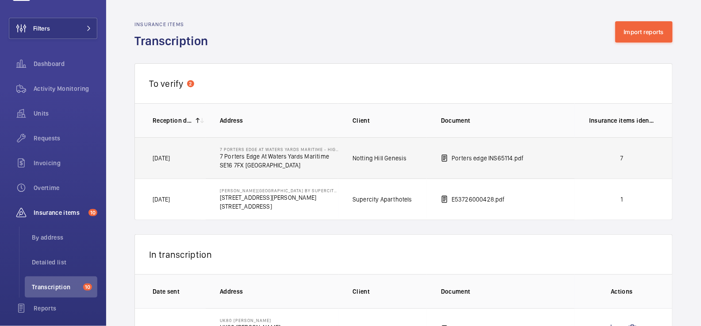
click at [607, 164] on td "7" at bounding box center [623, 157] width 97 height 41
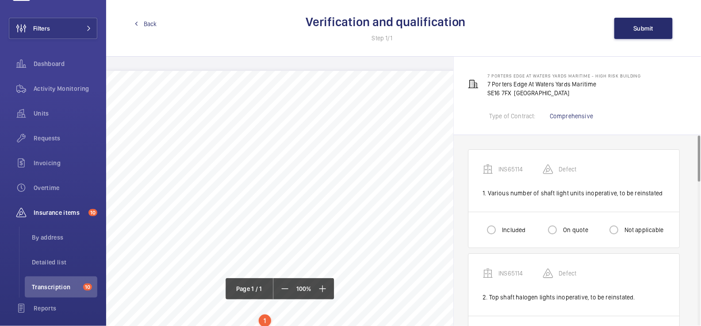
click at [511, 229] on label "Included" at bounding box center [512, 229] width 25 height 9
click at [500, 229] on input "Included" at bounding box center [492, 230] width 18 height 18
radio input "true"
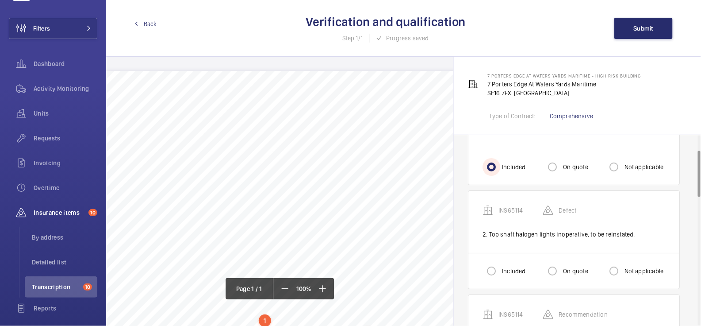
scroll to position [65, 0]
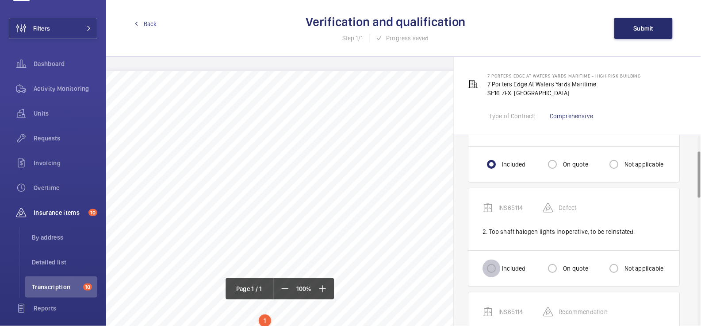
click at [499, 267] on input "Included" at bounding box center [492, 268] width 18 height 18
radio input "true"
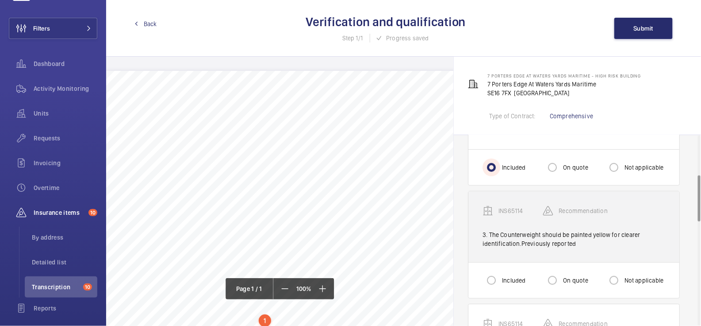
scroll to position [167, 0]
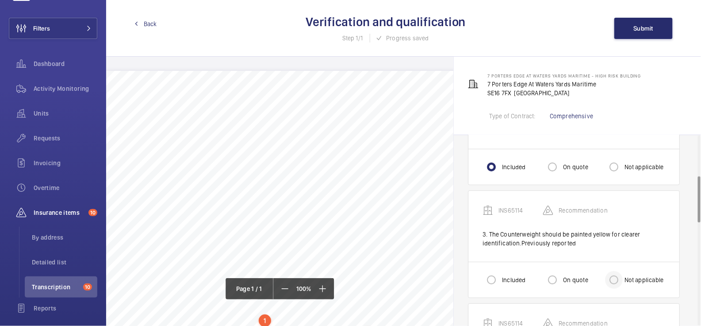
click at [623, 276] on div at bounding box center [613, 279] width 21 height 21
radio input "true"
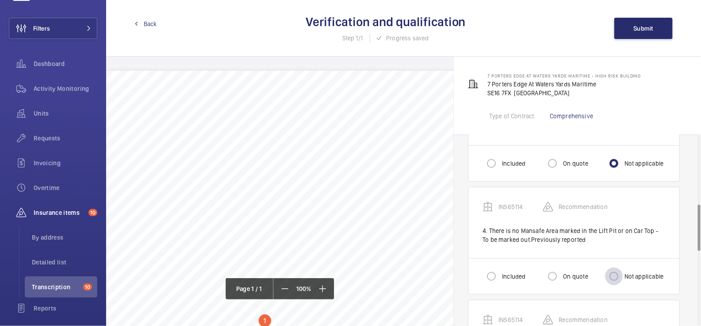
click at [624, 274] on div at bounding box center [613, 275] width 21 height 21
radio input "true"
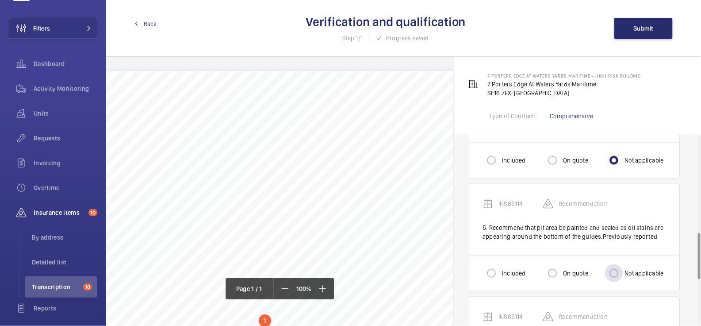
click at [624, 274] on div at bounding box center [613, 272] width 21 height 21
radio input "true"
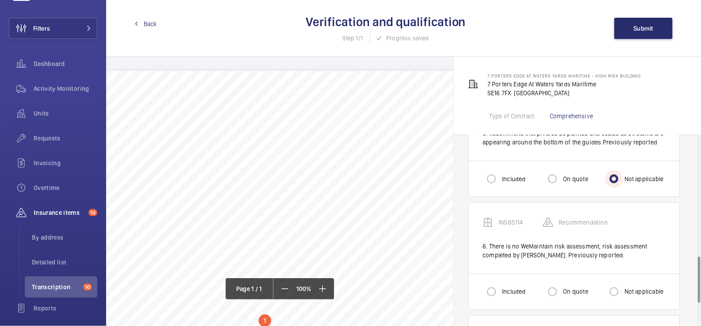
scroll to position [496, 0]
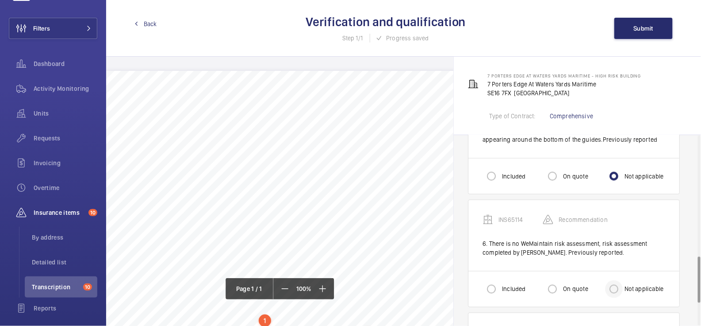
click at [623, 282] on div at bounding box center [613, 288] width 21 height 21
radio input "true"
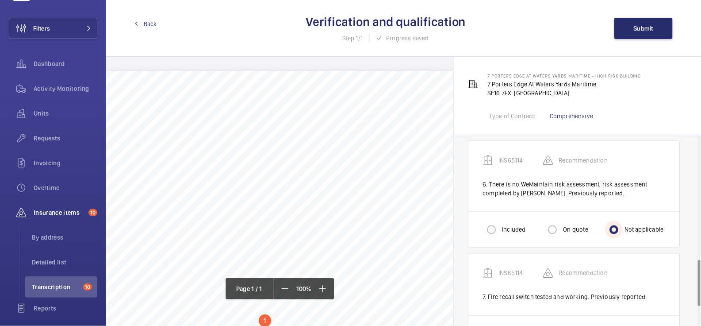
scroll to position [591, 0]
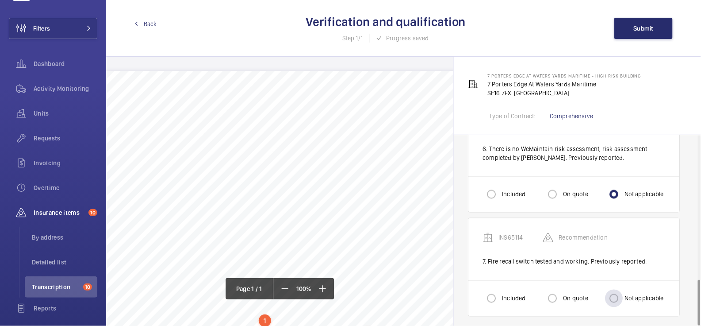
click at [629, 294] on label "Not applicable" at bounding box center [643, 298] width 41 height 9
click at [623, 293] on input "Not applicable" at bounding box center [614, 298] width 18 height 18
radio input "true"
click at [644, 27] on span "Submit" at bounding box center [644, 28] width 20 height 7
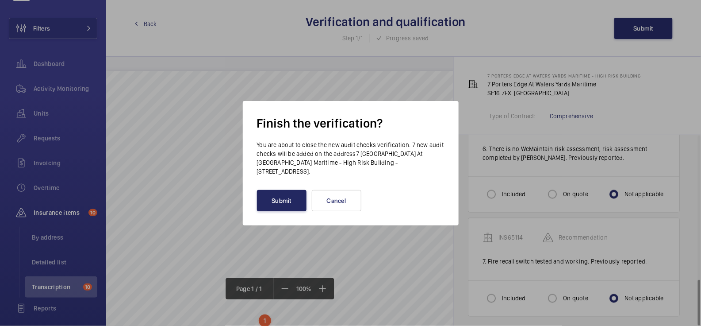
click at [282, 202] on button "Submit" at bounding box center [282, 200] width 50 height 21
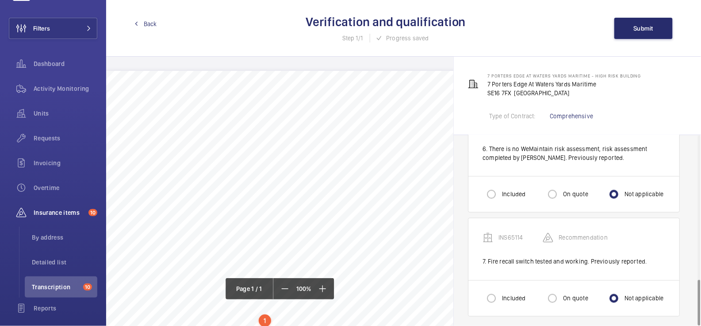
click at [148, 23] on span "Back" at bounding box center [150, 23] width 13 height 9
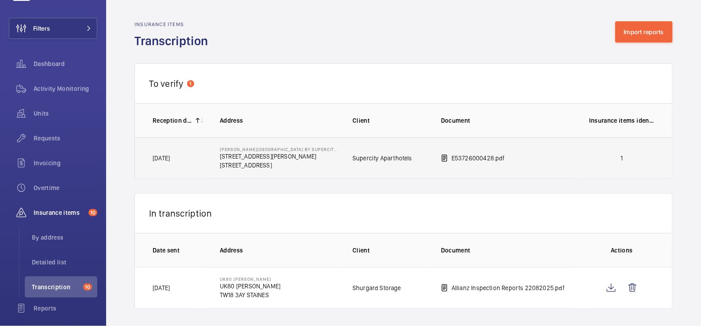
click at [591, 161] on p "1" at bounding box center [621, 157] width 65 height 9
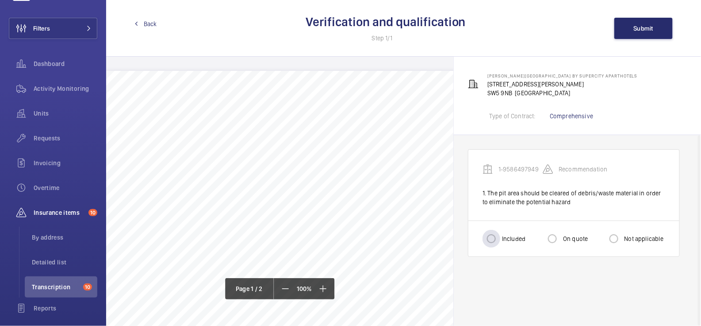
click at [502, 238] on label "Included" at bounding box center [512, 238] width 25 height 9
click at [500, 238] on input "Included" at bounding box center [492, 239] width 18 height 18
radio input "true"
click at [638, 30] on span "Submit" at bounding box center [644, 28] width 20 height 7
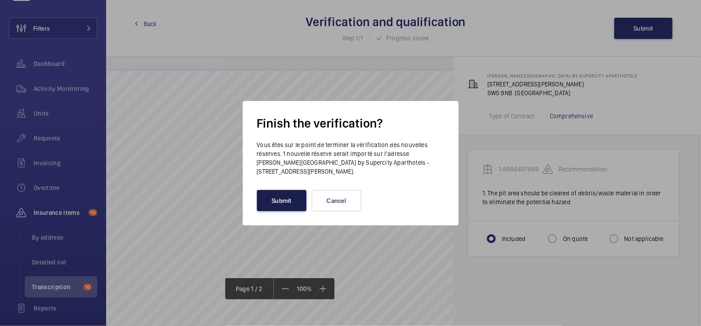
click at [277, 203] on button "Submit" at bounding box center [282, 200] width 50 height 21
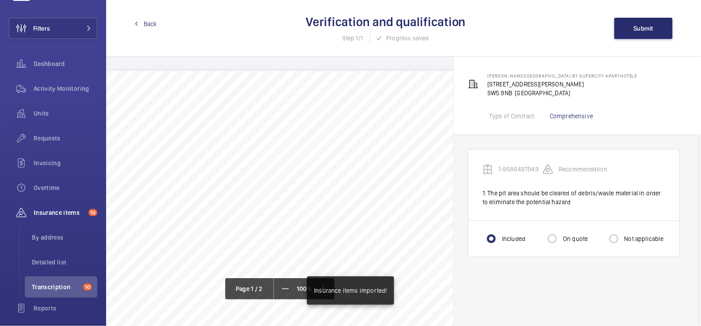
click at [150, 23] on span "Back" at bounding box center [150, 23] width 13 height 9
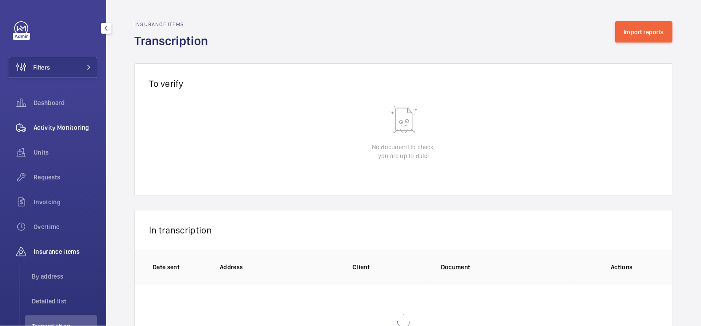
click at [61, 125] on span "Activity Monitoring" at bounding box center [66, 127] width 64 height 9
